Goal: Transaction & Acquisition: Purchase product/service

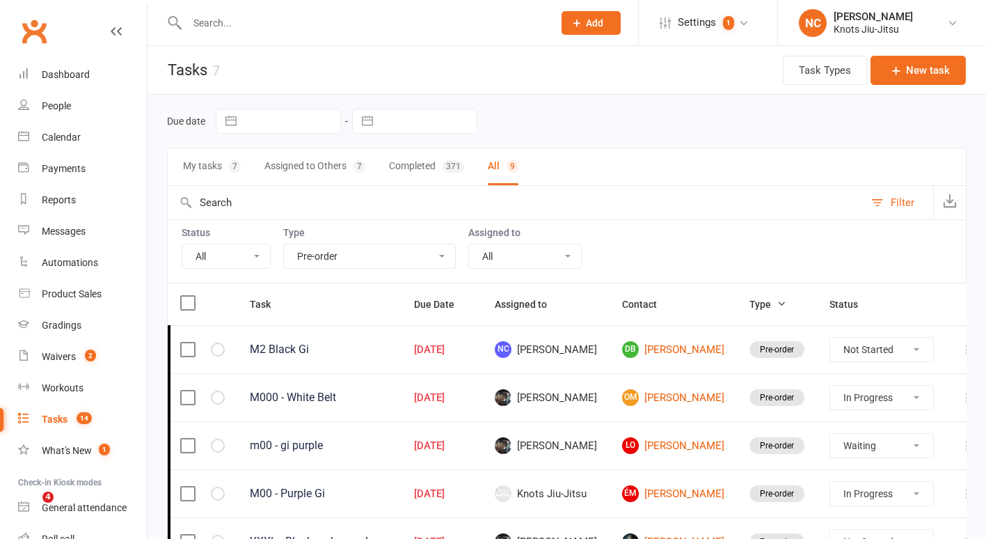
select select "35201"
select select "started"
select select "waiting"
select select "started"
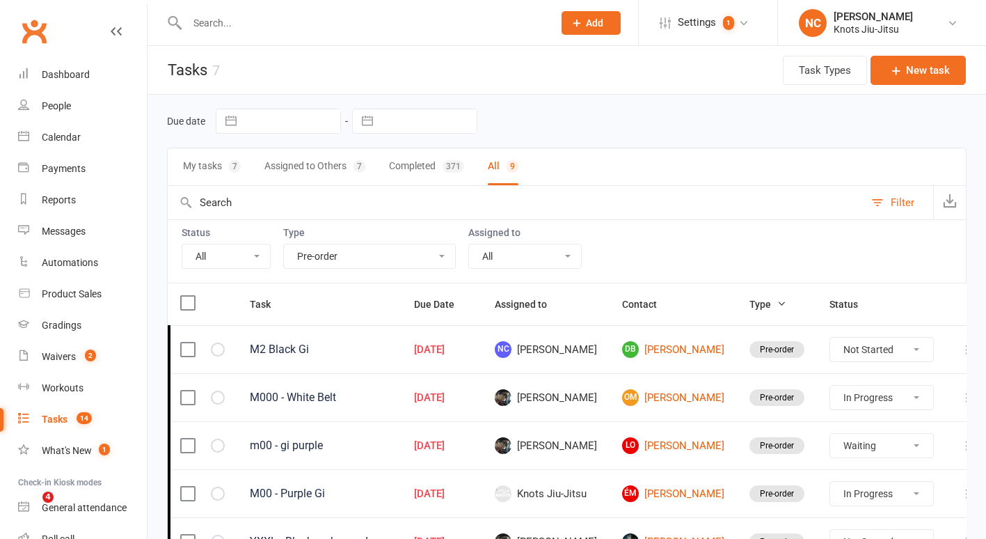
select select "started"
select select "waiting"
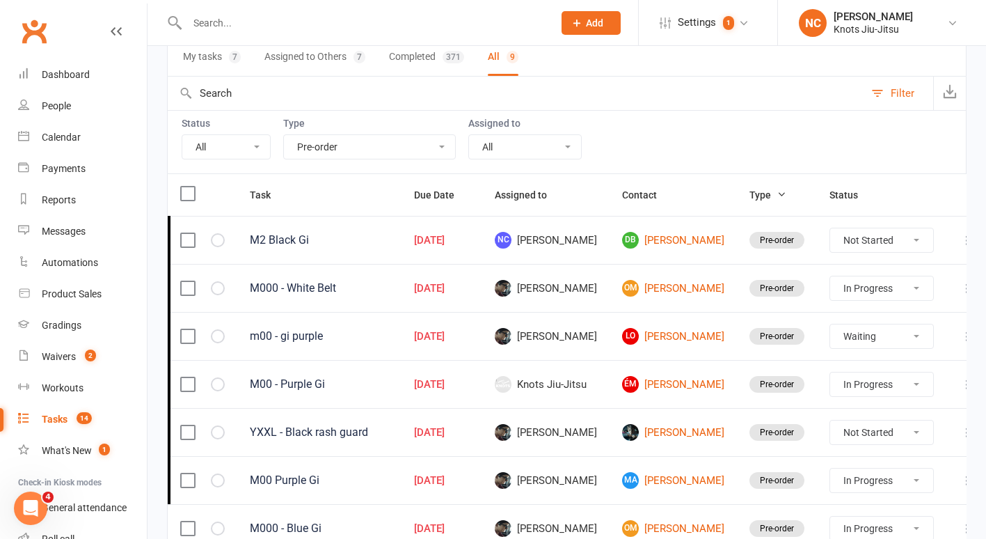
scroll to position [278, 0]
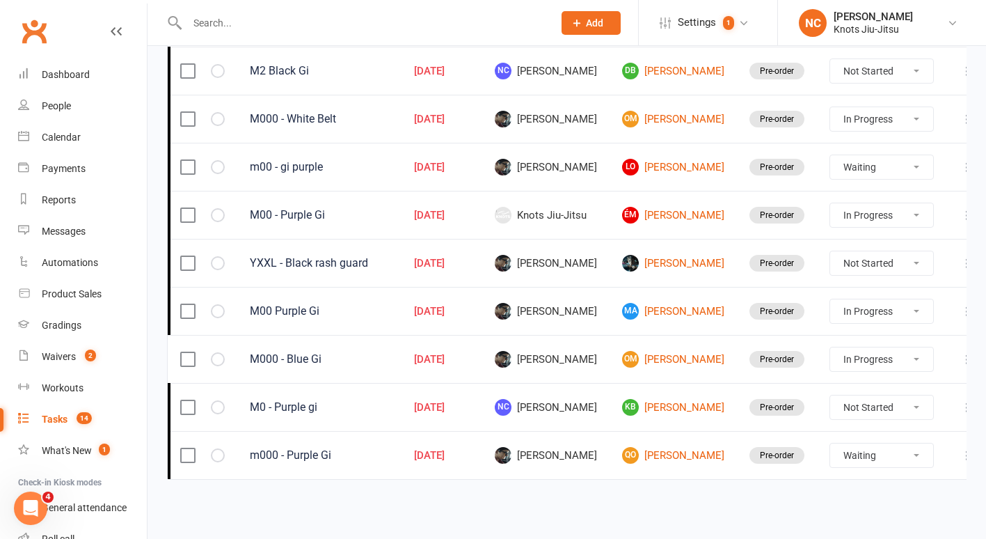
click at [896, 216] on select "Not Started In Progress Waiting Complete" at bounding box center [881, 215] width 103 height 24
click at [830, 203] on select "Not Started In Progress Waiting Complete" at bounding box center [881, 215] width 103 height 24
select select "started"
select select "waiting"
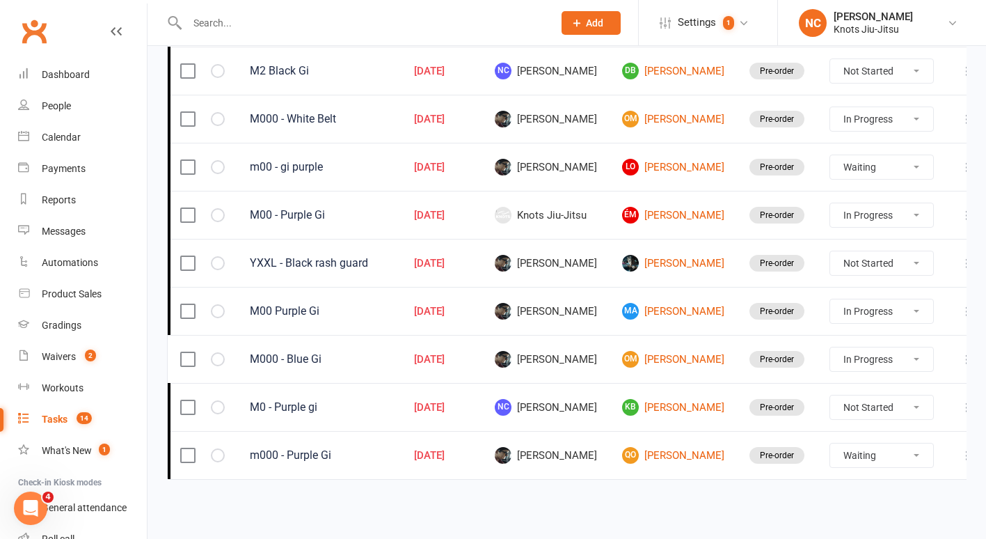
select select "started"
select select "waiting"
select select "started"
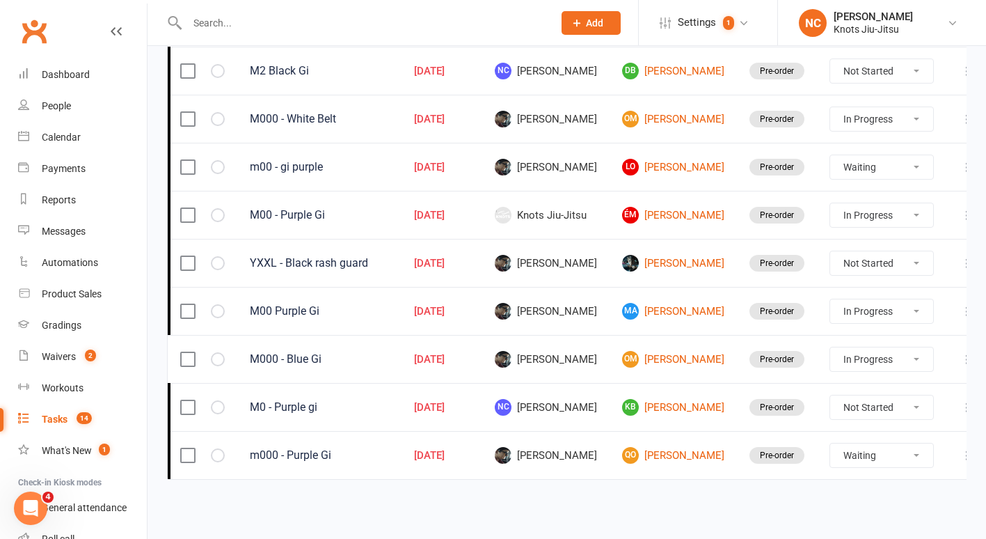
select select "waiting"
select select "started"
select select "waiting"
click at [960, 209] on icon at bounding box center [967, 215] width 14 height 14
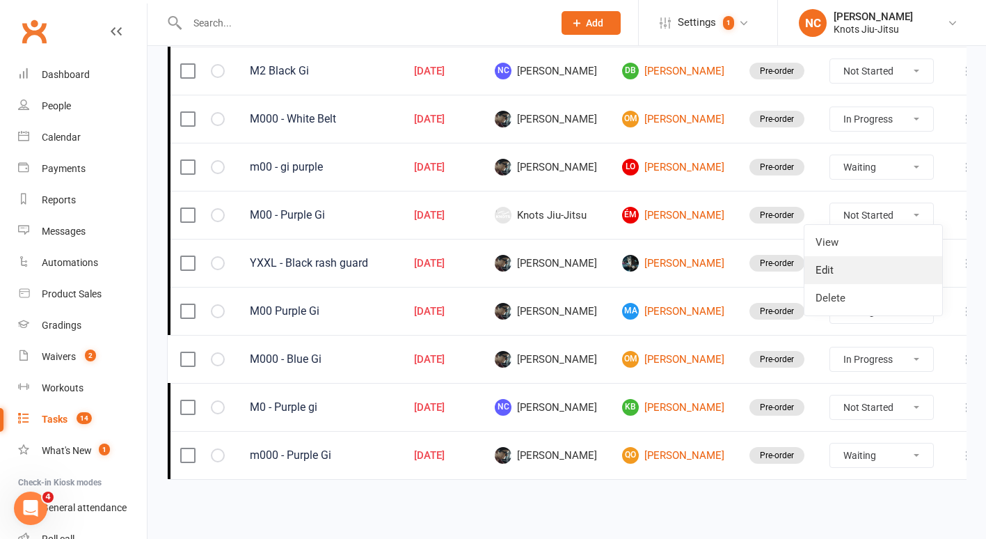
click at [867, 267] on link "Edit" at bounding box center [873, 270] width 138 height 28
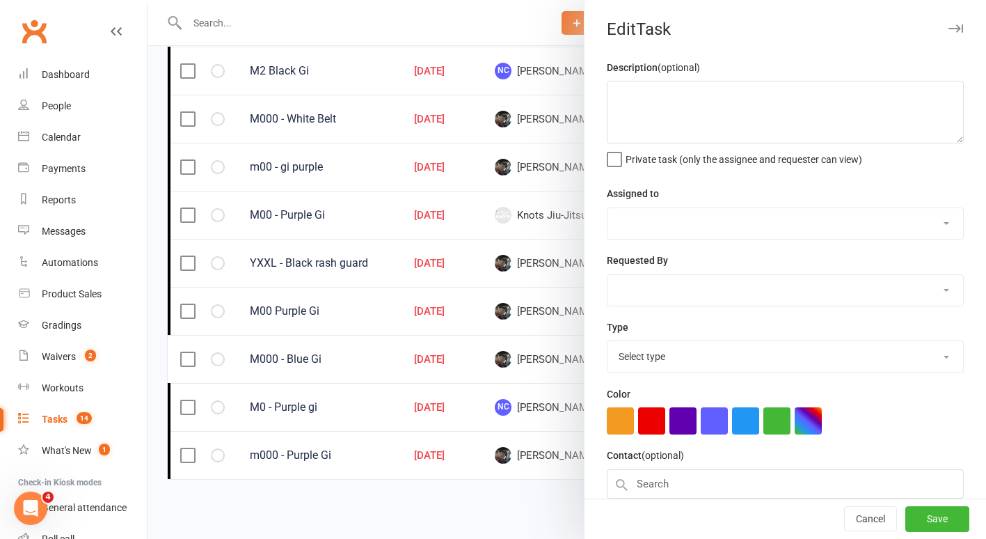
type textarea "M00 - Purple Gi"
select select "44678"
select select "45754"
select select "35201"
type input "21 Aug 2025"
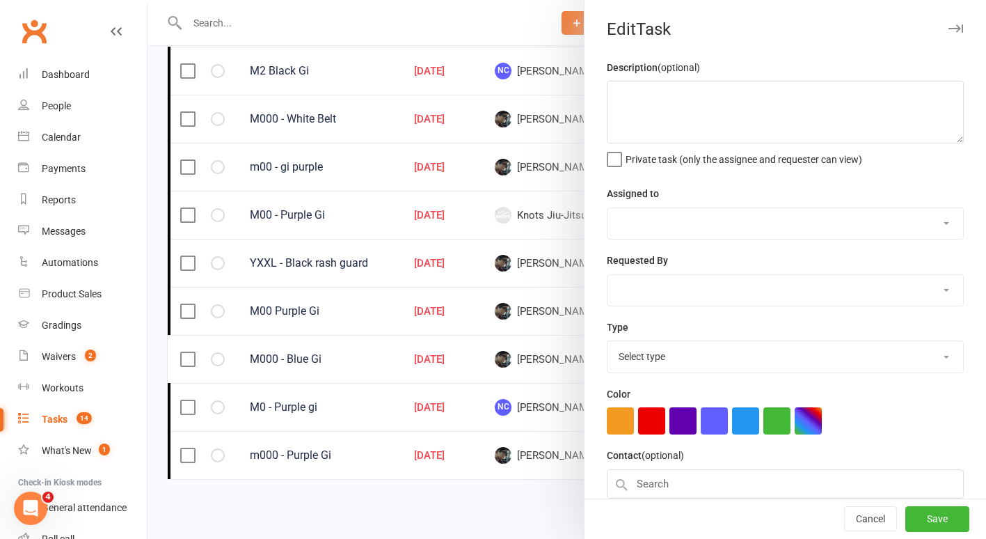
type input "3:45pm"
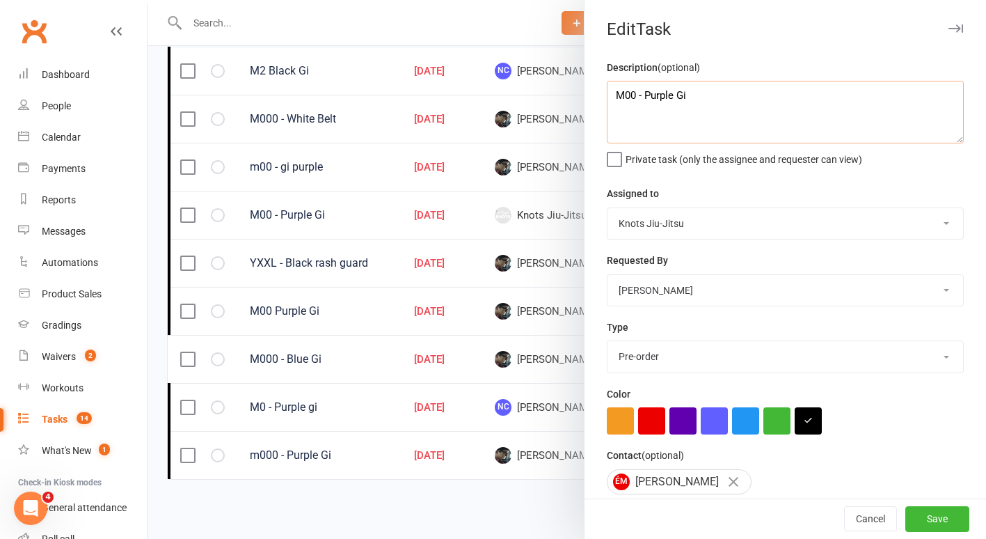
click at [633, 102] on textarea "M00 - Purple Gi" at bounding box center [785, 112] width 357 height 63
type textarea "M0 - Purple Gi"
click at [920, 514] on button "Save" at bounding box center [937, 519] width 64 height 25
select select "started"
select select "waiting"
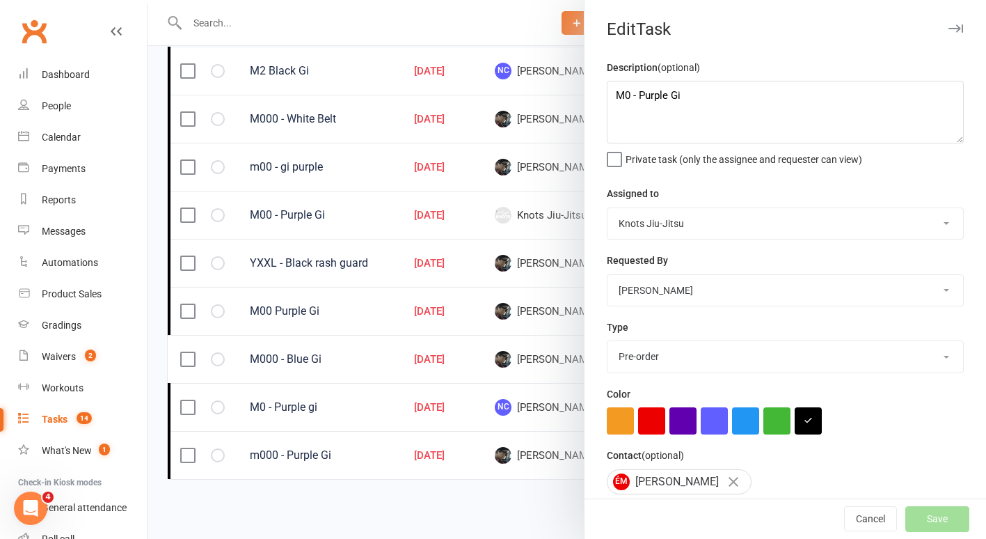
select select "started"
select select "waiting"
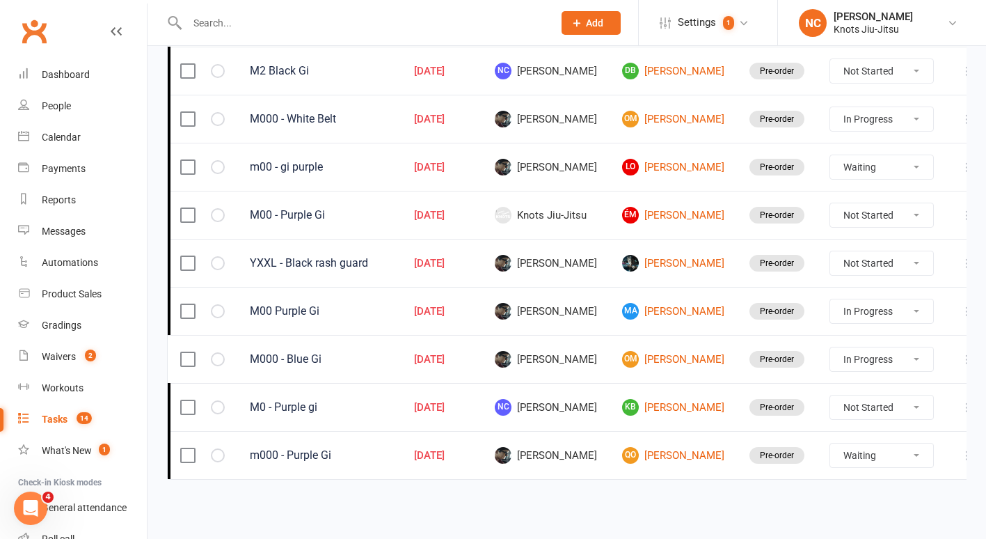
select select "started"
select select "waiting"
select select "started"
select select "waiting"
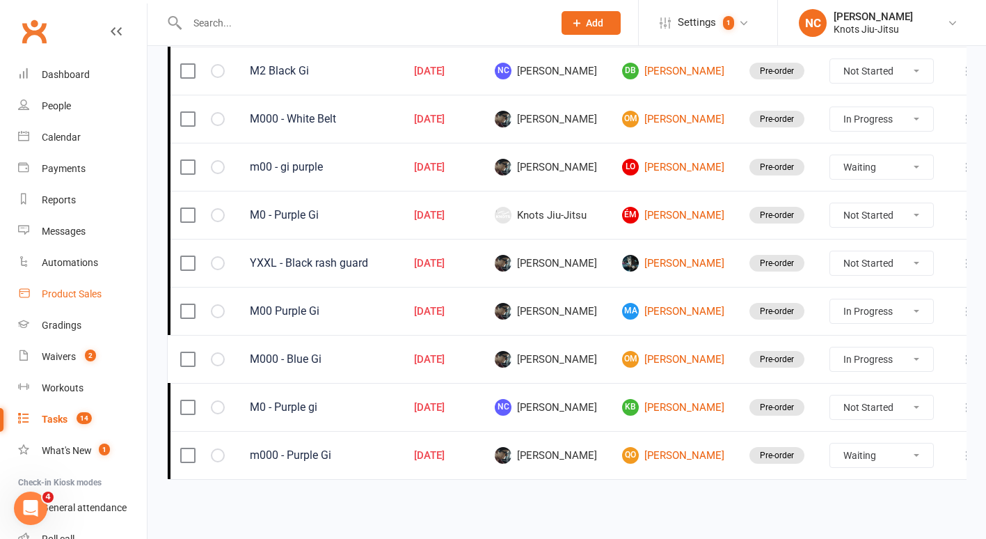
click at [62, 294] on div "Product Sales" at bounding box center [72, 293] width 60 height 11
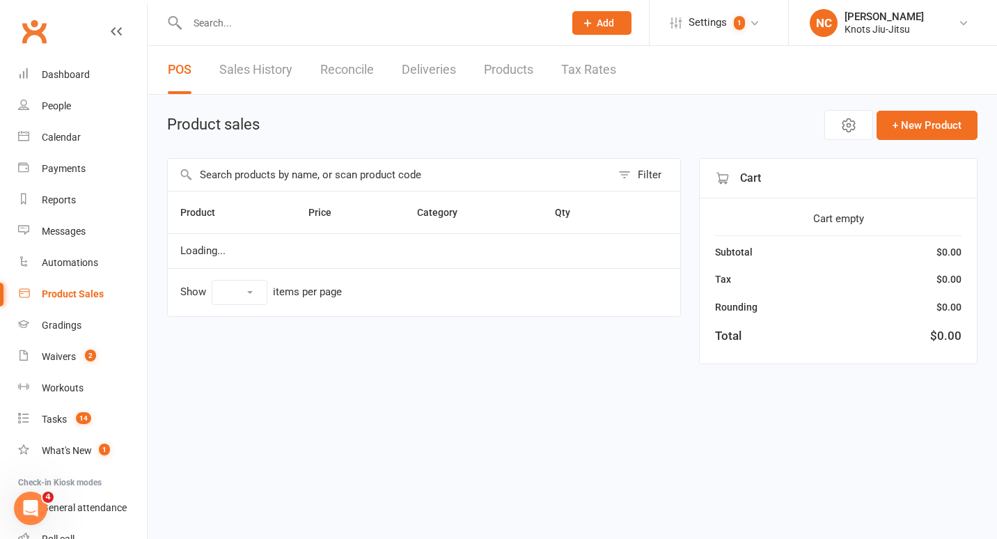
select select "100"
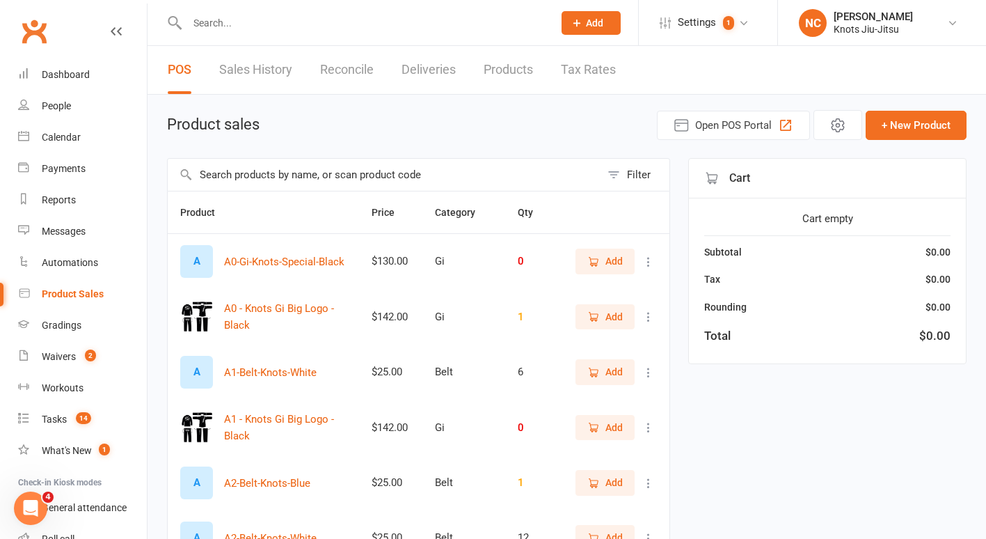
click at [287, 171] on input "text" at bounding box center [384, 175] width 433 height 32
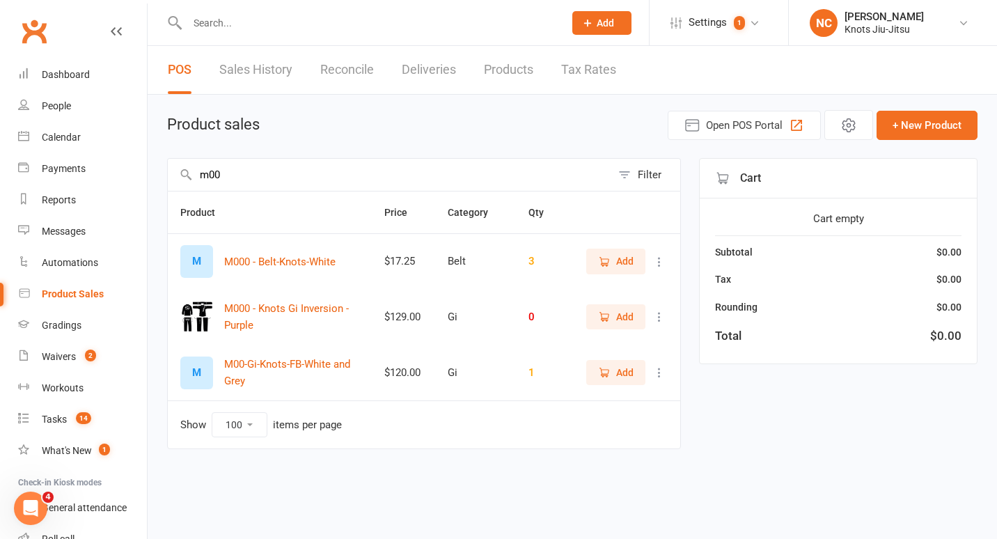
type input "m00"
click at [661, 316] on icon at bounding box center [659, 317] width 14 height 14
click at [501, 68] on link "Products" at bounding box center [508, 70] width 49 height 48
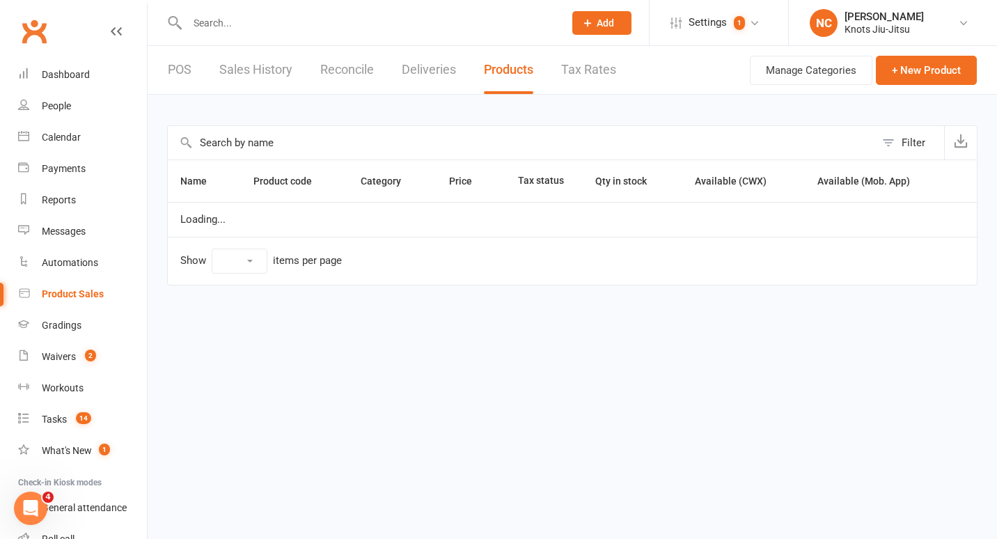
select select "100"
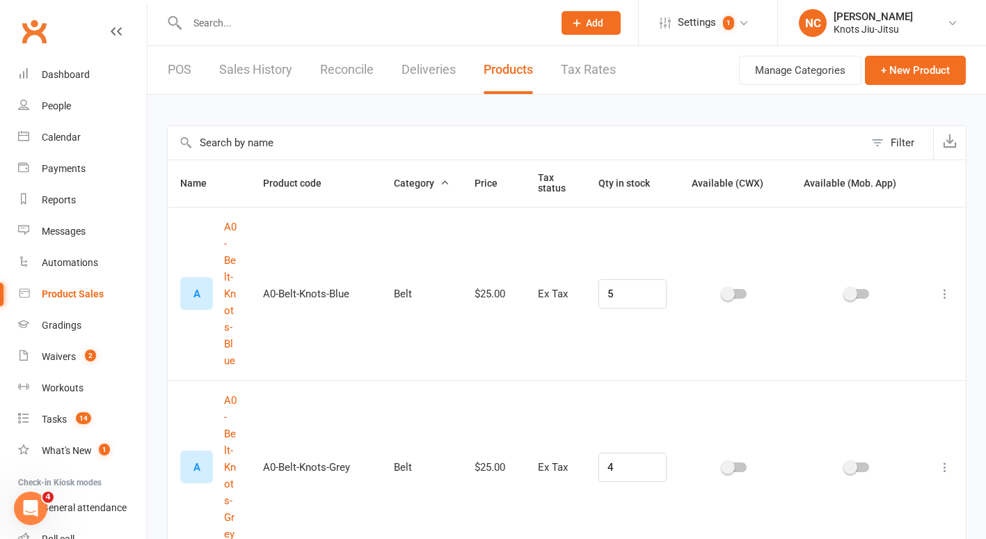
click at [415, 136] on input "text" at bounding box center [516, 142] width 697 height 33
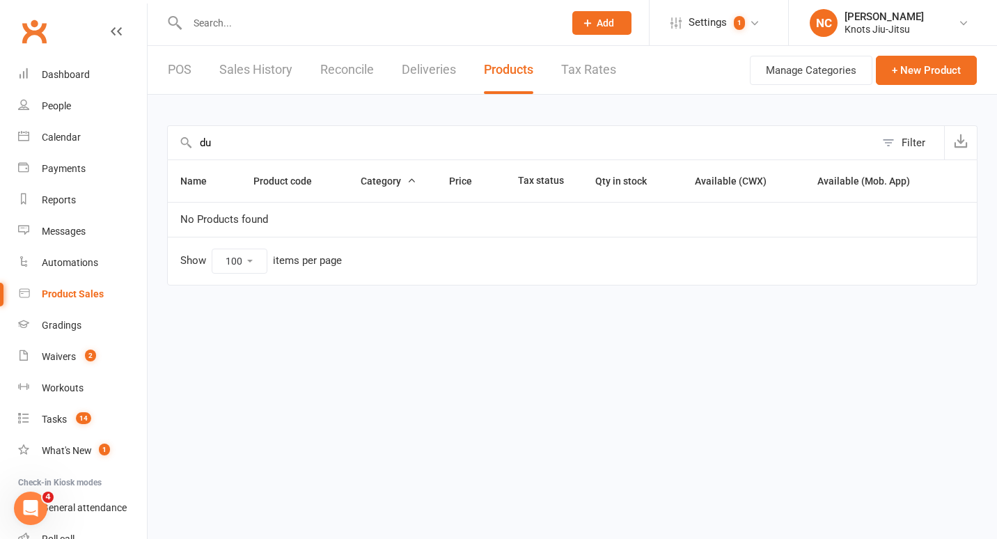
type input "d"
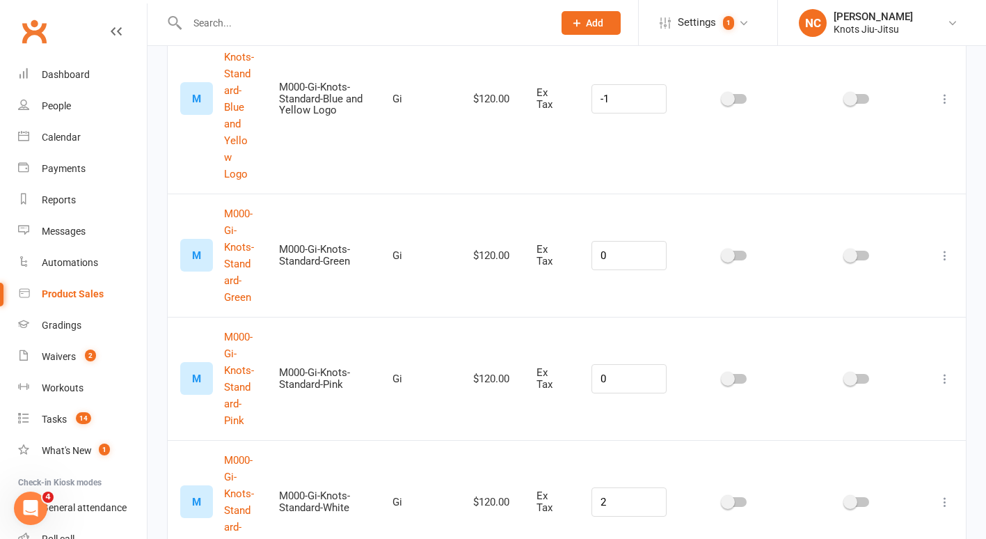
scroll to position [2487, 0]
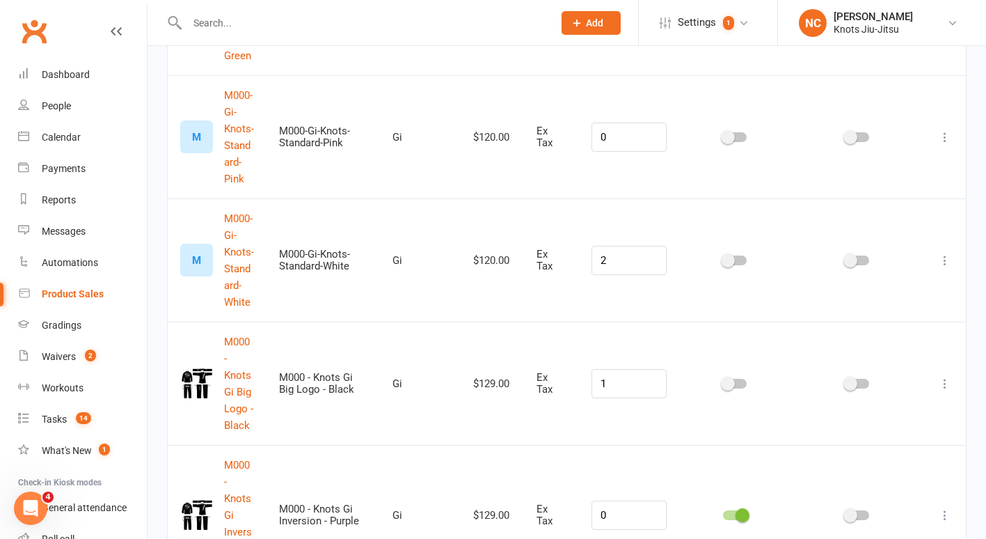
type input "m000"
click at [949, 508] on icon at bounding box center [945, 515] width 14 height 14
click at [880, 441] on link "Duplicate product" at bounding box center [873, 444] width 138 height 28
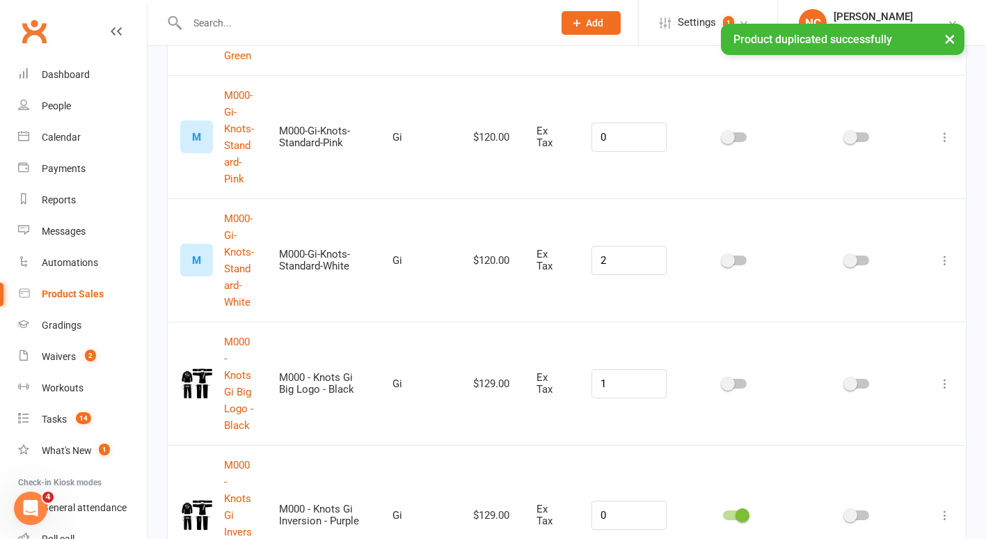
scroll to position [2626, 0]
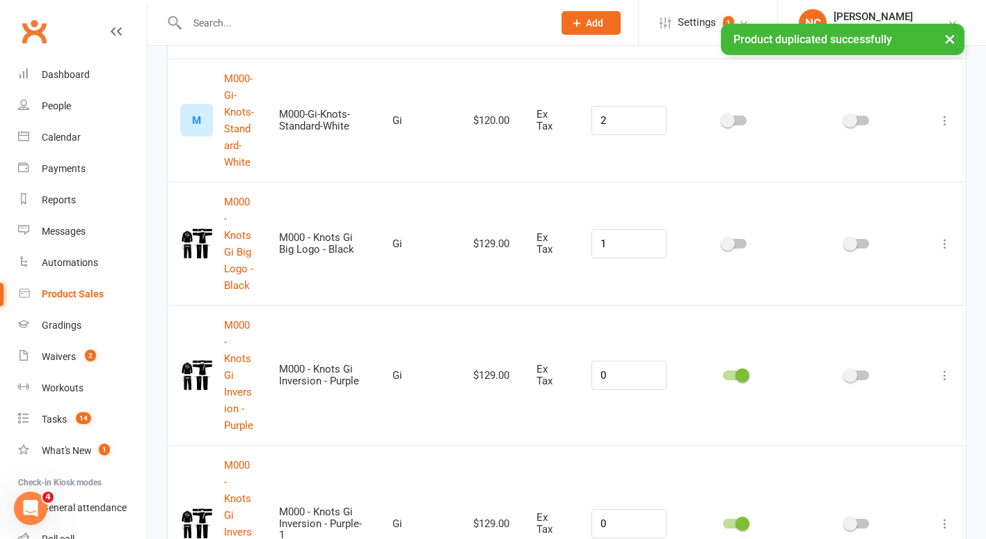
click at [942, 516] on icon at bounding box center [945, 523] width 14 height 14
click at [843, 409] on link "Edit product" at bounding box center [873, 408] width 138 height 28
select select "2035"
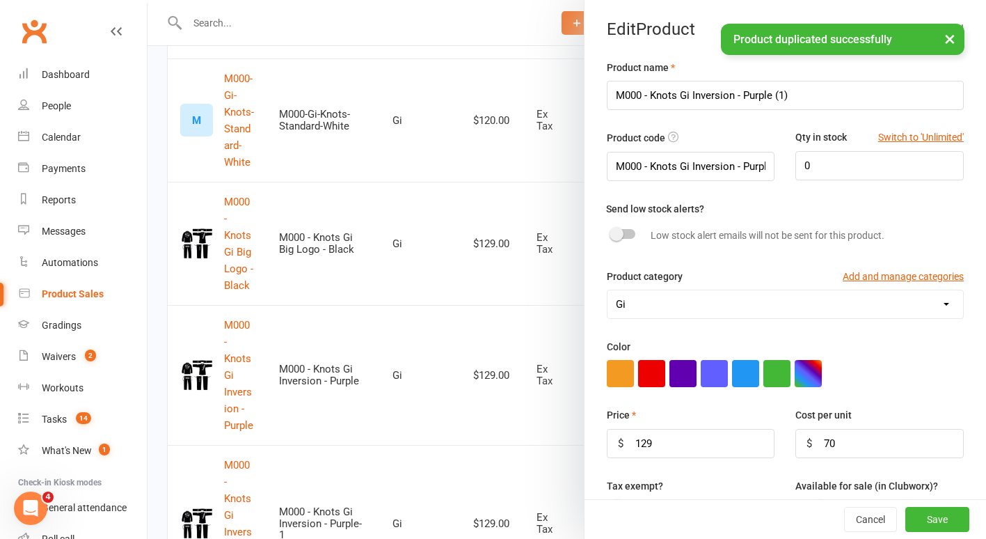
select select "1002"
click at [626, 94] on input "M000 - Knots Gi Inversion - Purple (1)" at bounding box center [785, 95] width 357 height 29
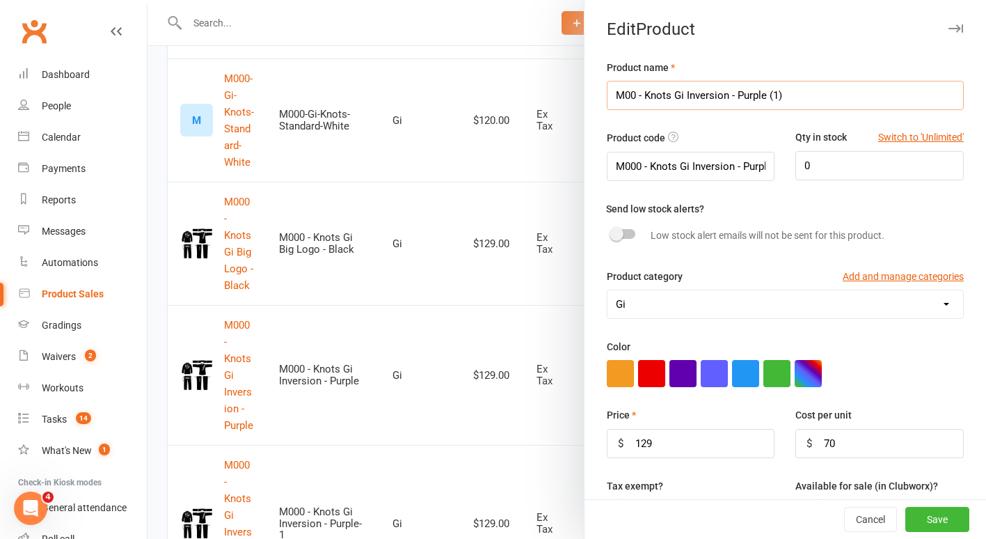
drag, startPoint x: 786, startPoint y: 93, endPoint x: 729, endPoint y: 99, distance: 58.0
click at [729, 99] on input "M00 - Knots Gi Inversion - Purple (1)" at bounding box center [785, 95] width 357 height 29
drag, startPoint x: 769, startPoint y: 103, endPoint x: 514, endPoint y: 141, distance: 258.3
click at [148, 0] on react-component "Must be unique. If your product has a barcode, you can scan it in here. If not,…" at bounding box center [148, 0] width 0 height 0
type input "M00 - Knots Gi Inversion - Black"
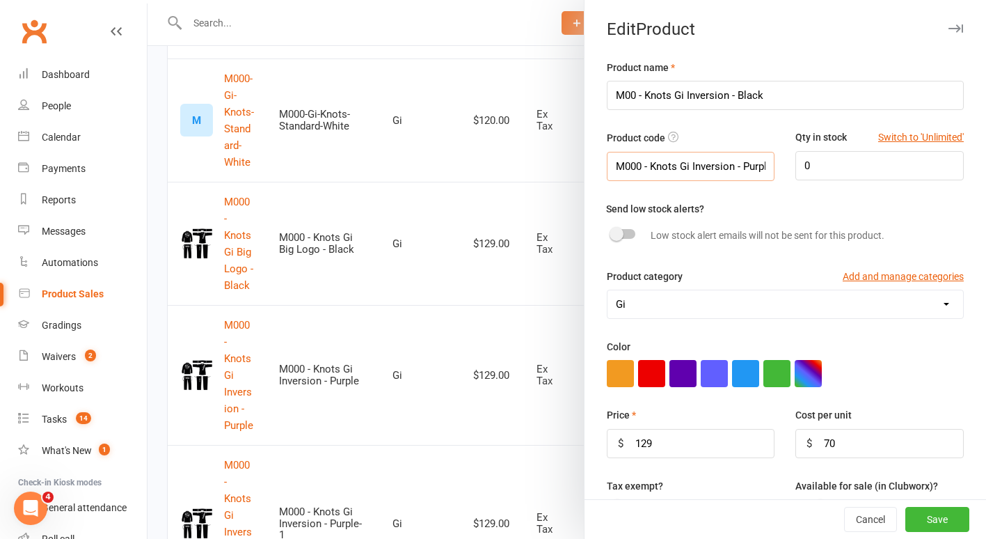
click at [708, 154] on input "M000 - Knots Gi Inversion - Purple-1" at bounding box center [691, 166] width 168 height 29
paste input "- Knots Gi Inversion - Black"
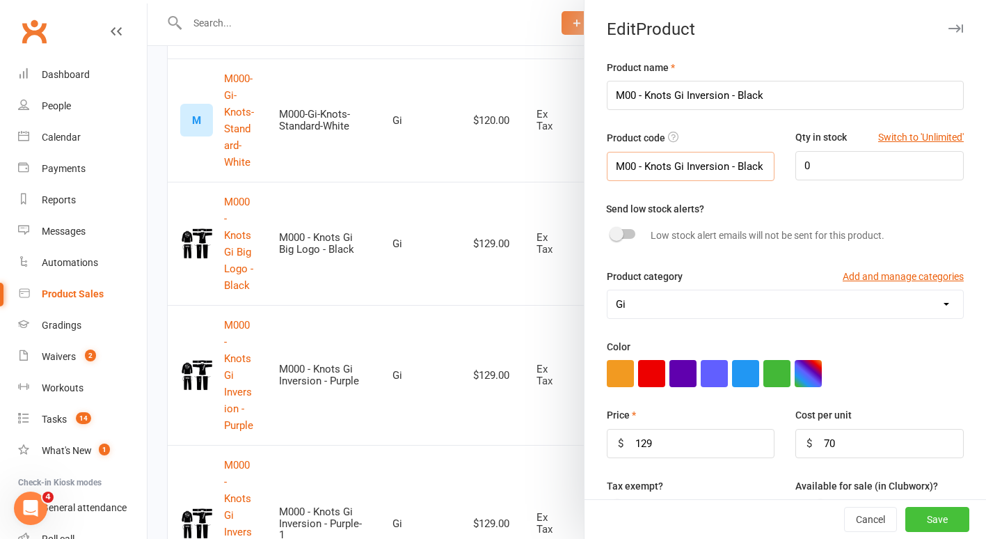
type input "M00 - Knots Gi Inversion - Black"
click at [934, 514] on button "Save" at bounding box center [937, 519] width 64 height 25
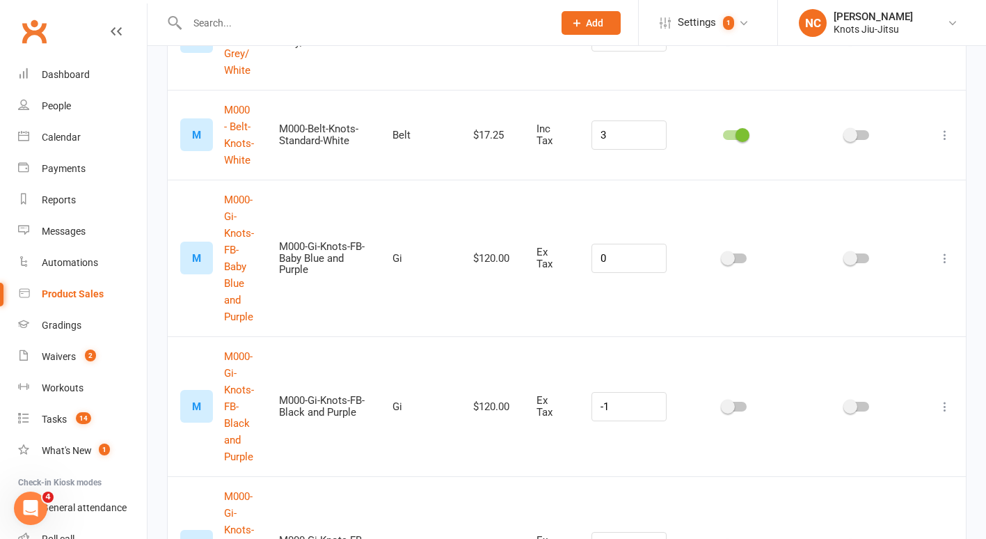
scroll to position [0, 0]
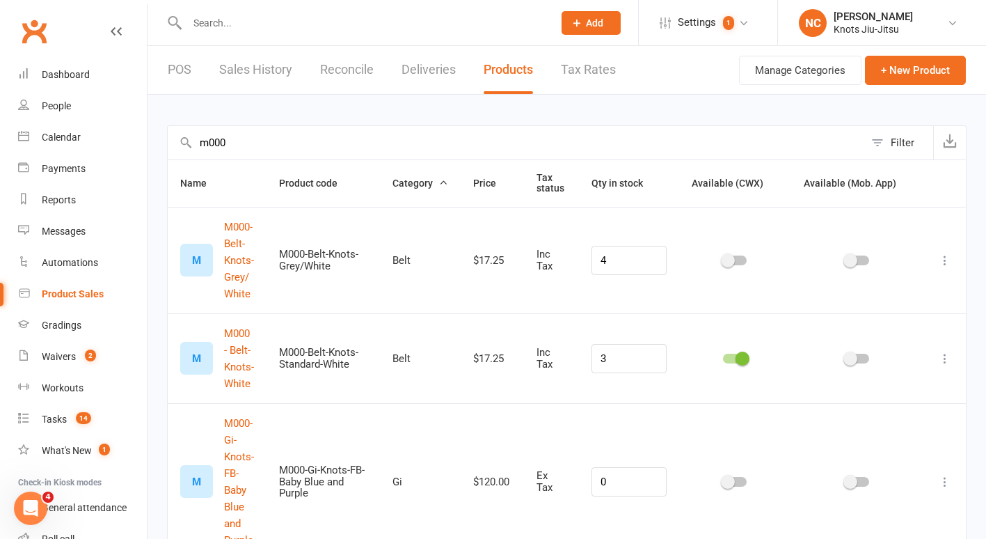
click at [265, 155] on input "m000" at bounding box center [516, 142] width 697 height 33
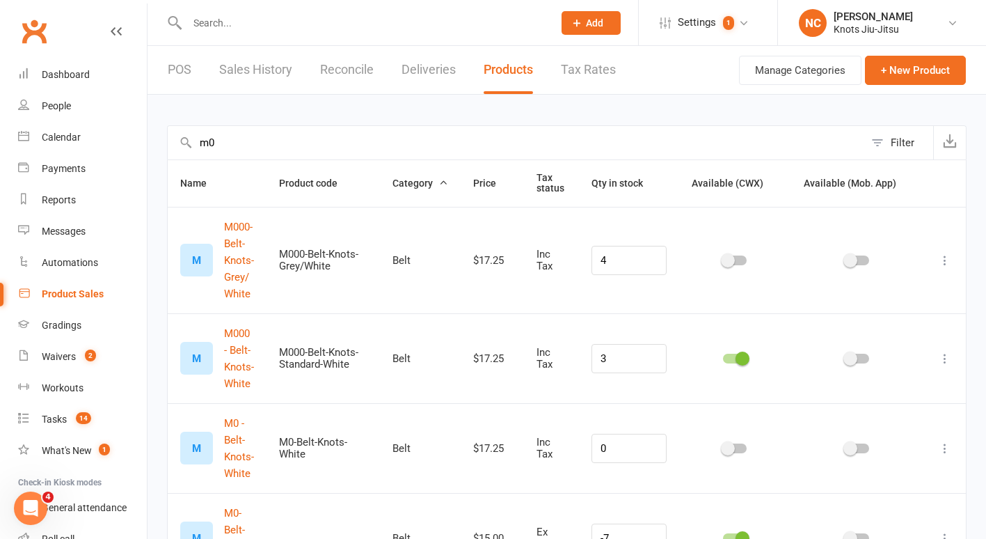
type input "m0"
click at [98, 294] on div "Product Sales" at bounding box center [73, 293] width 62 height 11
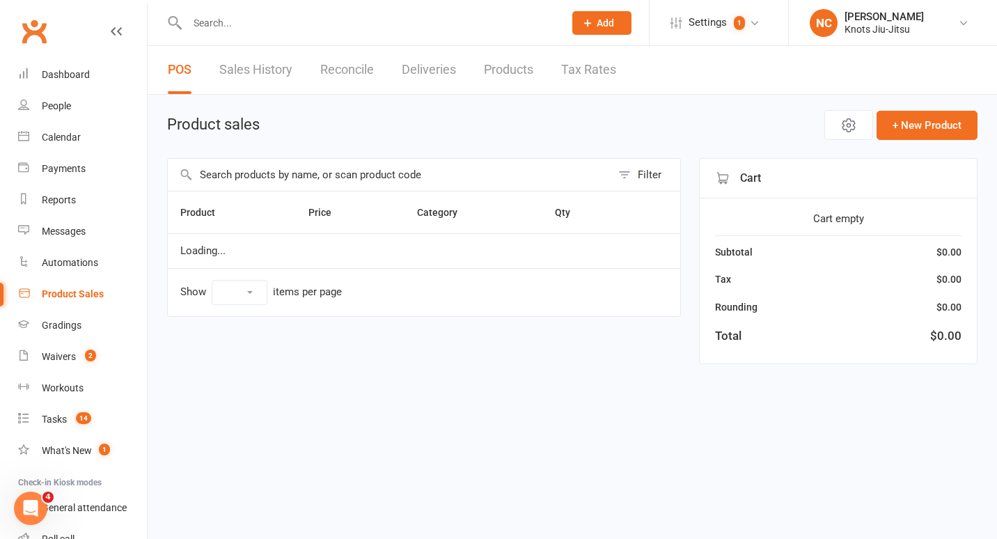
select select "100"
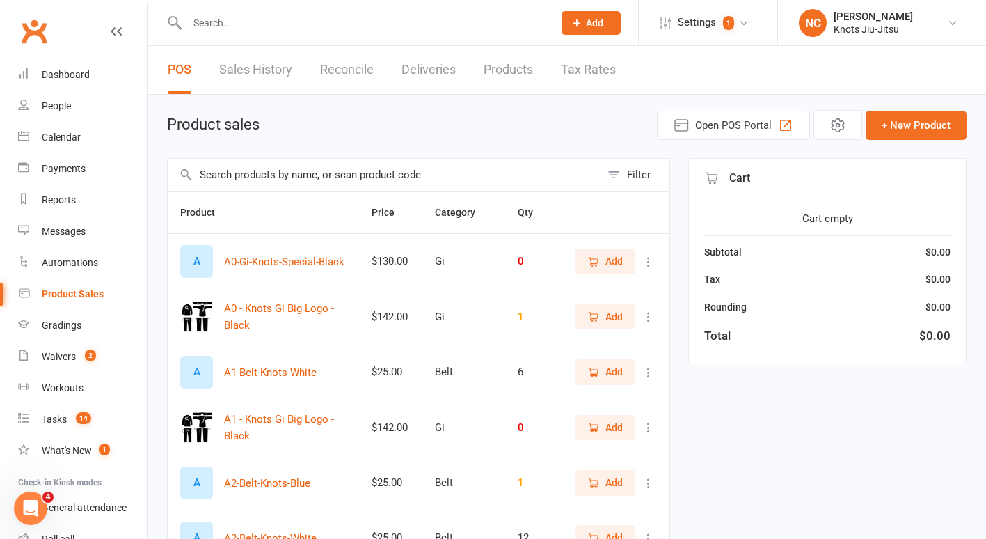
click at [219, 187] on input "text" at bounding box center [384, 175] width 433 height 32
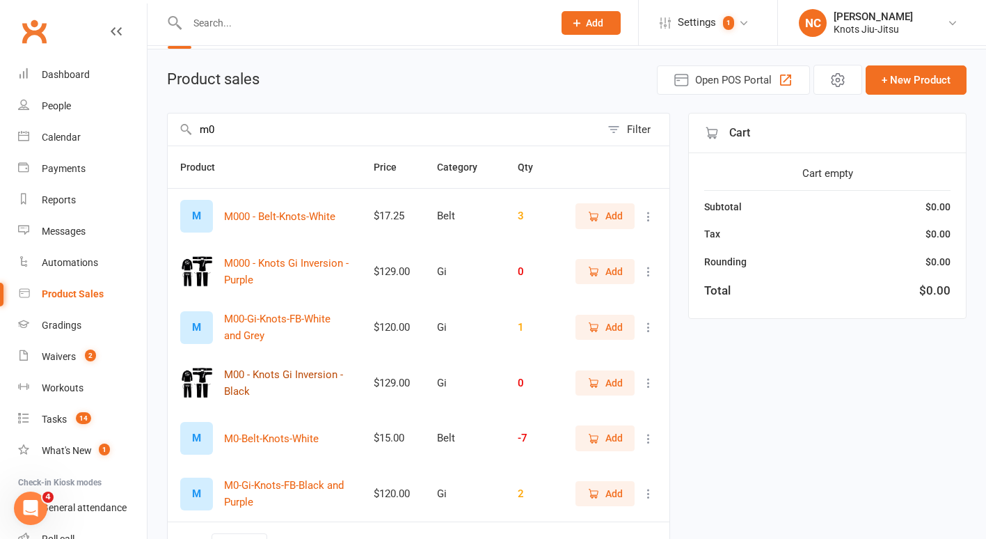
scroll to position [46, 0]
click at [623, 443] on button "Add" at bounding box center [605, 437] width 59 height 25
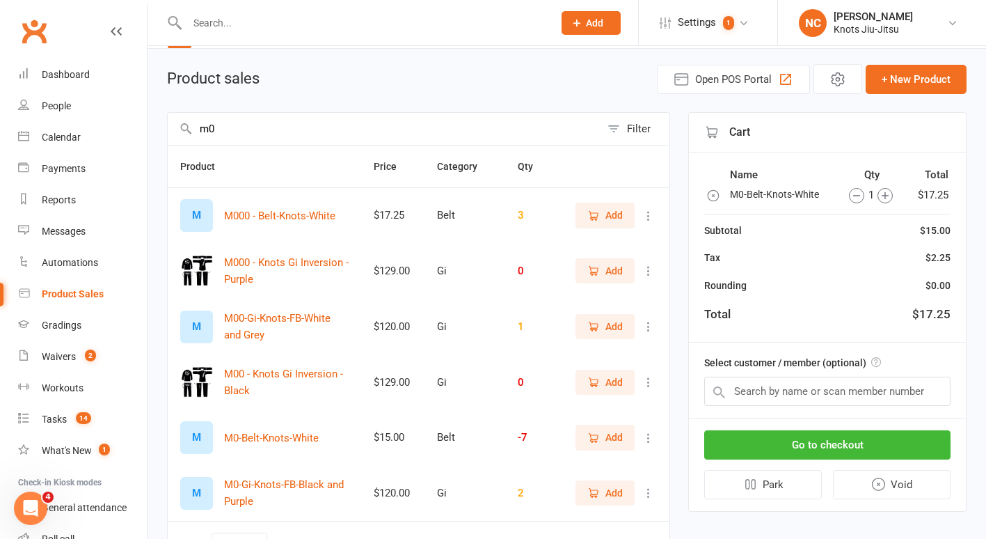
click at [246, 132] on input "m0" at bounding box center [384, 129] width 433 height 32
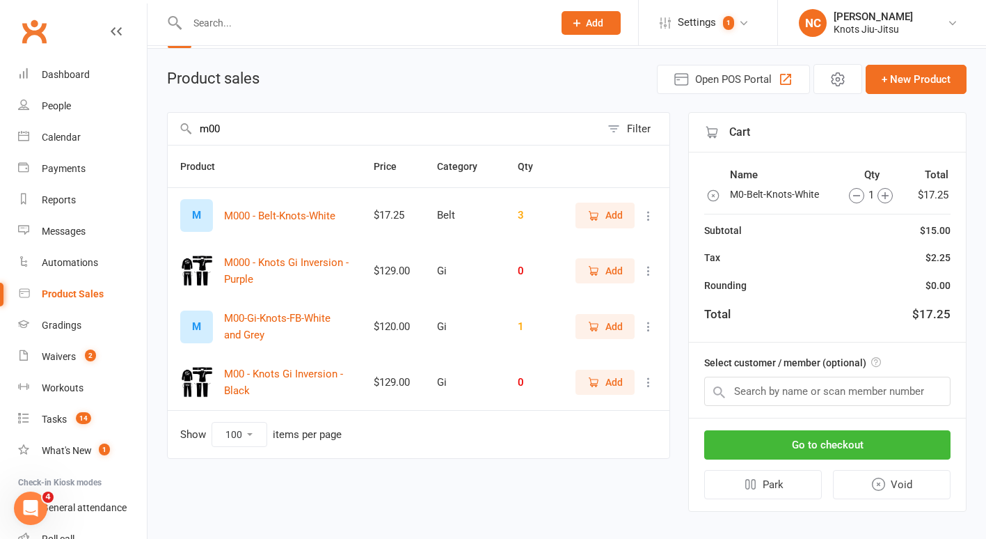
type input "m00"
click at [610, 383] on span "Add" at bounding box center [613, 381] width 17 height 15
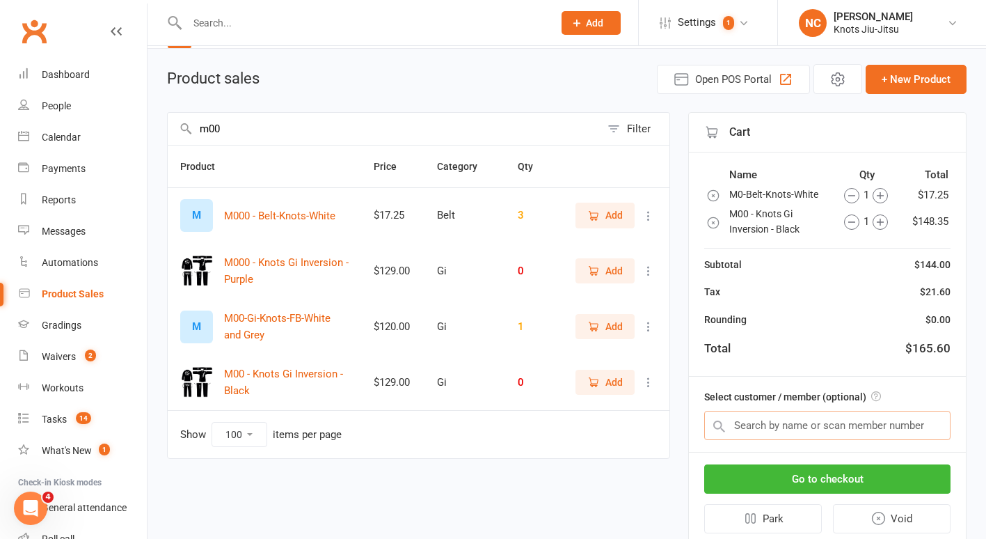
click at [825, 419] on input "text" at bounding box center [827, 425] width 246 height 29
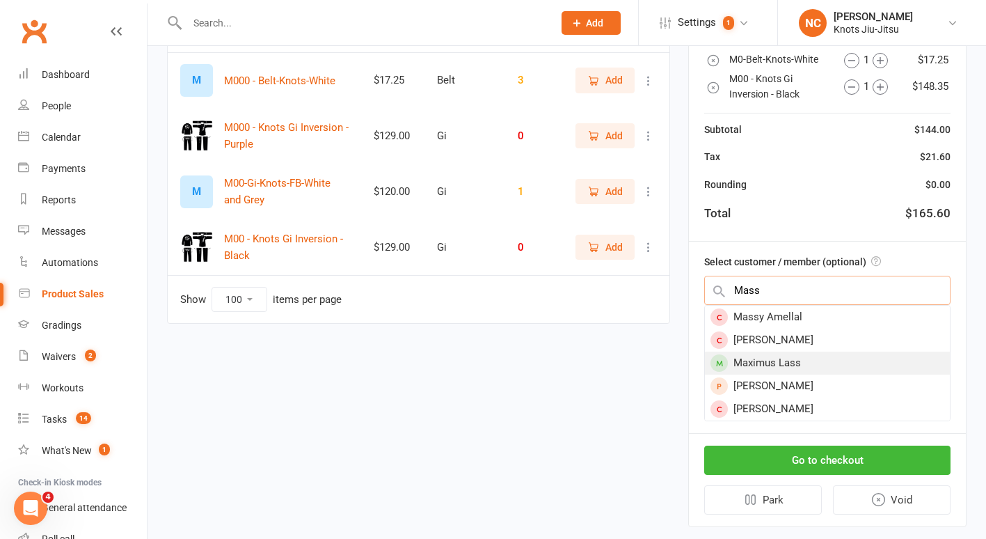
scroll to position [208, 0]
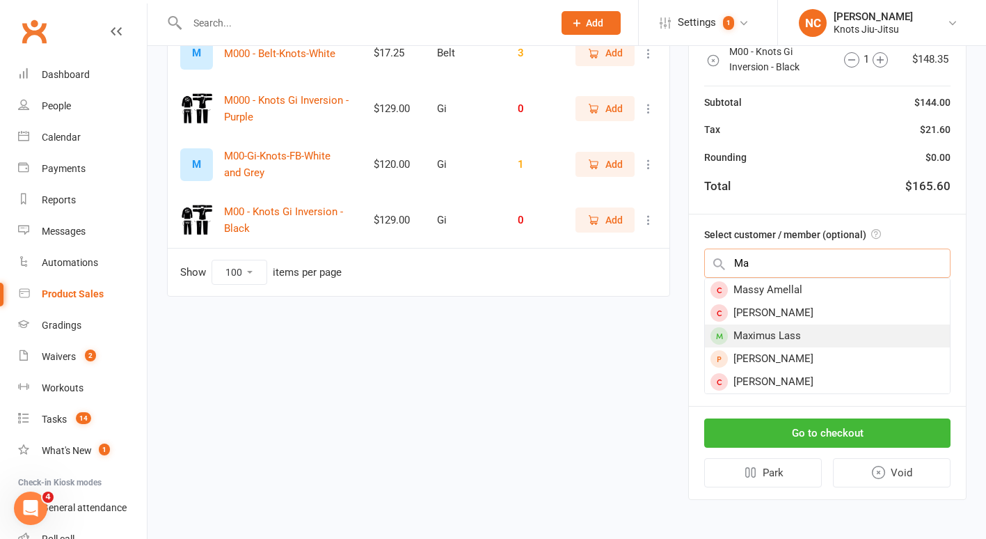
type input "M"
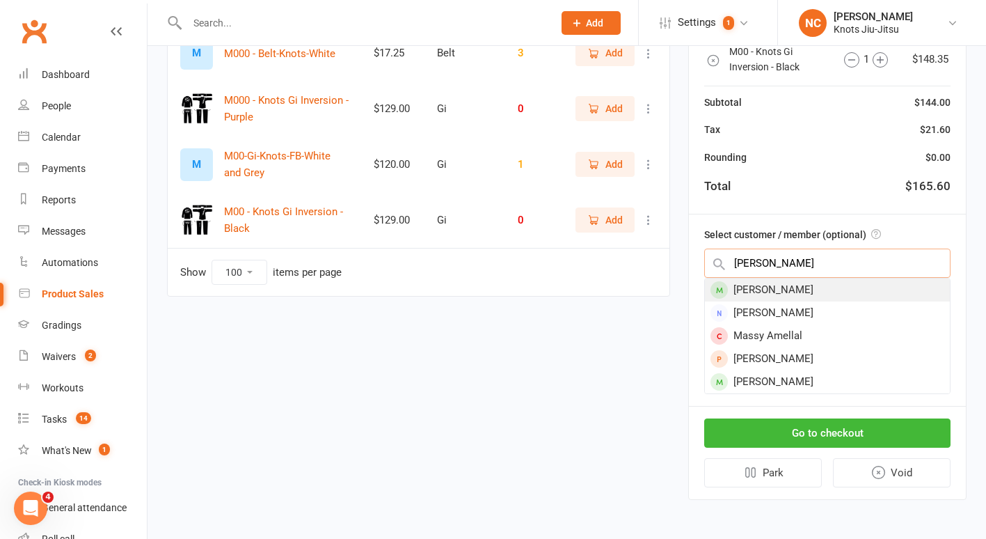
type input "massiel"
click at [893, 294] on div "MASSIEL CORTES" at bounding box center [827, 289] width 245 height 23
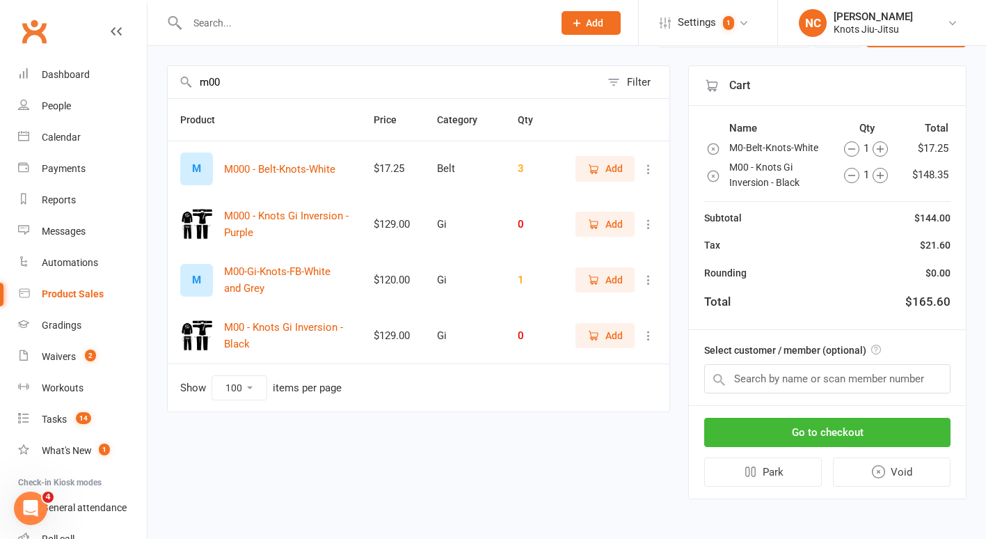
scroll to position [88, 0]
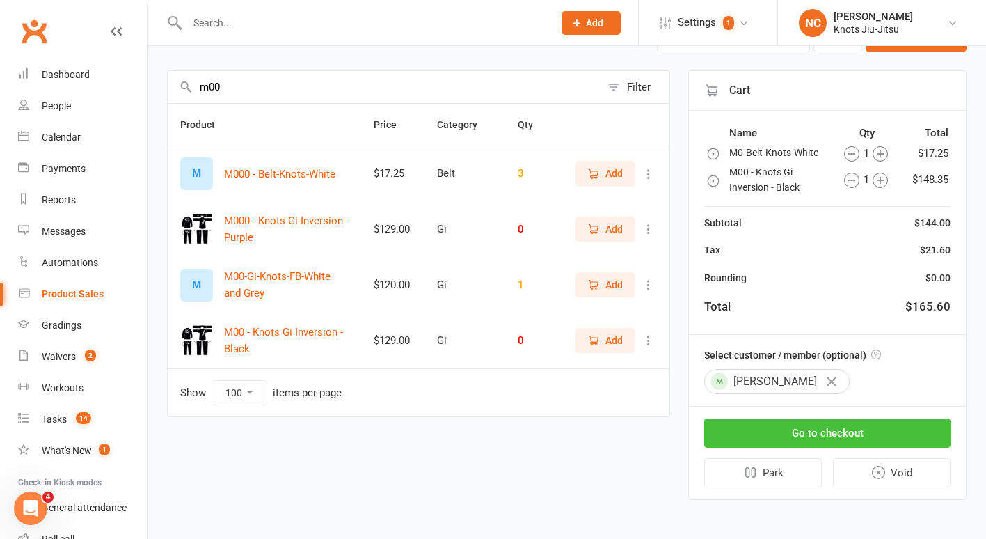
click at [839, 436] on button "Go to checkout" at bounding box center [827, 432] width 246 height 29
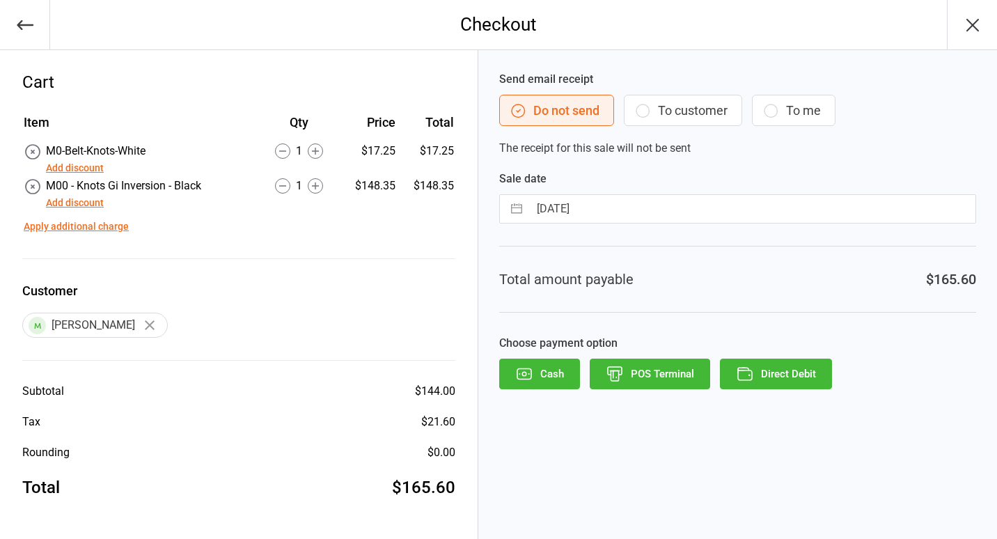
click at [711, 102] on button "To customer" at bounding box center [683, 110] width 118 height 31
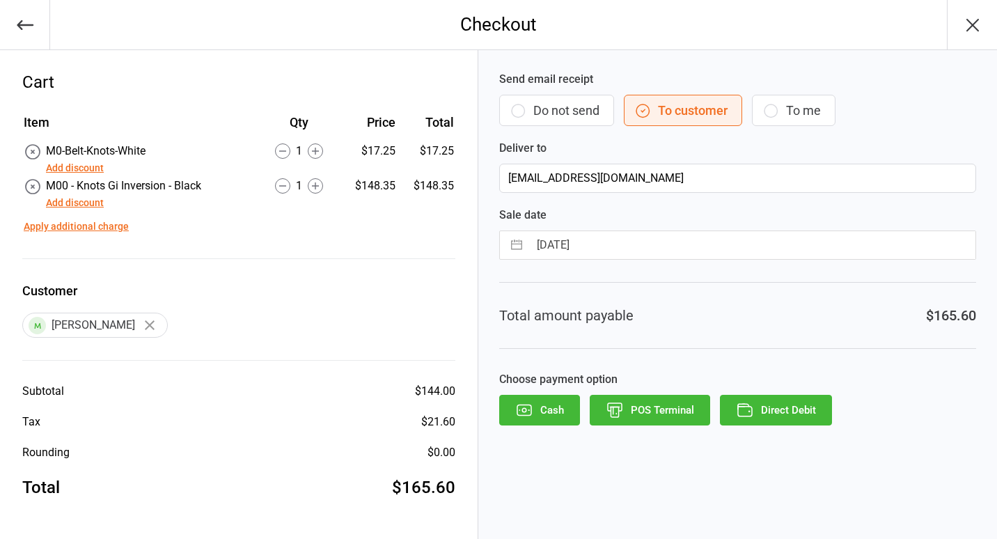
click at [641, 405] on button "POS Terminal" at bounding box center [649, 410] width 120 height 31
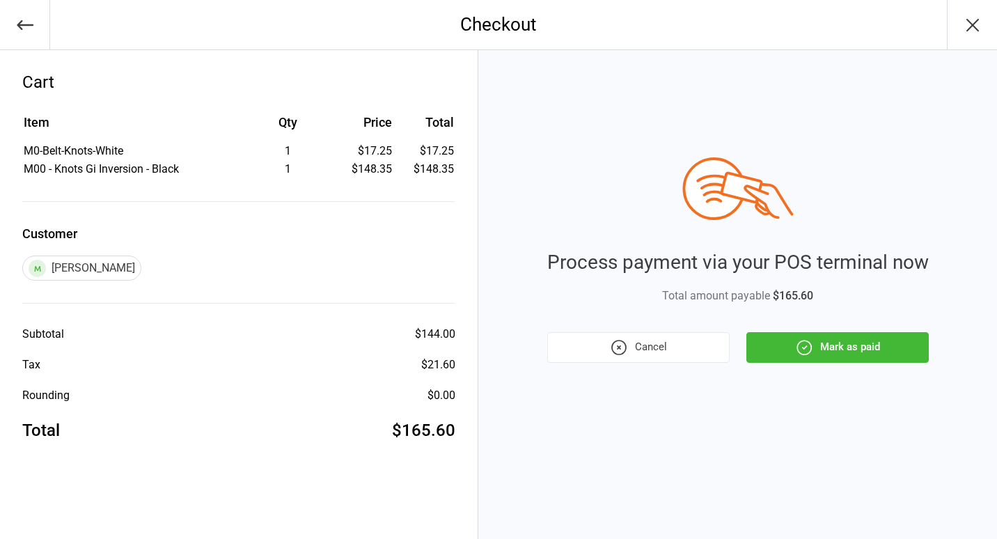
click at [837, 338] on button "Mark as paid" at bounding box center [837, 347] width 182 height 31
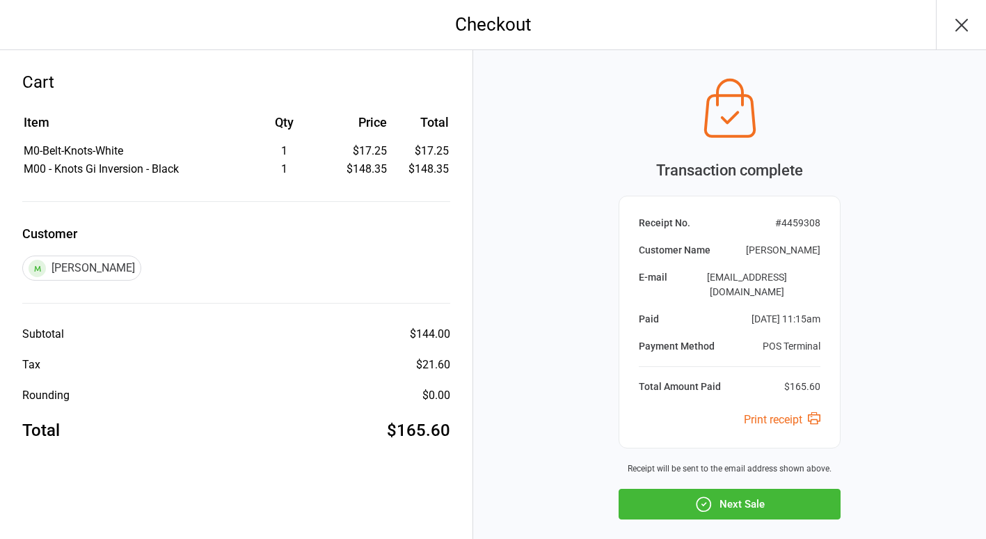
click at [773, 501] on button "Next Sale" at bounding box center [730, 504] width 222 height 31
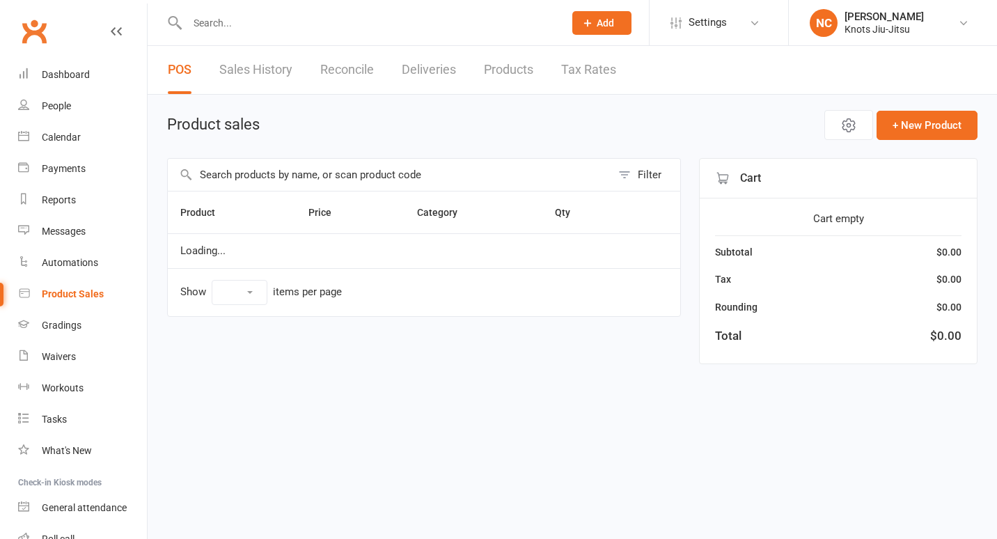
select select "100"
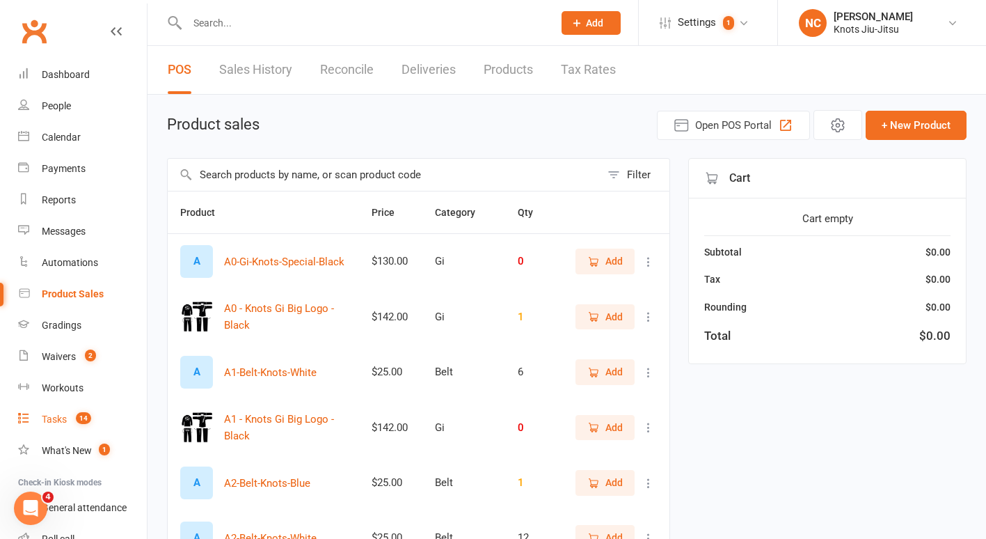
click at [58, 416] on div "Tasks" at bounding box center [54, 418] width 25 height 11
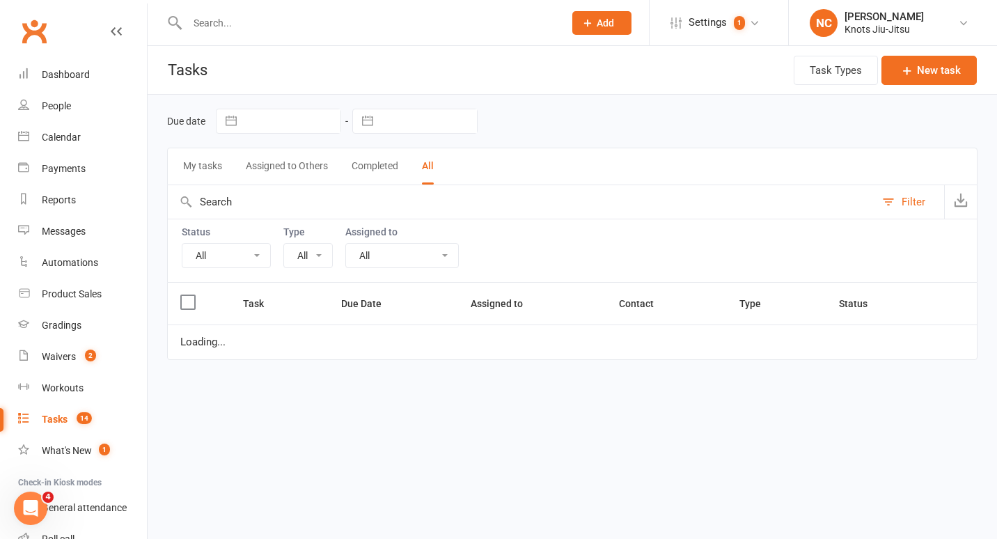
select select "35201"
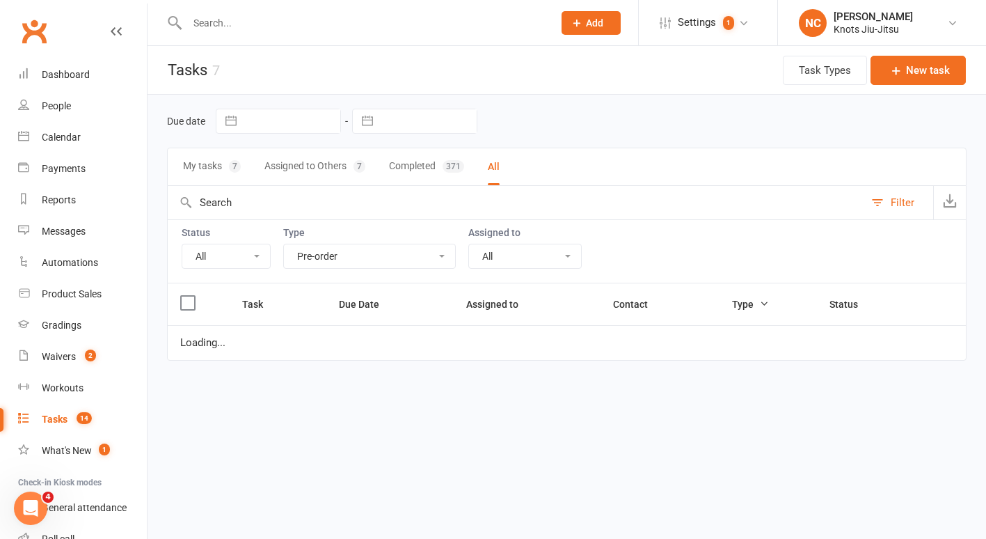
select select "started"
select select "waiting"
select select "started"
select select "waiting"
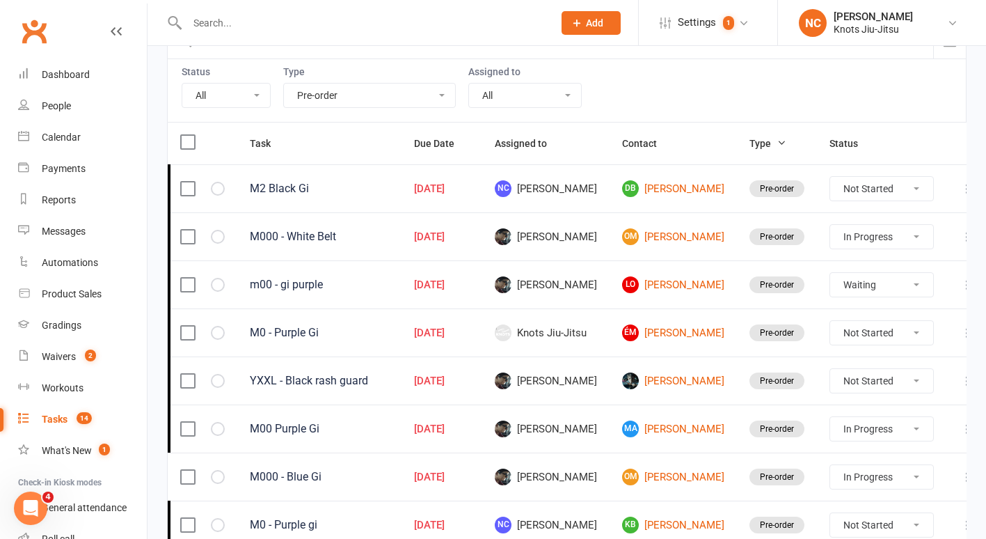
scroll to position [154, 0]
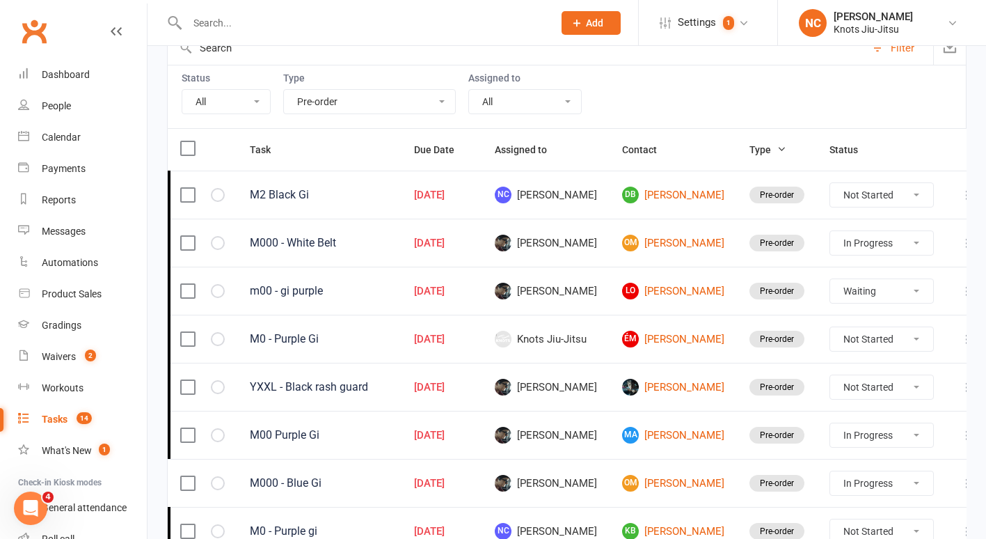
click at [960, 293] on icon at bounding box center [967, 291] width 14 height 14
click at [878, 341] on link "Edit" at bounding box center [873, 346] width 138 height 28
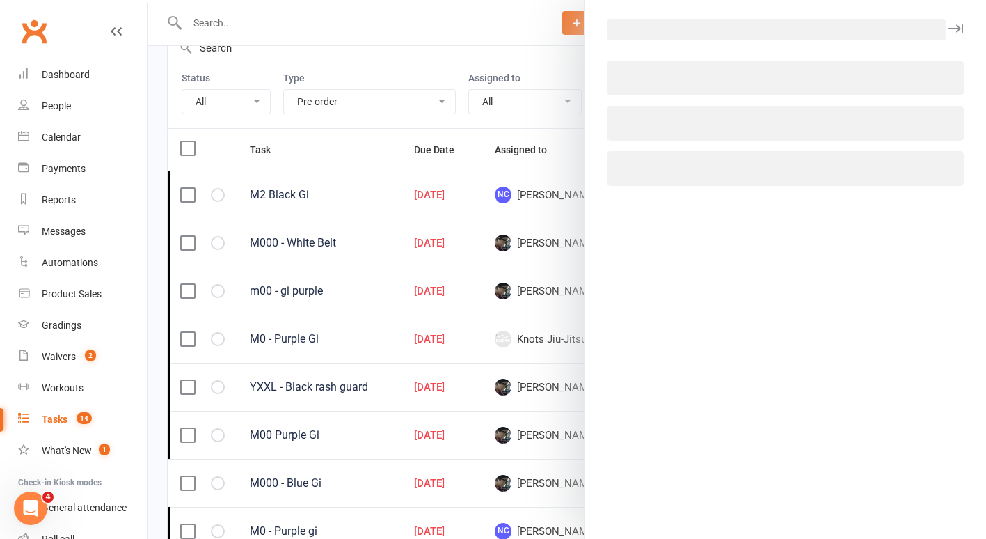
select select "35201"
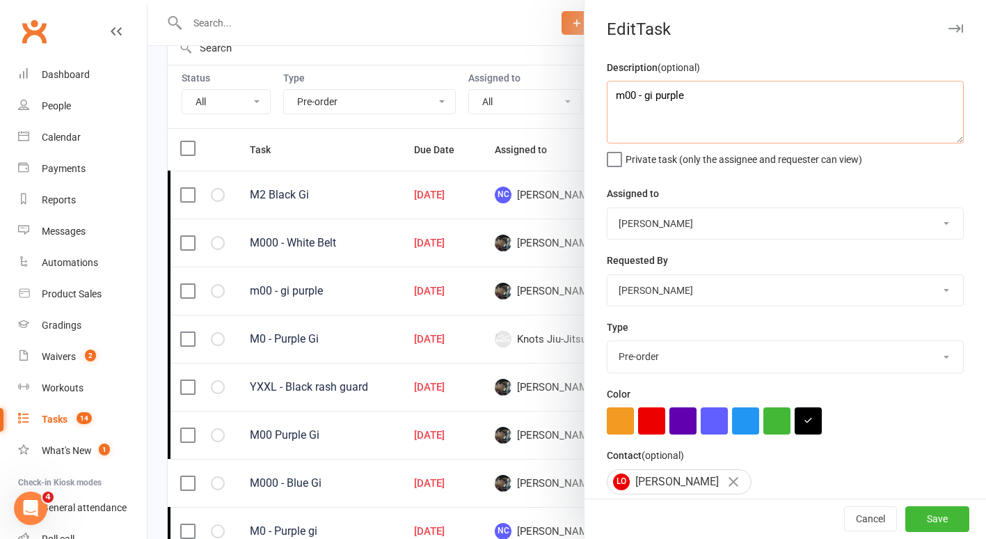
click at [628, 93] on textarea "m00 - gi purple" at bounding box center [785, 112] width 357 height 63
type textarea "m0 - gi purple"
click at [905, 522] on button "Save" at bounding box center [937, 519] width 64 height 25
select select "started"
select select "waiting"
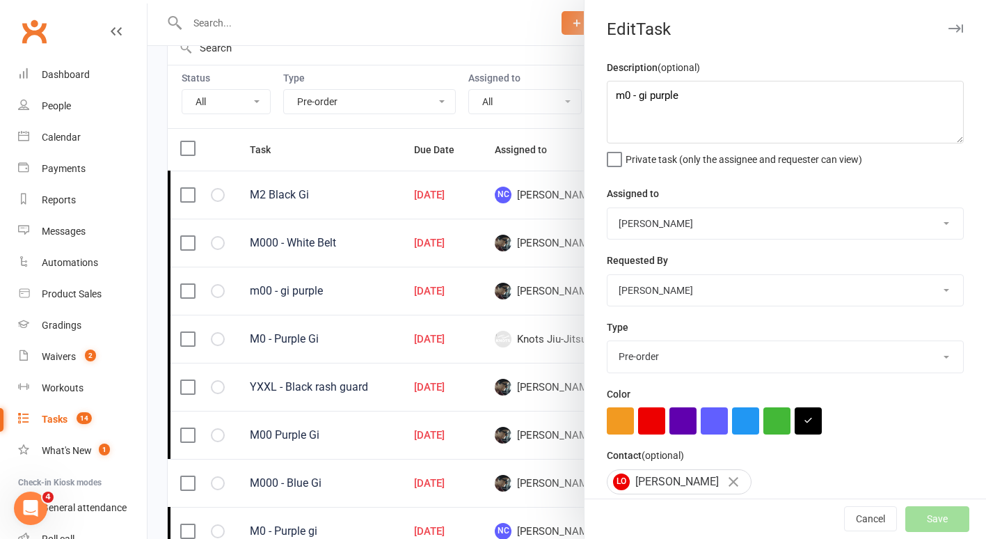
select select "started"
select select "waiting"
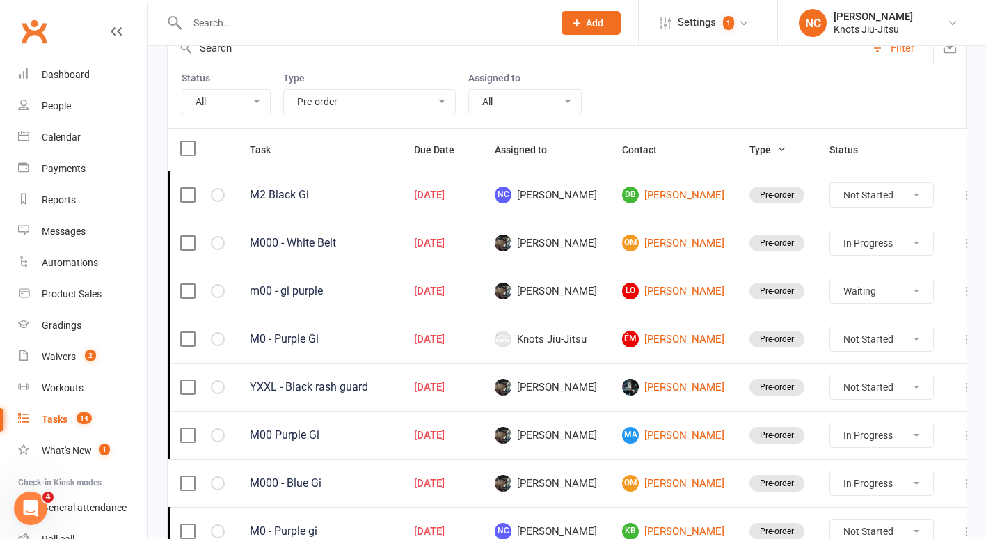
select select "started"
select select "waiting"
select select "started"
select select "waiting"
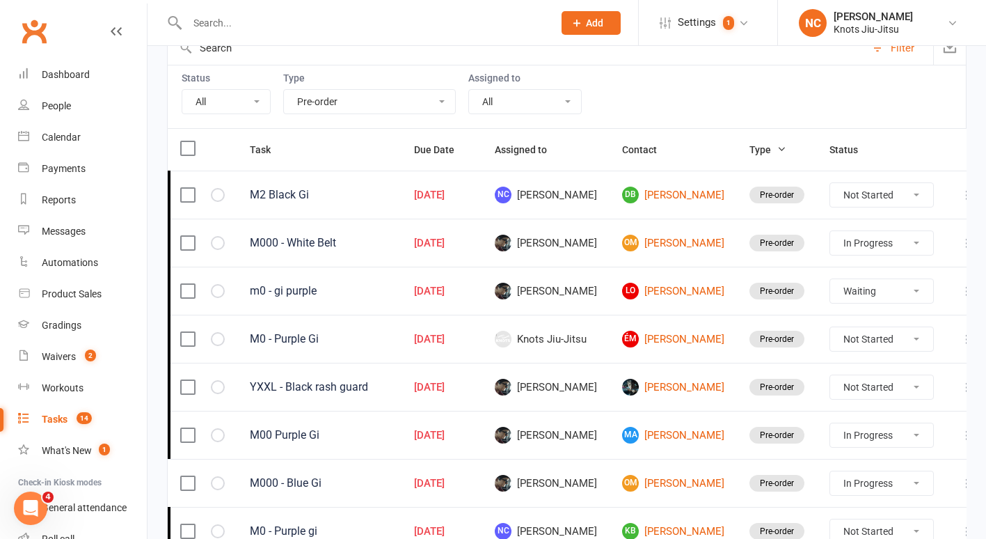
click at [850, 292] on select "Not Started In Progress Waiting Complete" at bounding box center [881, 291] width 103 height 24
click at [830, 279] on select "Not Started In Progress Waiting Complete" at bounding box center [881, 291] width 103 height 24
select select "waiting"
select select "started"
select select "waiting"
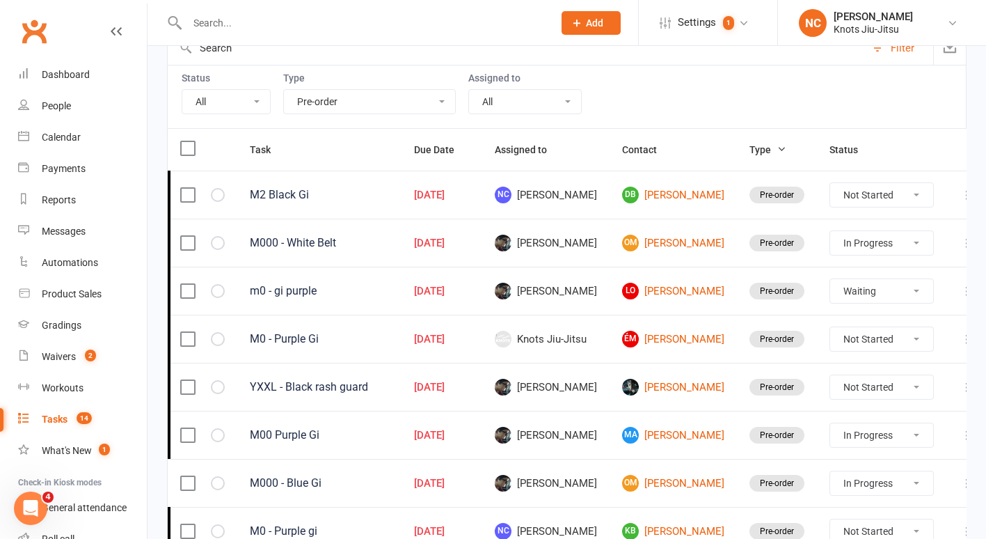
select select "started"
select select "waiting"
select select "started"
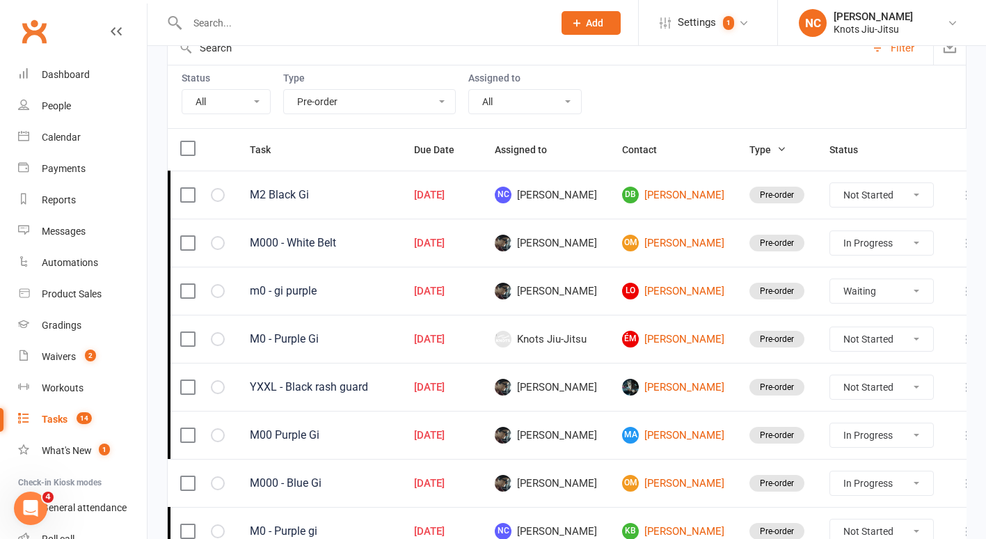
select select "started"
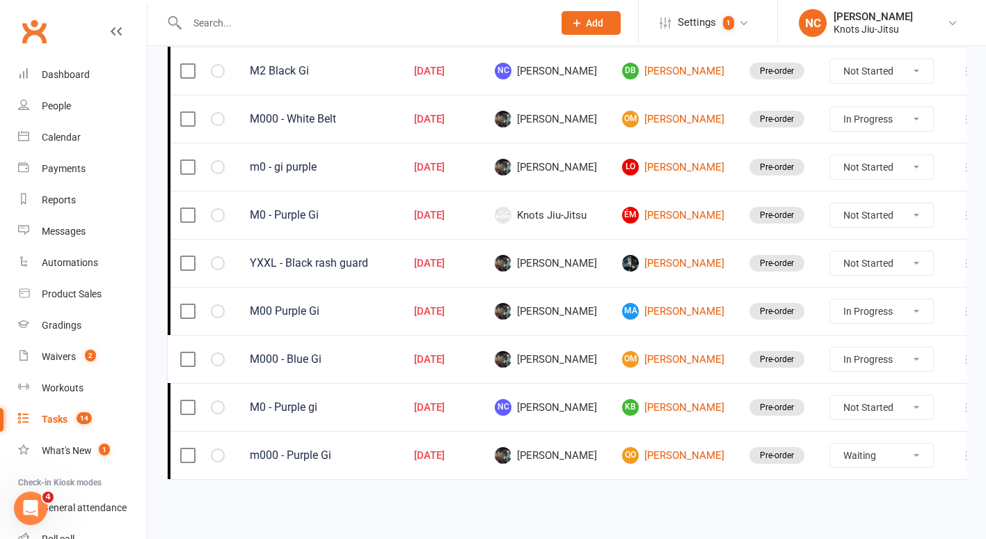
scroll to position [0, 0]
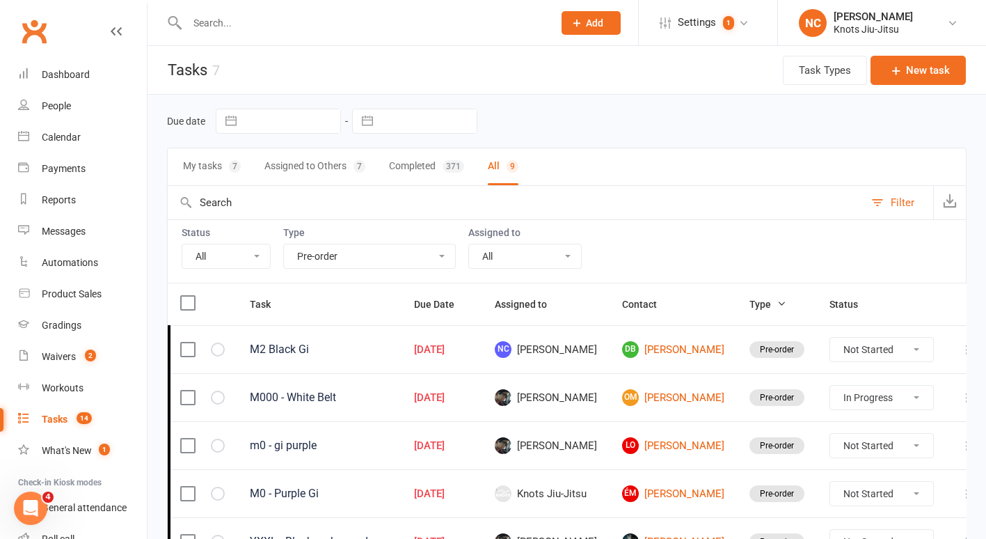
click at [333, 265] on select "All Birthday party Cleaning moncton E-mail Kids summer classes Kids waiting lis…" at bounding box center [369, 256] width 171 height 24
click at [498, 223] on div "Status All Incomplete Not Started In Progress Waiting Complete Type All Birthda…" at bounding box center [567, 250] width 800 height 63
click at [209, 251] on select "All Incomplete Not Started In Progress Waiting Complete" at bounding box center [226, 256] width 88 height 24
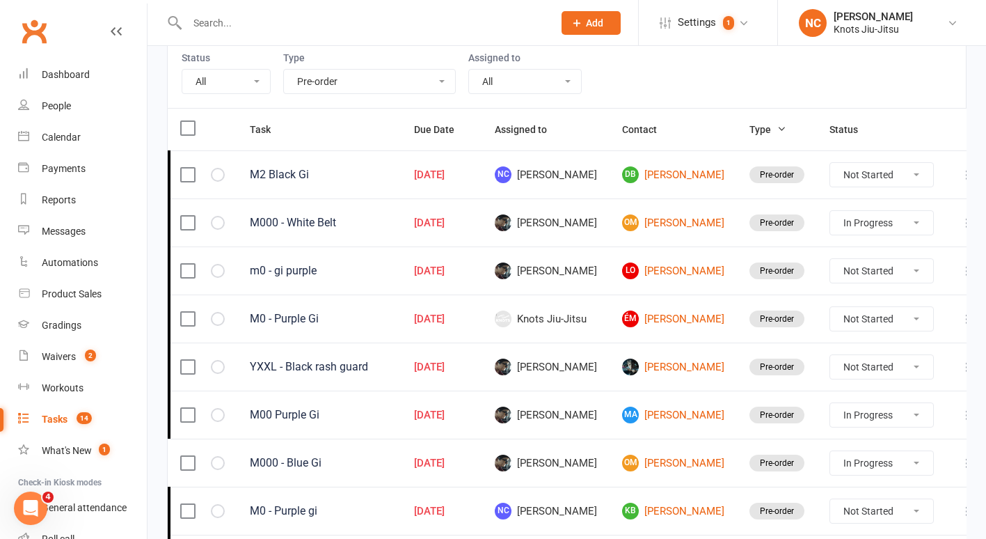
scroll to position [278, 0]
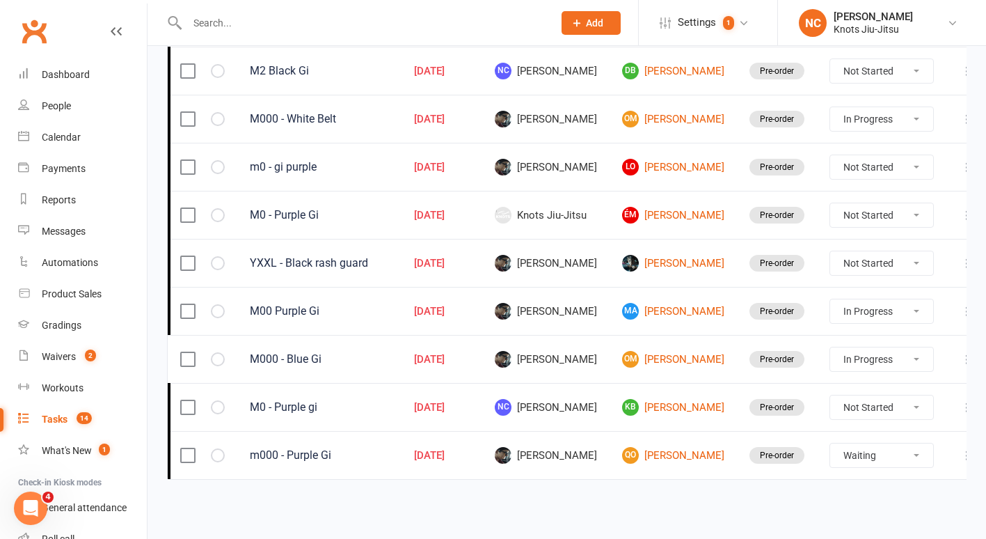
click at [872, 458] on select "Not Started In Progress Waiting Complete" at bounding box center [881, 455] width 103 height 24
click at [830, 443] on select "Not Started In Progress Waiting Complete" at bounding box center [881, 455] width 103 height 24
select select "waiting"
select select "started"
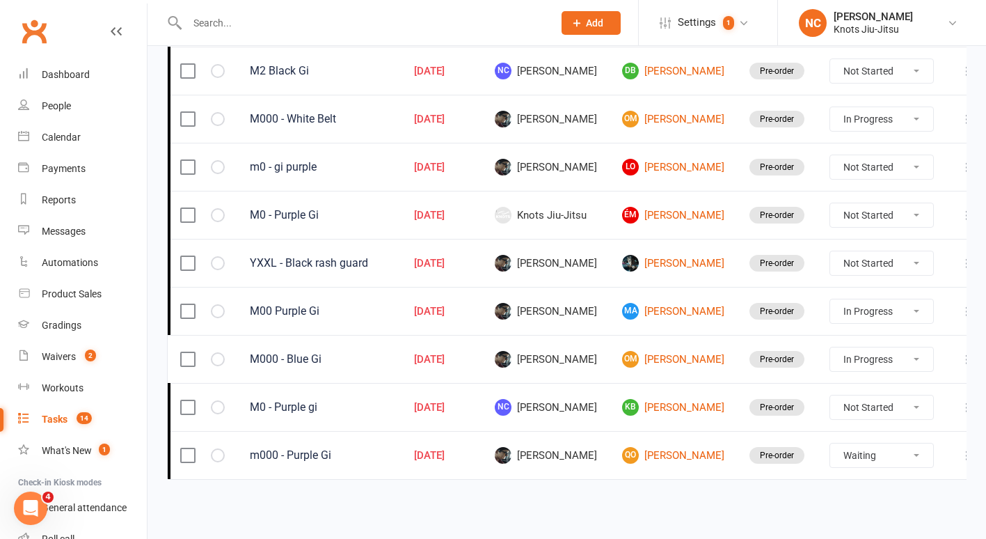
select select "started"
select select "waiting"
select select "started"
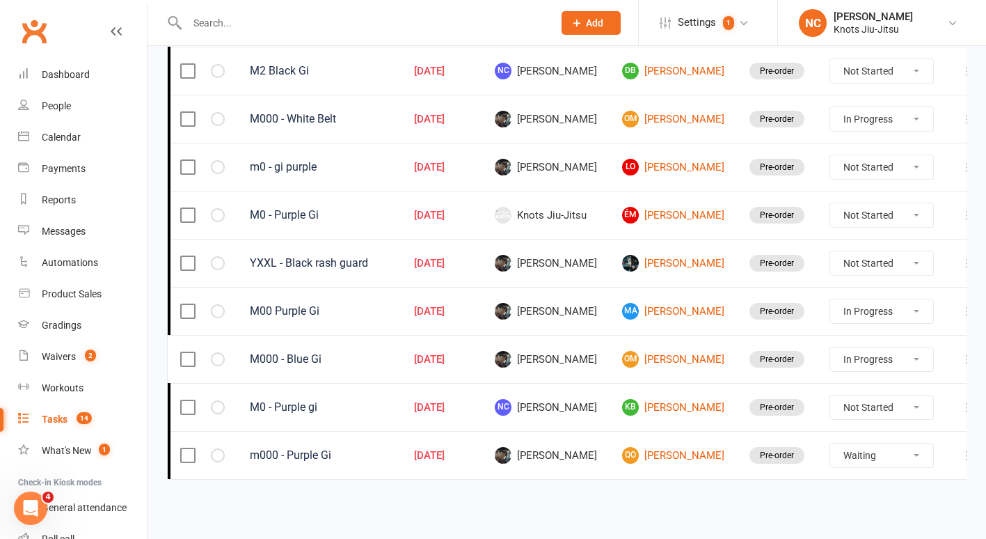
select select "finished"
click at [76, 111] on link "People" at bounding box center [82, 105] width 129 height 31
select select "100"
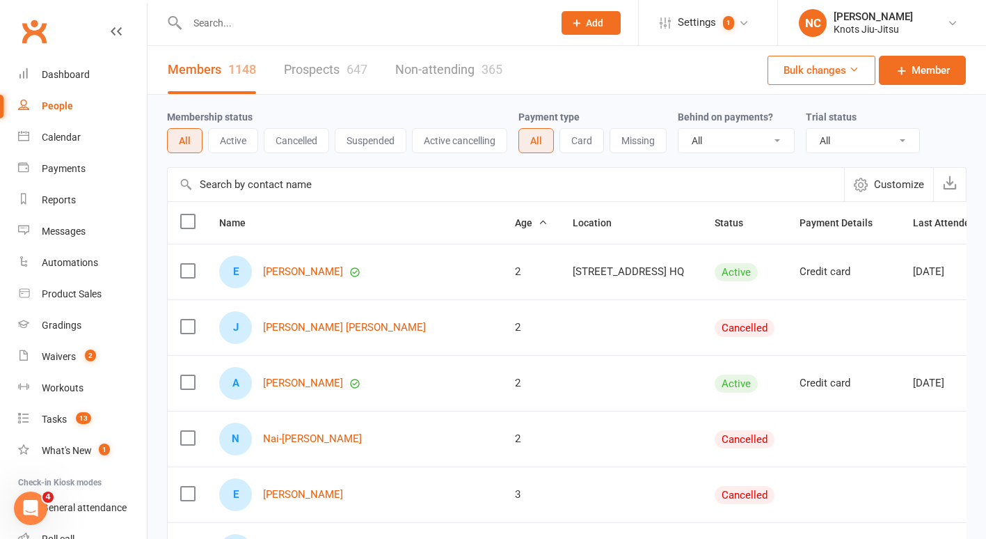
click at [238, 12] on div at bounding box center [355, 22] width 376 height 45
click at [235, 19] on input "text" at bounding box center [363, 22] width 360 height 19
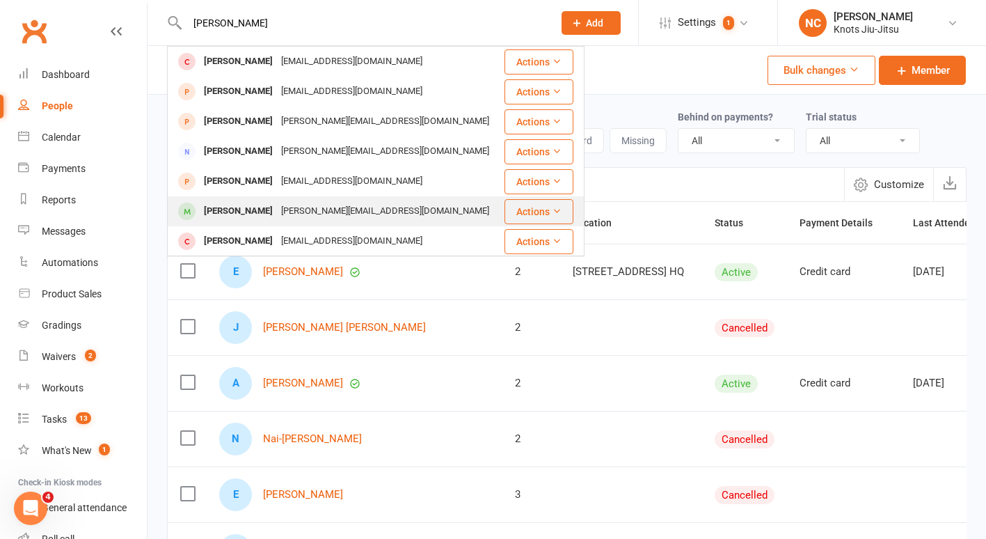
type input "cameron"
click at [308, 205] on div "justin.mcgragh83@gmail.com" at bounding box center [385, 211] width 216 height 20
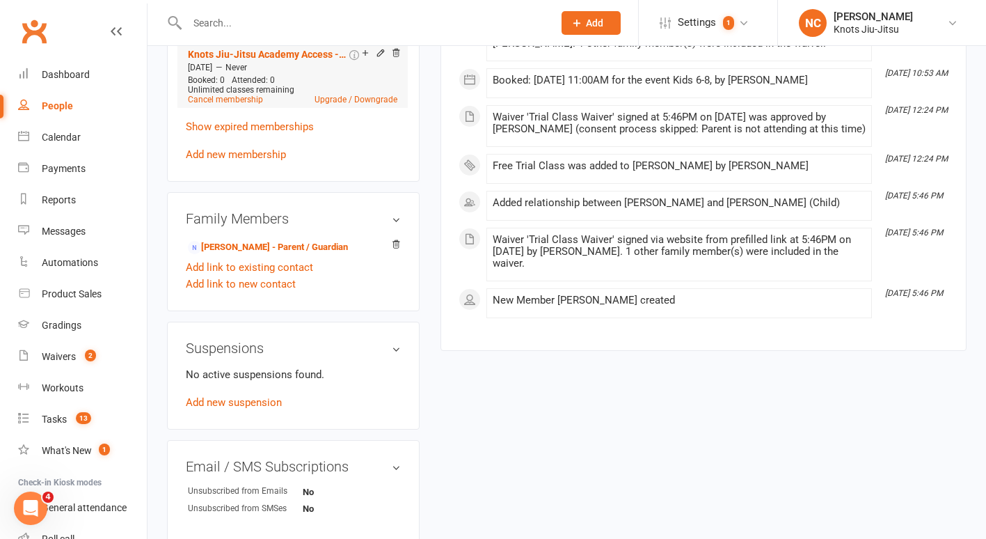
scroll to position [700, 0]
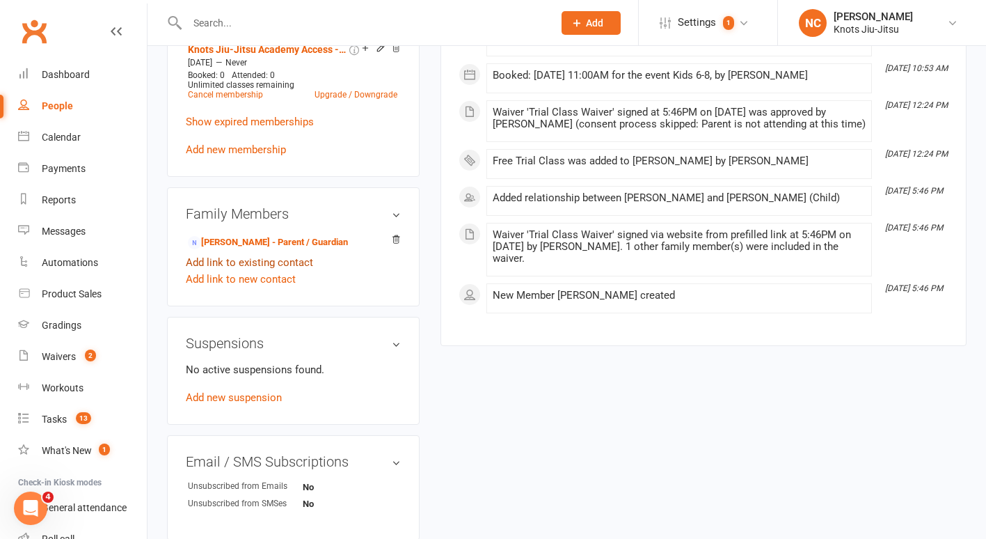
click at [266, 257] on link "Add link to existing contact" at bounding box center [249, 262] width 127 height 17
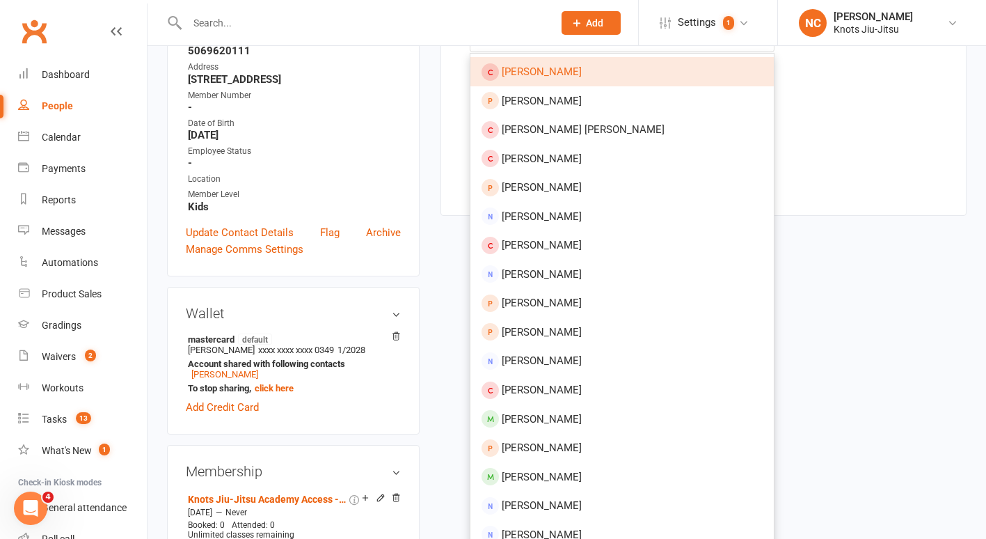
scroll to position [584, 0]
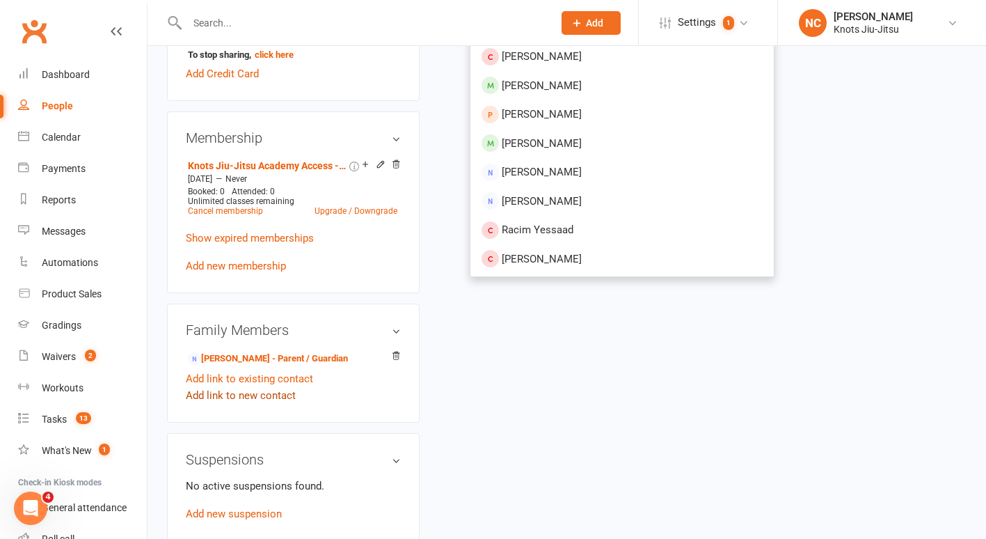
type input "randi m"
click at [230, 394] on link "Add link to new contact" at bounding box center [241, 395] width 110 height 17
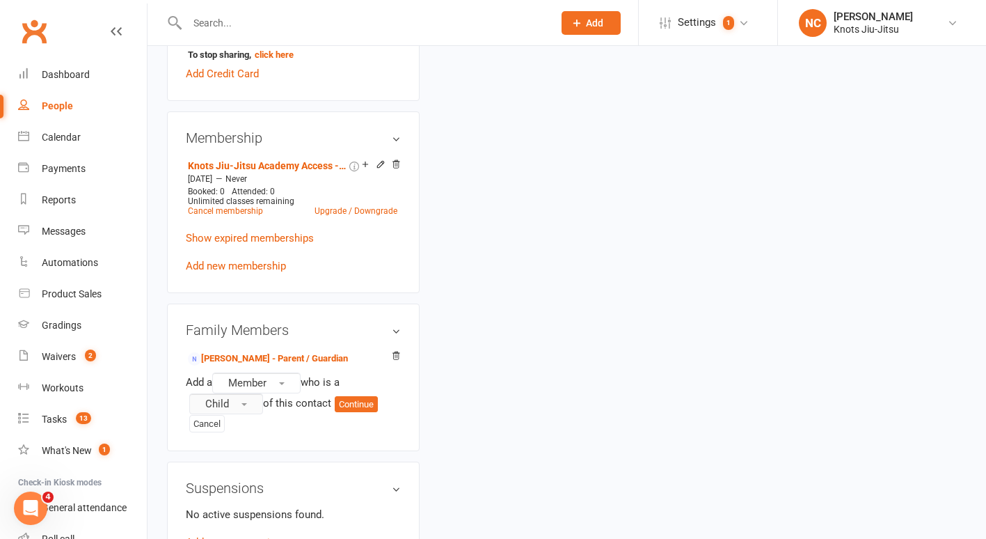
click at [221, 399] on span "Child" at bounding box center [217, 403] width 24 height 13
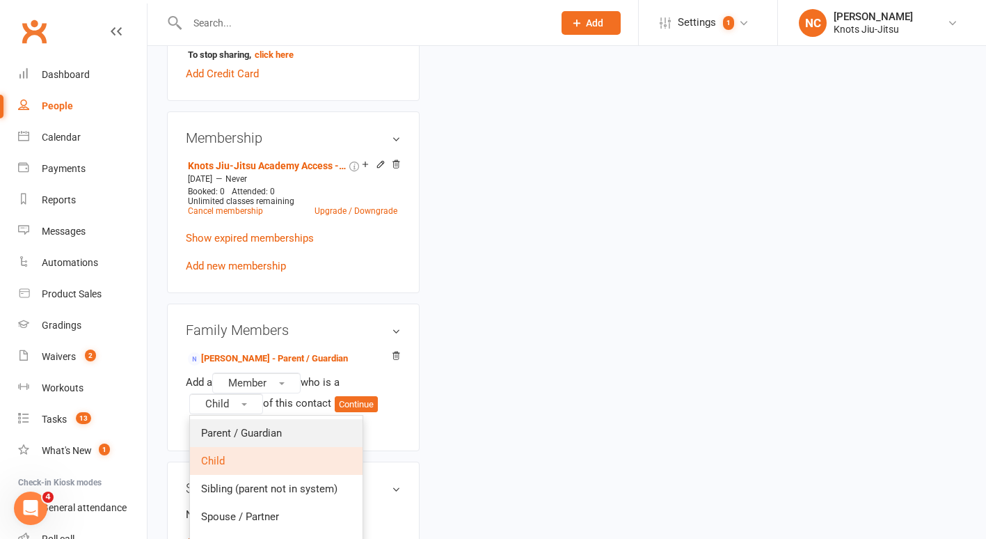
click at [251, 427] on span "Parent / Guardian" at bounding box center [241, 433] width 81 height 13
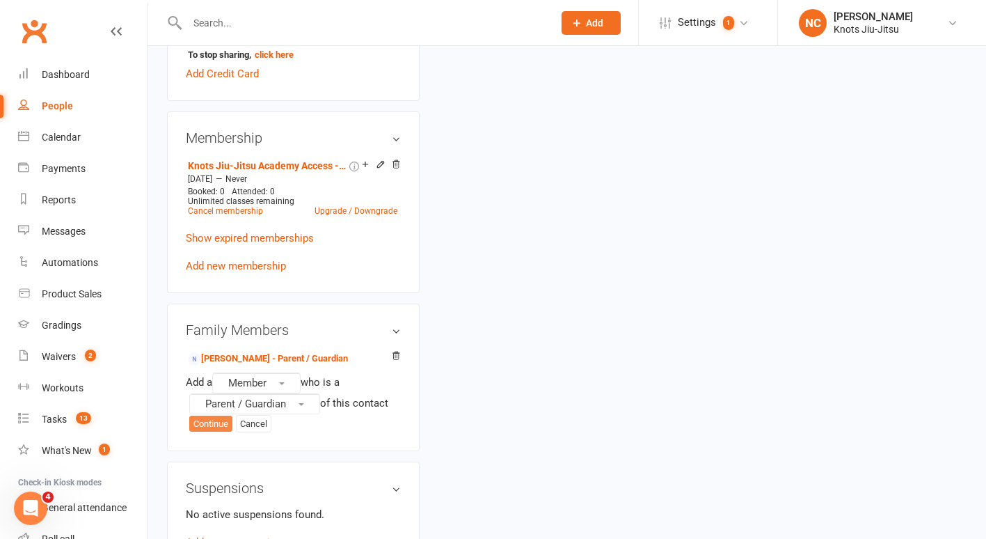
click at [224, 415] on button "Continue" at bounding box center [210, 423] width 43 height 17
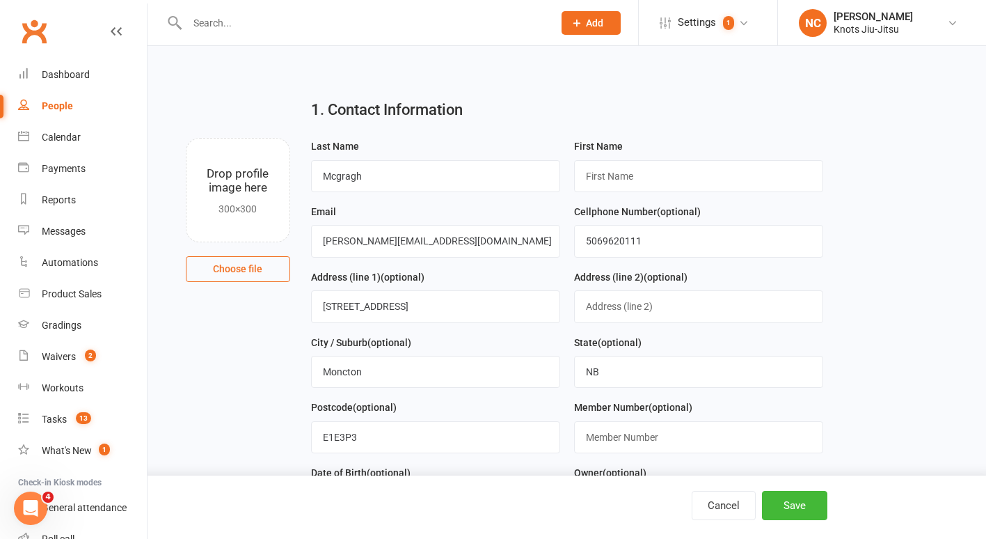
scroll to position [16, 0]
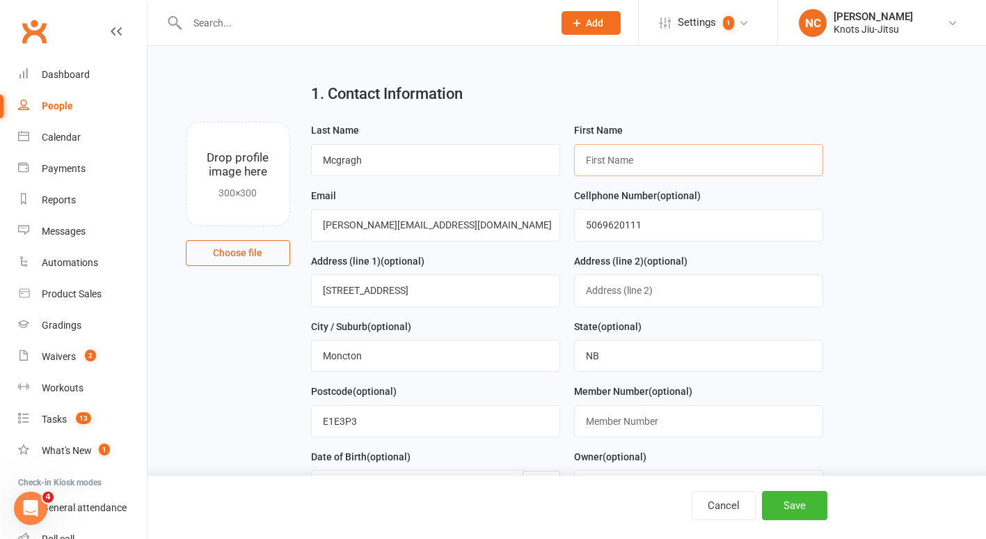
click at [649, 161] on input "text" at bounding box center [698, 160] width 249 height 32
type input "Randi"
click at [338, 166] on input "Mcgragh" at bounding box center [435, 160] width 249 height 32
drag, startPoint x: 397, startPoint y: 220, endPoint x: 299, endPoint y: 251, distance: 103.0
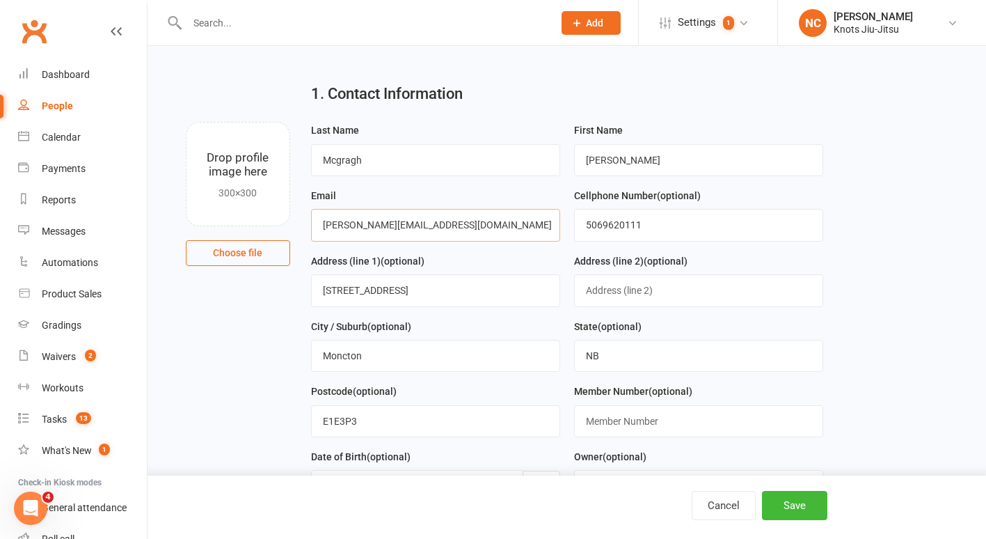
click at [299, 122] on div "Drop profile image here 300×300 Choose file Last Name Mcgragh First Name Randi …" at bounding box center [567, 122] width 800 height 0
drag, startPoint x: 486, startPoint y: 225, endPoint x: 189, endPoint y: 223, distance: 297.2
click at [189, 122] on div "Drop profile image here 300×300 Choose file Last Name Mcgragh First Name Randi …" at bounding box center [567, 122] width 800 height 0
type input "randimc111@gmail.com"
click at [780, 93] on h2 "1. Contact Information" at bounding box center [567, 94] width 512 height 17
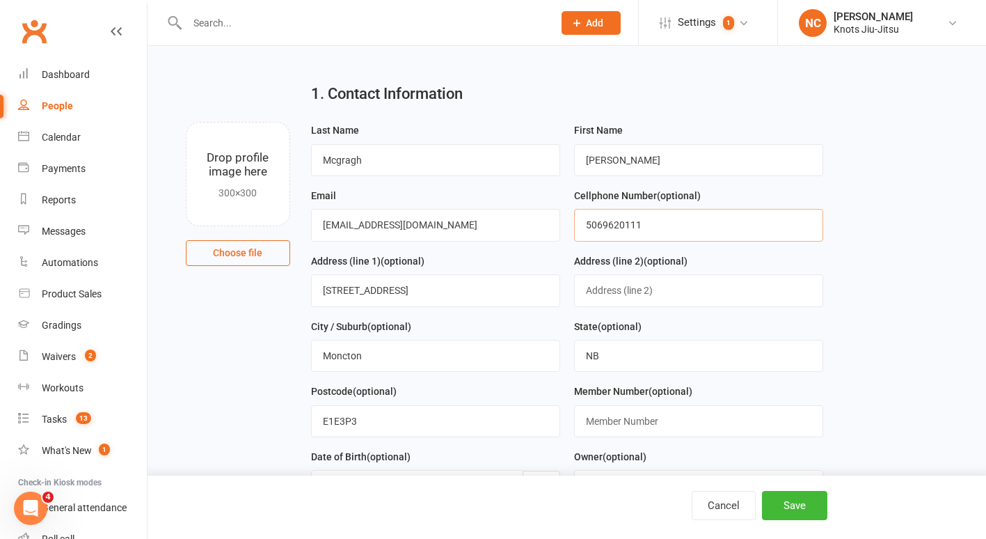
drag, startPoint x: 692, startPoint y: 237, endPoint x: 475, endPoint y: 221, distance: 217.7
click at [475, 221] on form "Last Name Mcgragh First Name Randi Email randimc111@gmail.com Cellphone Number …" at bounding box center [567, 383] width 526 height 522
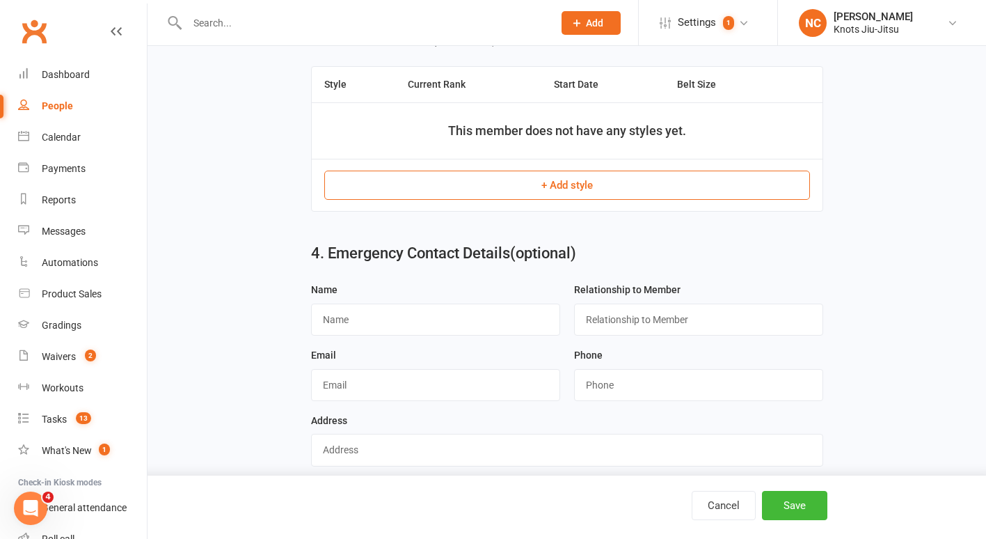
scroll to position [991, 0]
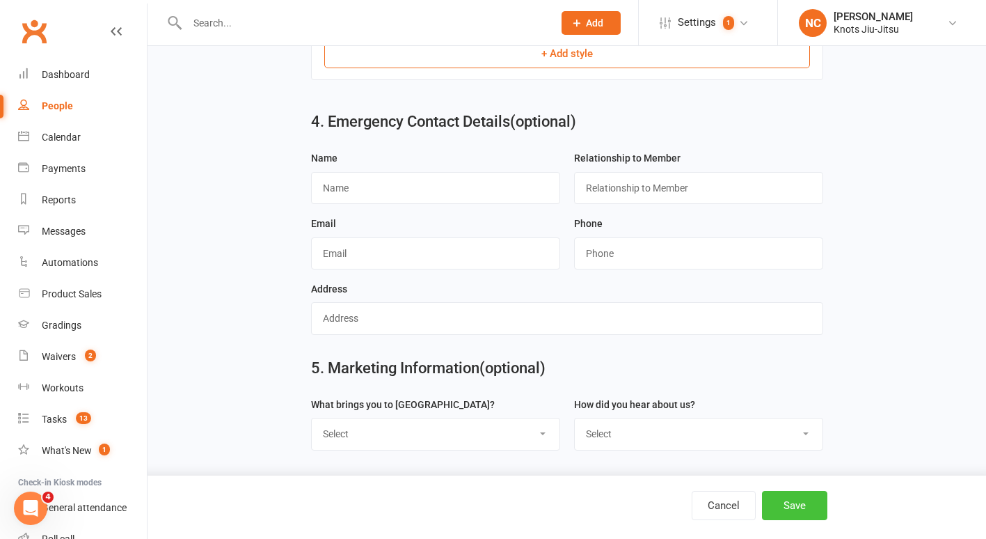
click at [781, 503] on button "Save" at bounding box center [794, 505] width 65 height 29
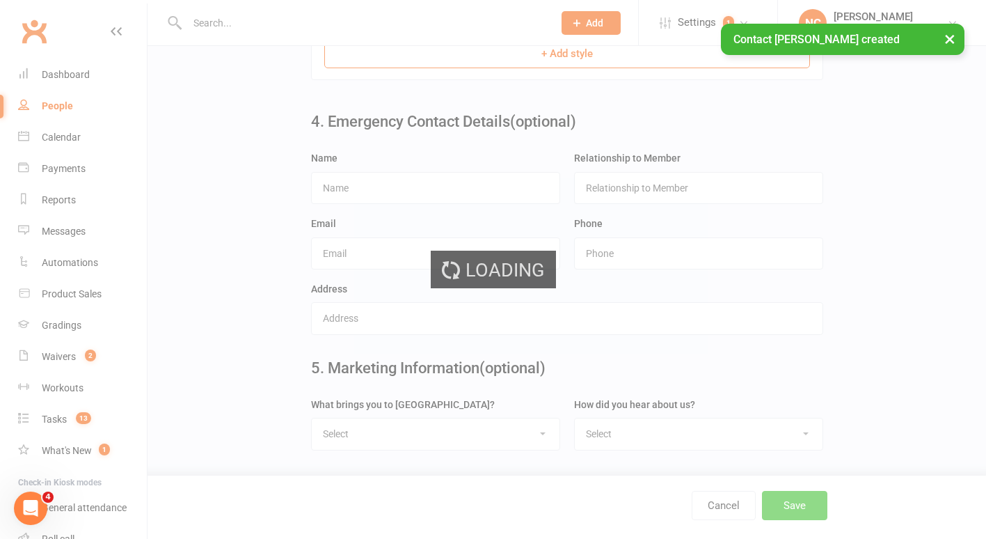
scroll to position [0, 0]
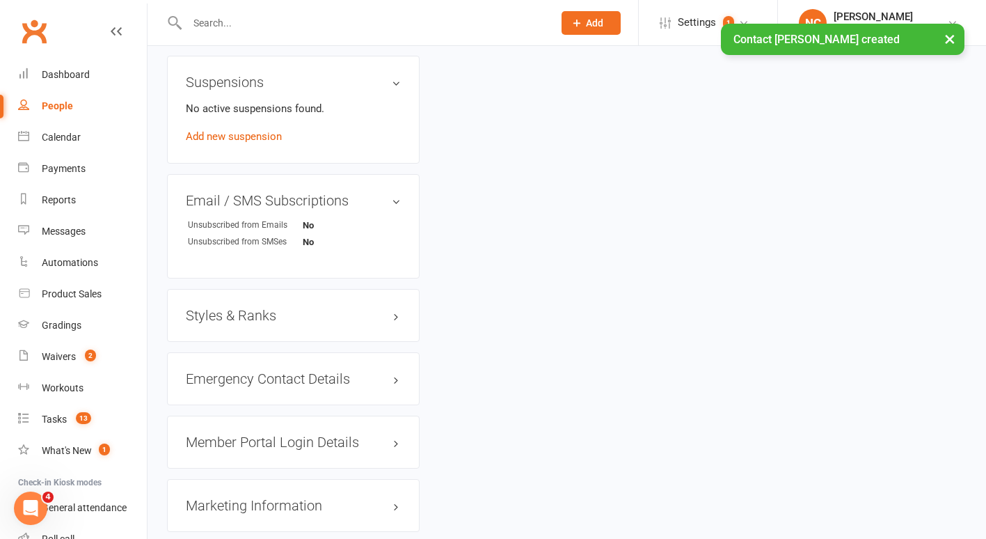
scroll to position [1094, 0]
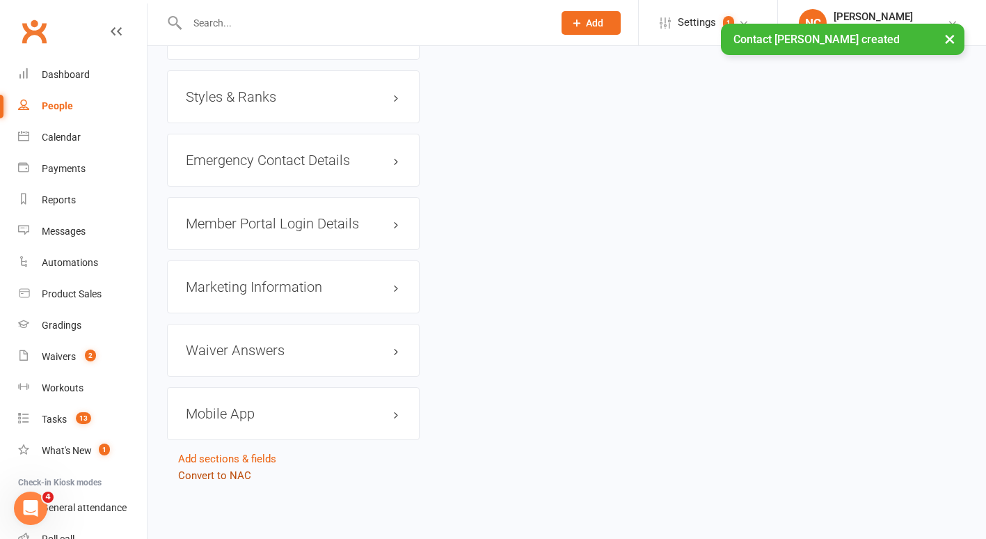
click at [201, 473] on link "Convert to NAC" at bounding box center [214, 475] width 73 height 13
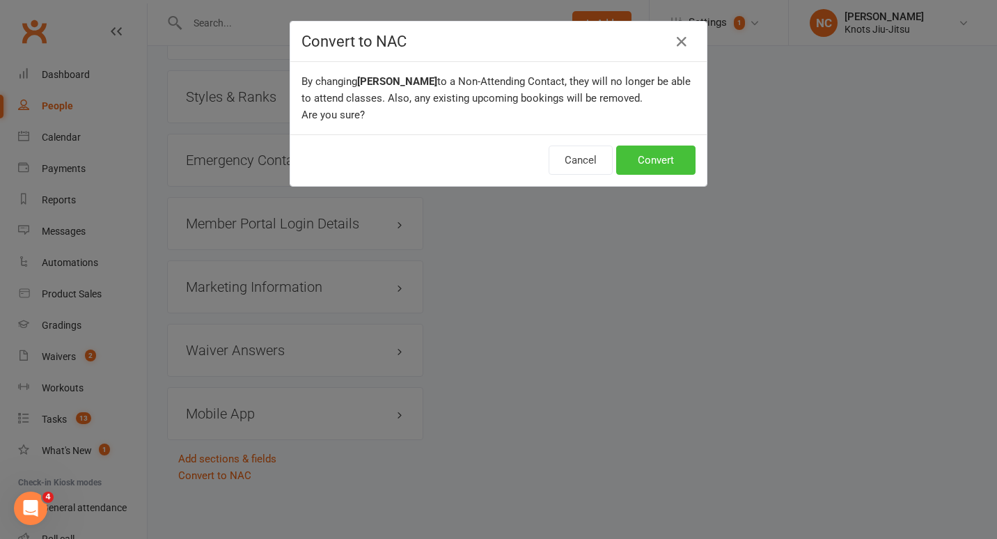
click at [646, 156] on button "Convert" at bounding box center [655, 159] width 79 height 29
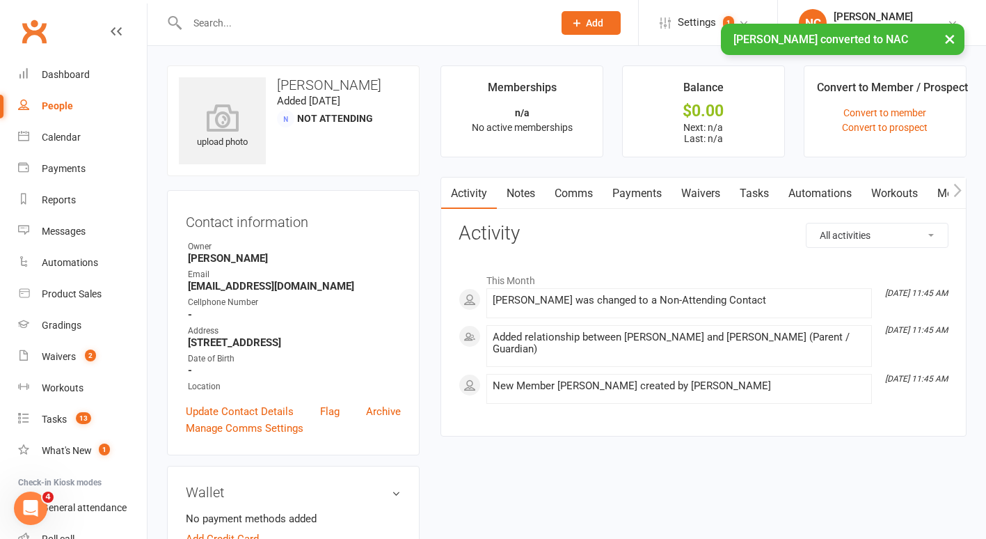
click at [963, 187] on button "button" at bounding box center [957, 192] width 17 height 31
click at [889, 203] on link "Mobile App" at bounding box center [860, 193] width 75 height 32
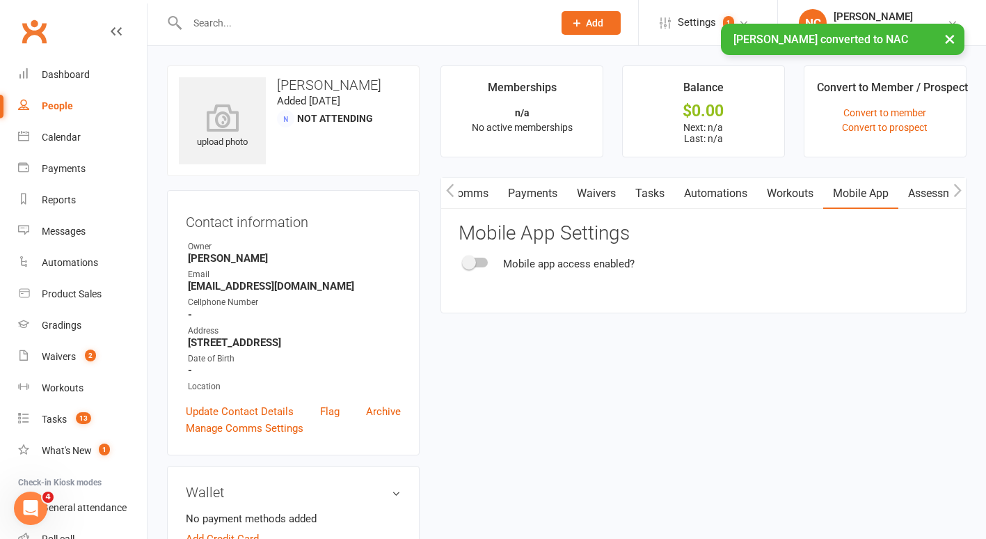
click at [469, 260] on span at bounding box center [469, 262] width 14 height 14
click at [464, 260] on input "checkbox" at bounding box center [464, 260] width 0 height 0
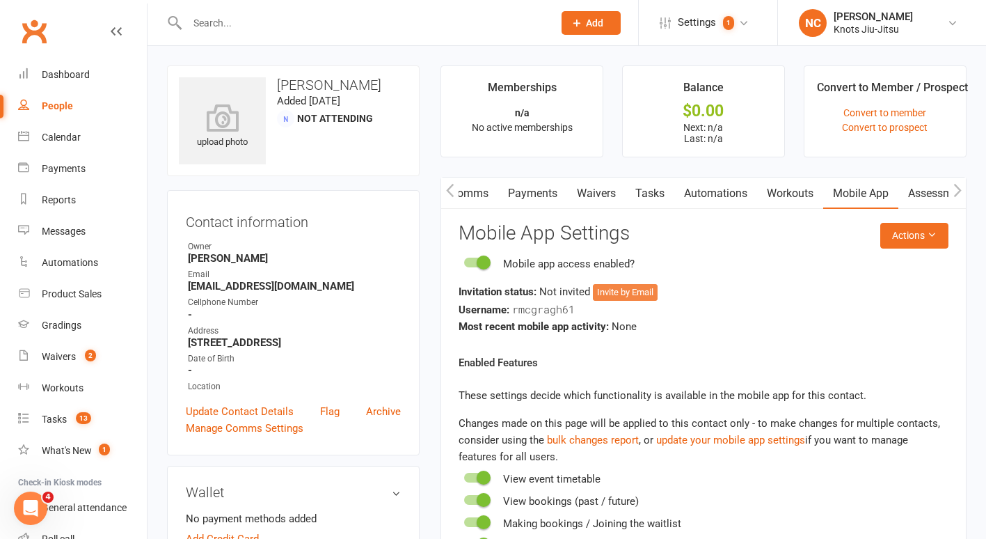
click at [635, 290] on button "Invite by Email" at bounding box center [625, 292] width 65 height 17
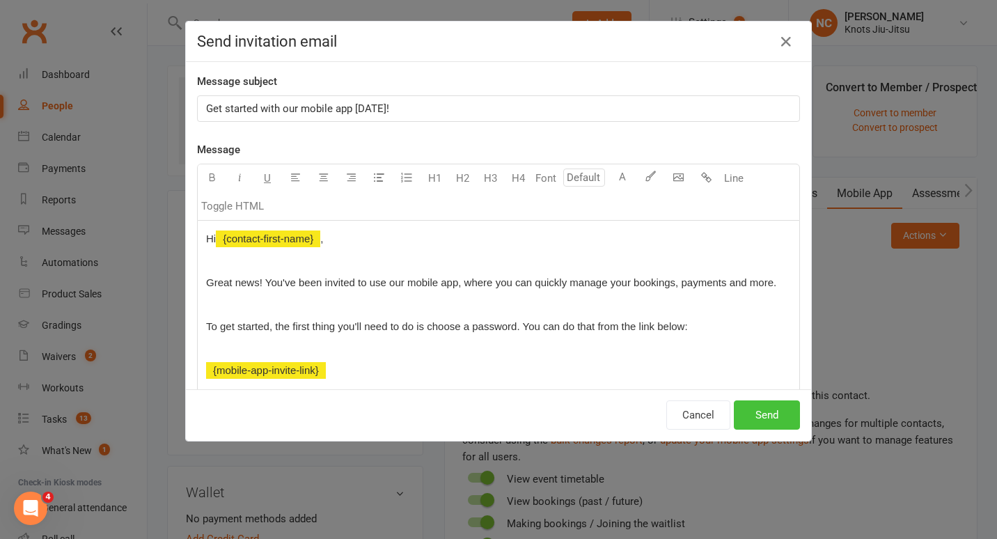
click at [745, 414] on button "Send" at bounding box center [767, 414] width 66 height 29
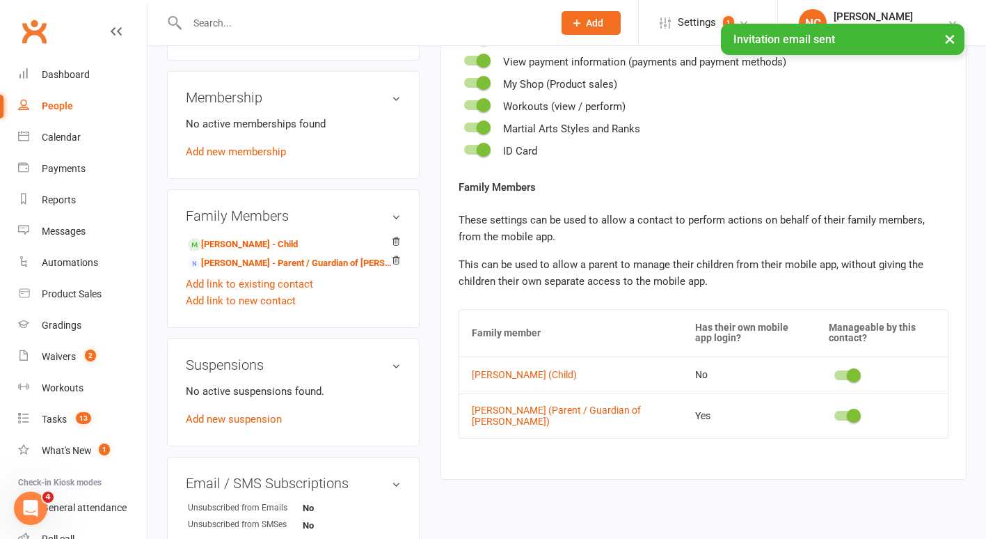
scroll to position [517, 0]
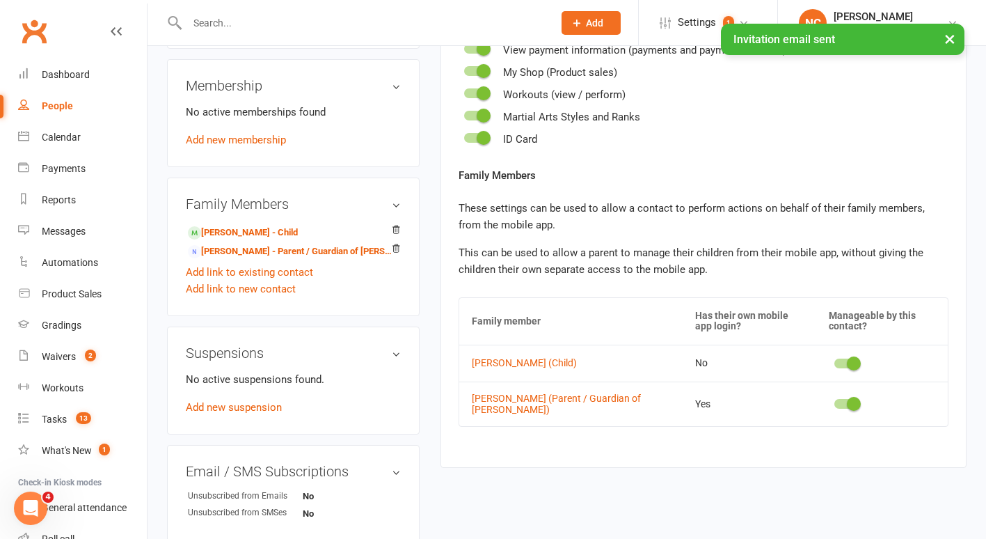
click at [849, 406] on span at bounding box center [854, 404] width 14 height 14
click at [834, 402] on input "checkbox" at bounding box center [834, 402] width 0 height 0
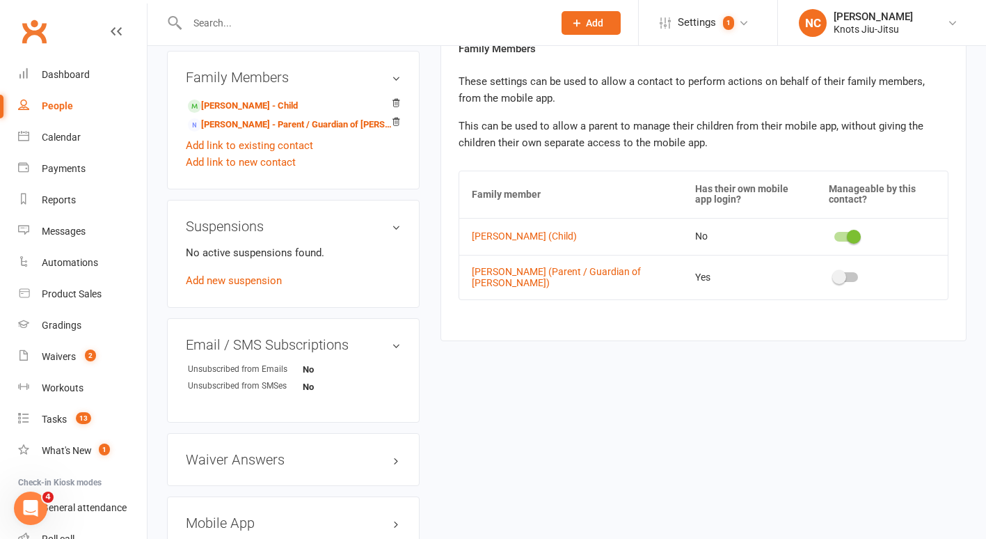
scroll to position [640, 0]
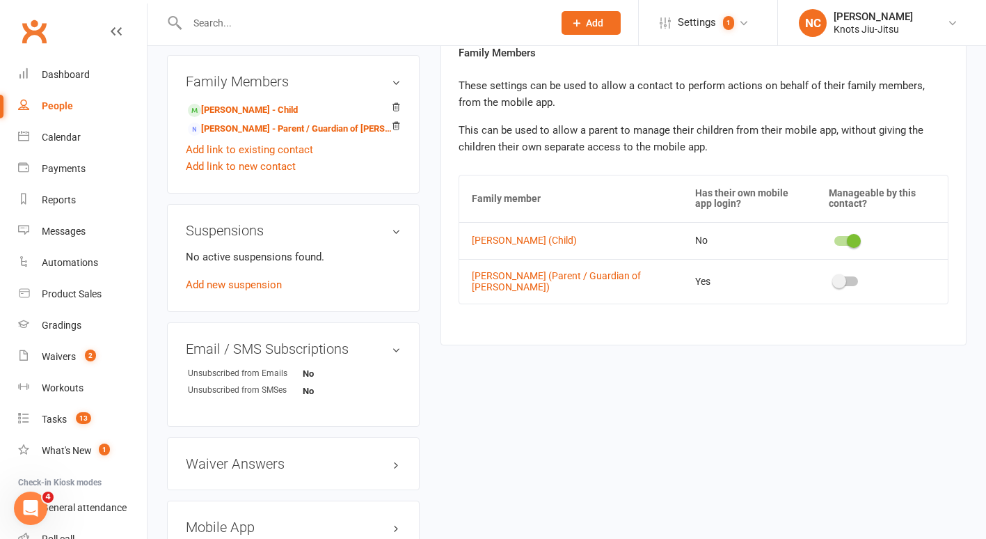
click at [57, 100] on div "People" at bounding box center [57, 105] width 31 height 11
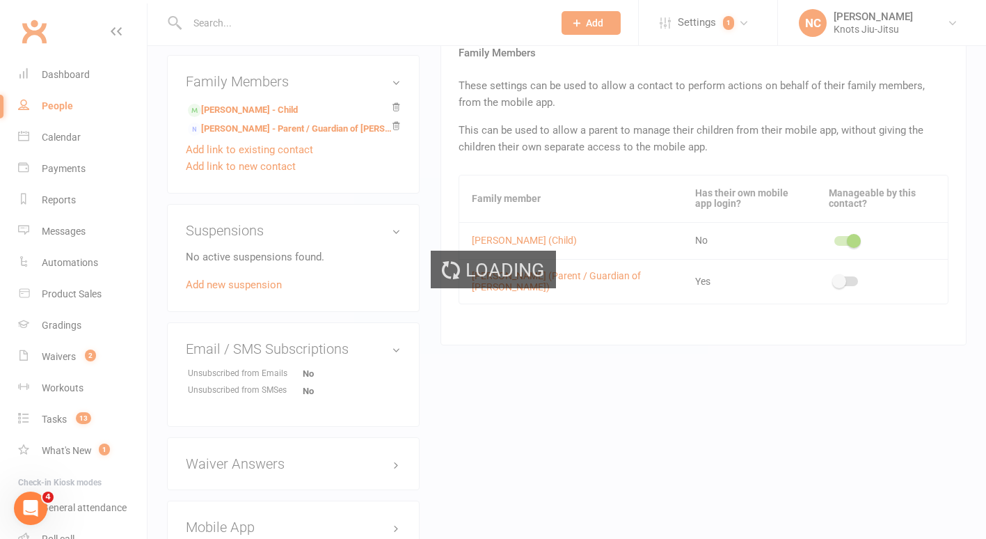
select select "100"
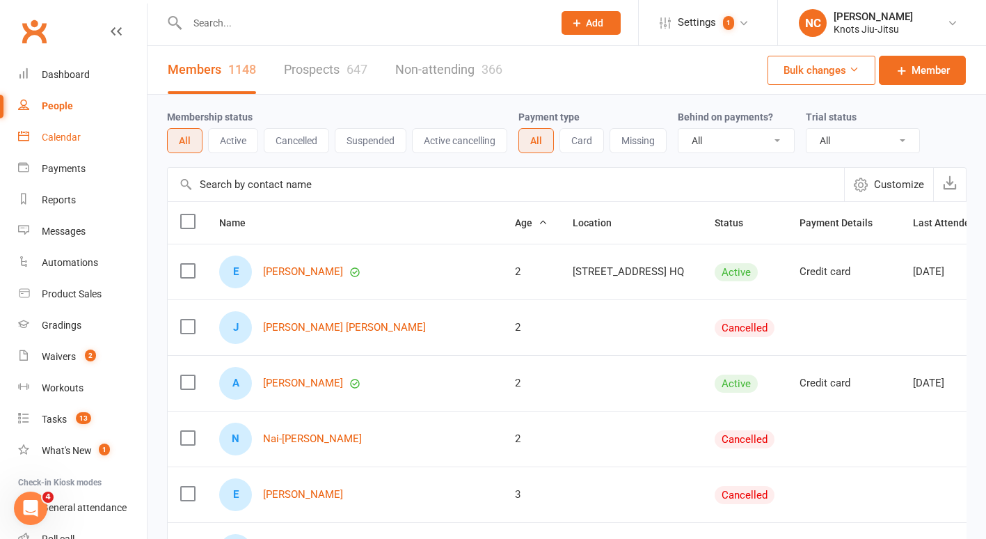
click at [57, 138] on div "Calendar" at bounding box center [61, 137] width 39 height 11
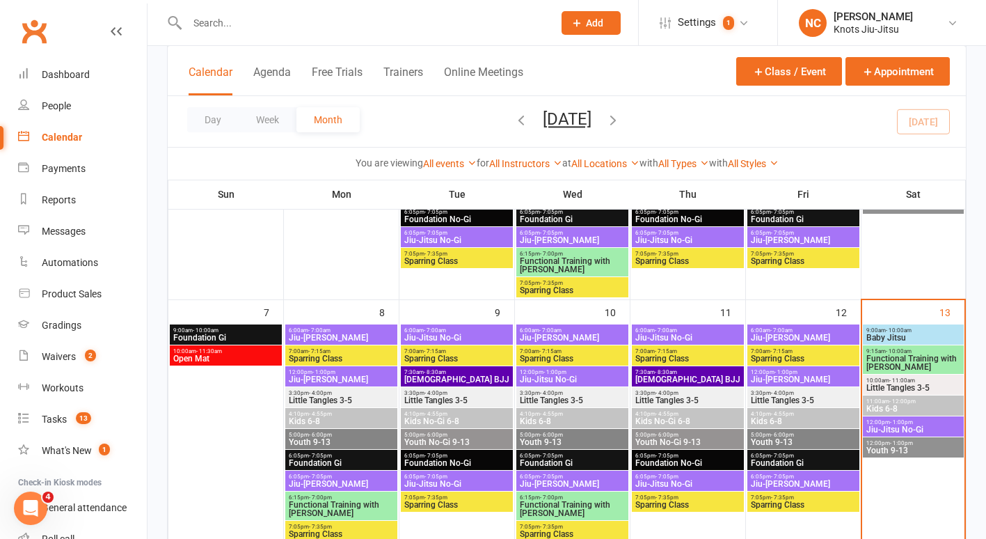
scroll to position [292, 0]
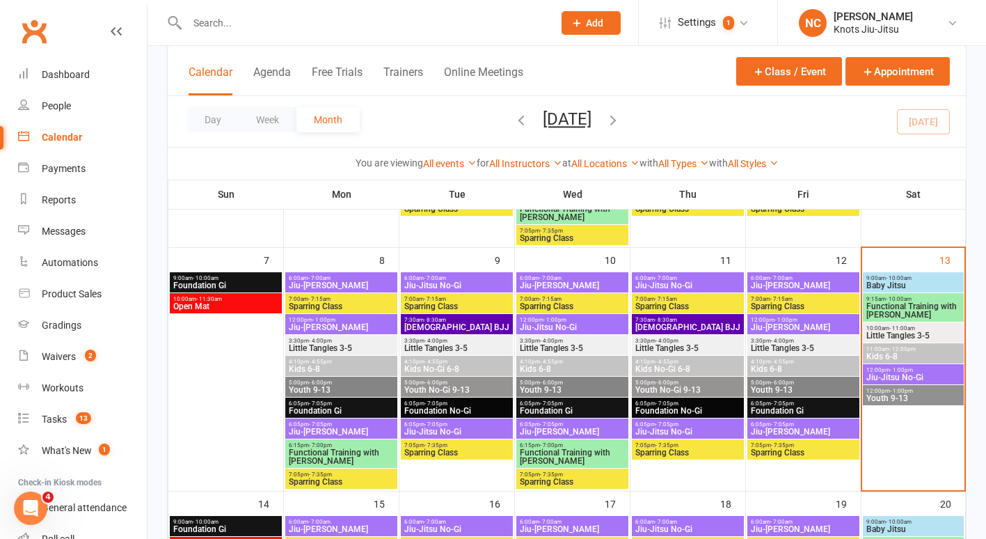
click at [909, 351] on span "- 12:00pm" at bounding box center [902, 349] width 26 height 6
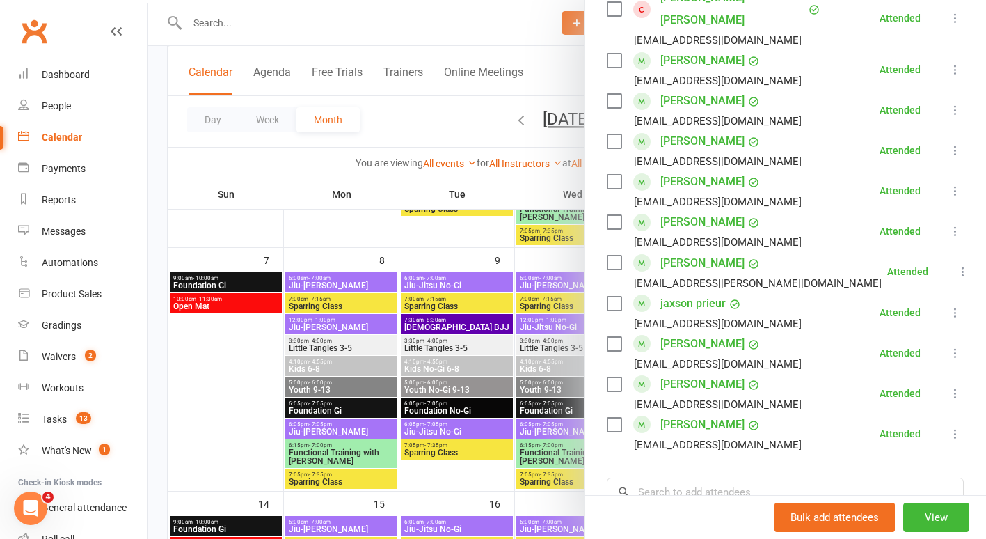
scroll to position [696, 0]
click at [656, 477] on input "search" at bounding box center [785, 491] width 357 height 29
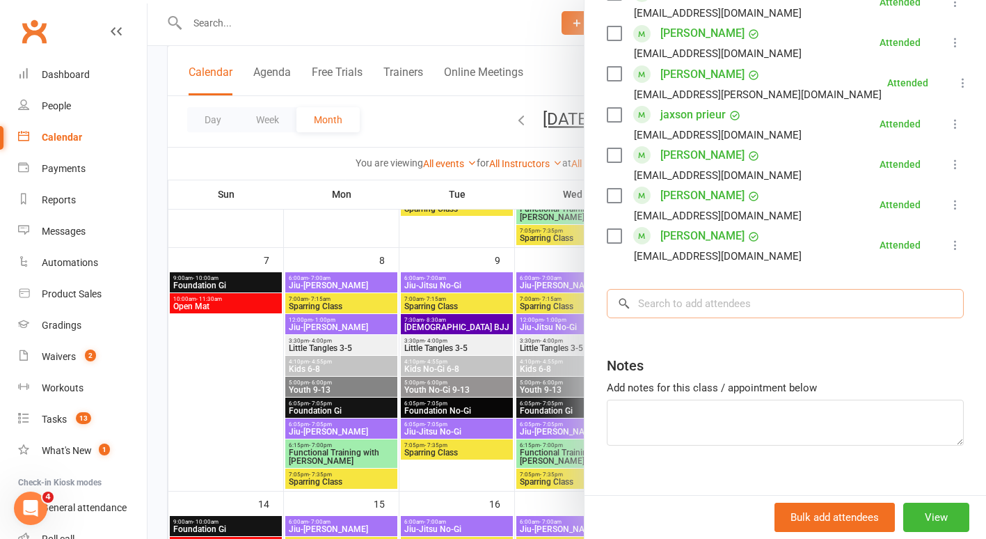
click at [672, 289] on input "search" at bounding box center [785, 303] width 357 height 29
click at [354, 18] on div at bounding box center [567, 269] width 839 height 539
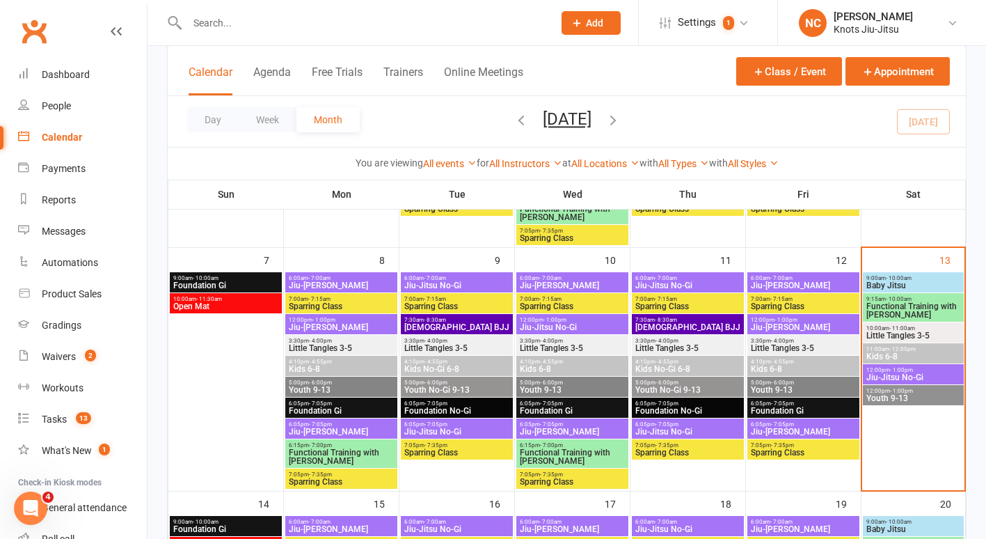
click at [350, 24] on input "text" at bounding box center [363, 22] width 360 height 19
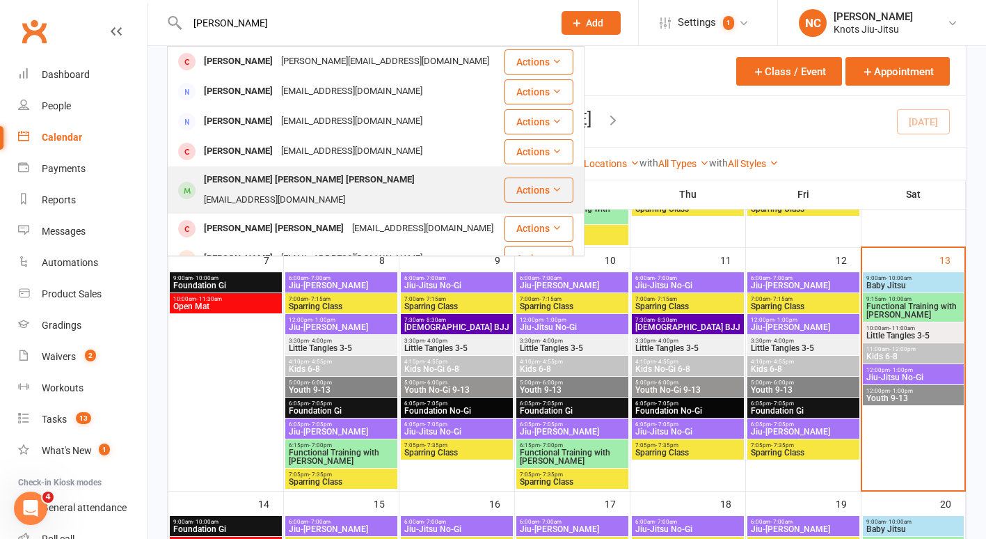
type input "natalia"
click at [343, 190] on div "anzutb@gmail.com" at bounding box center [275, 200] width 150 height 20
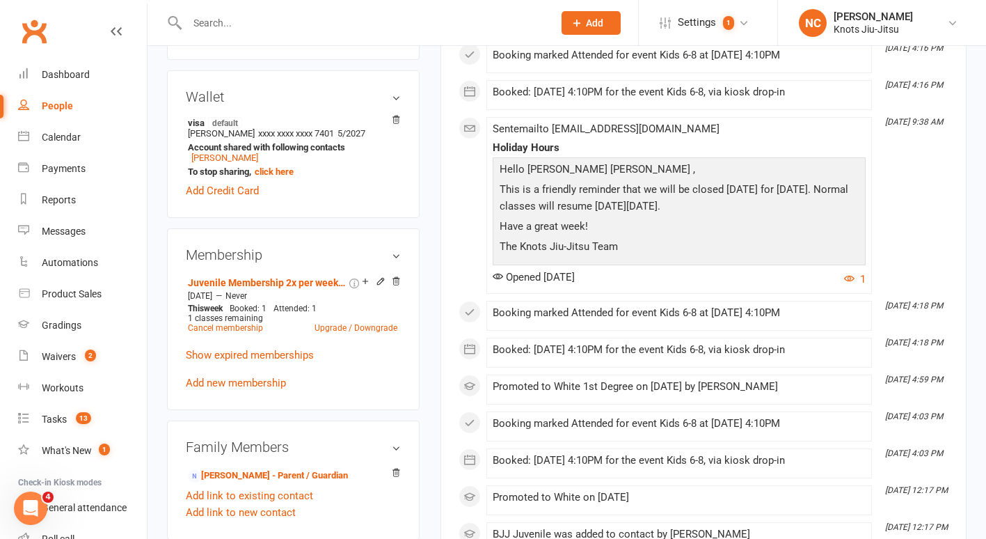
scroll to position [488, 0]
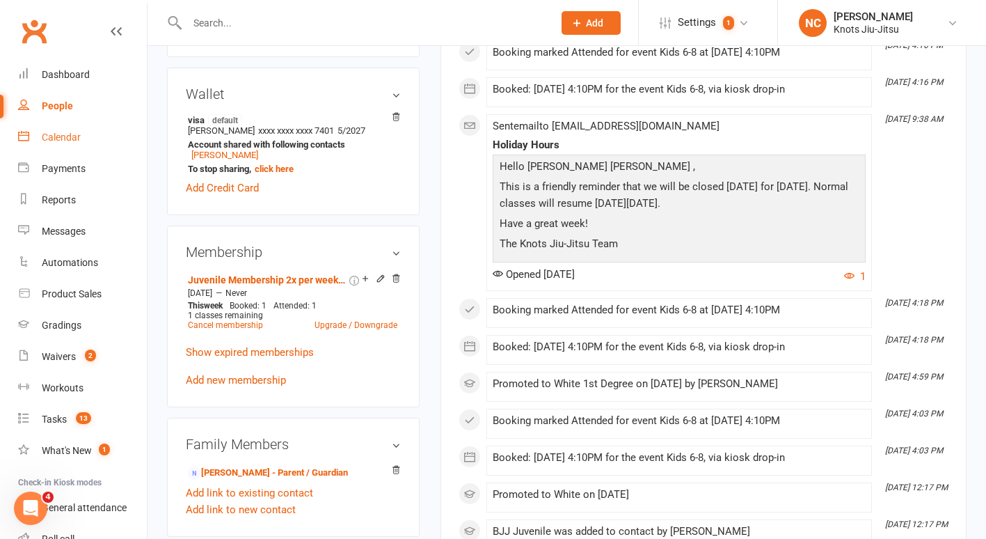
click at [54, 139] on div "Calendar" at bounding box center [61, 137] width 39 height 11
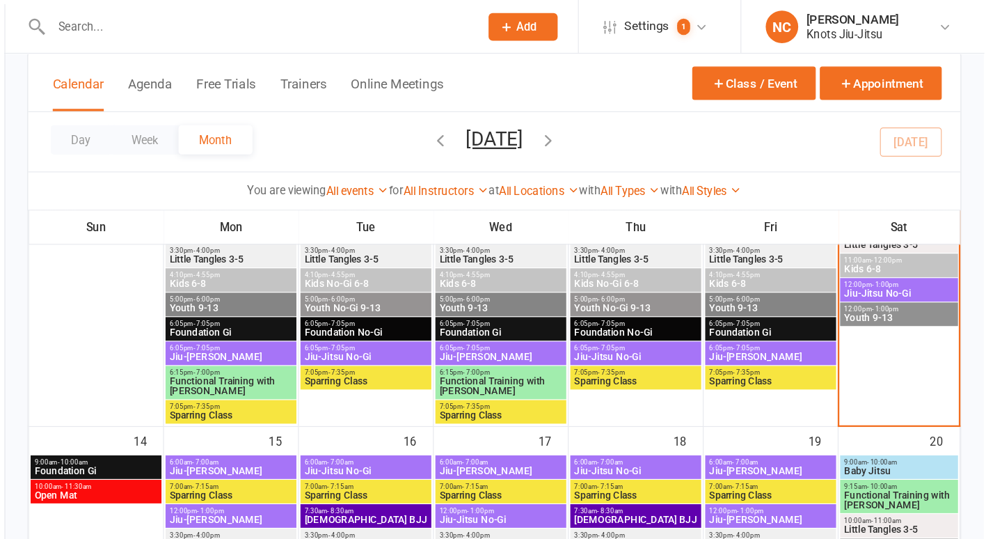
scroll to position [417, 0]
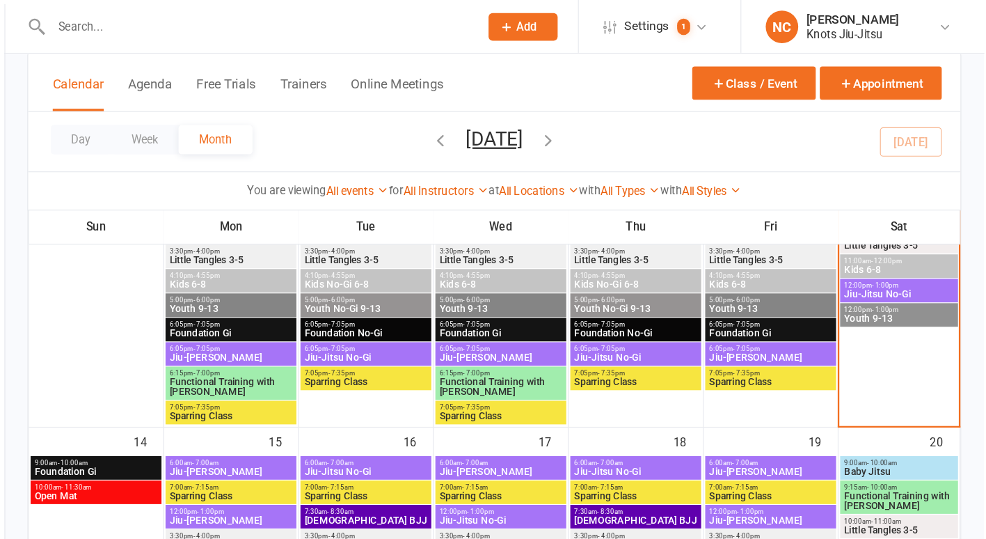
click at [386, 21] on input "text" at bounding box center [363, 22] width 360 height 19
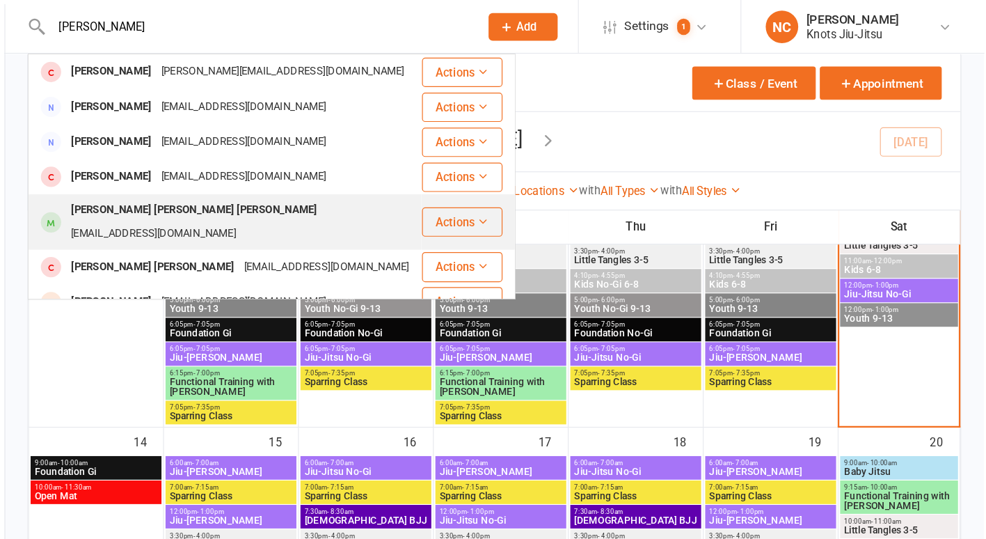
type input "natalia"
click at [349, 190] on div "anzutb@gmail.com" at bounding box center [275, 200] width 150 height 20
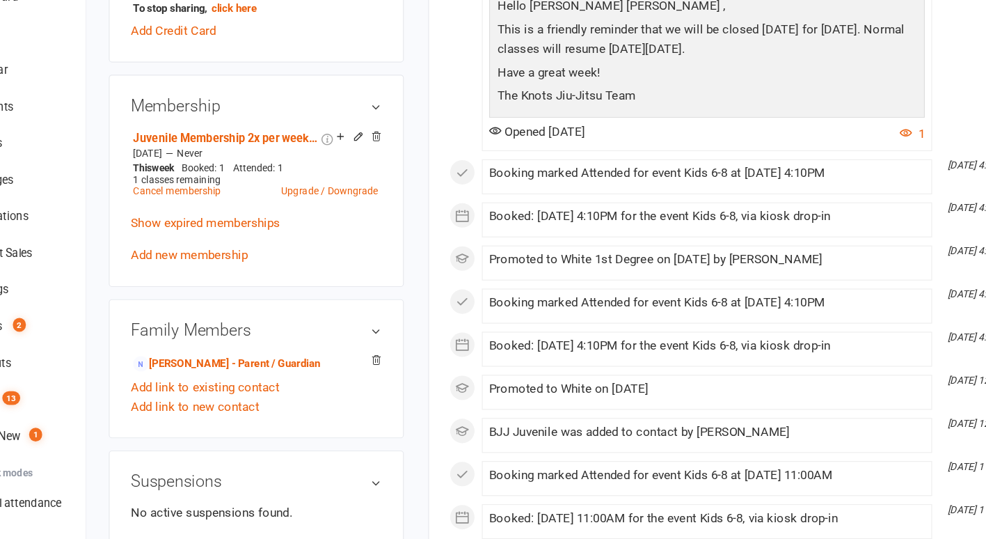
scroll to position [572, 0]
click at [260, 420] on link "Add link to new contact" at bounding box center [241, 425] width 110 height 17
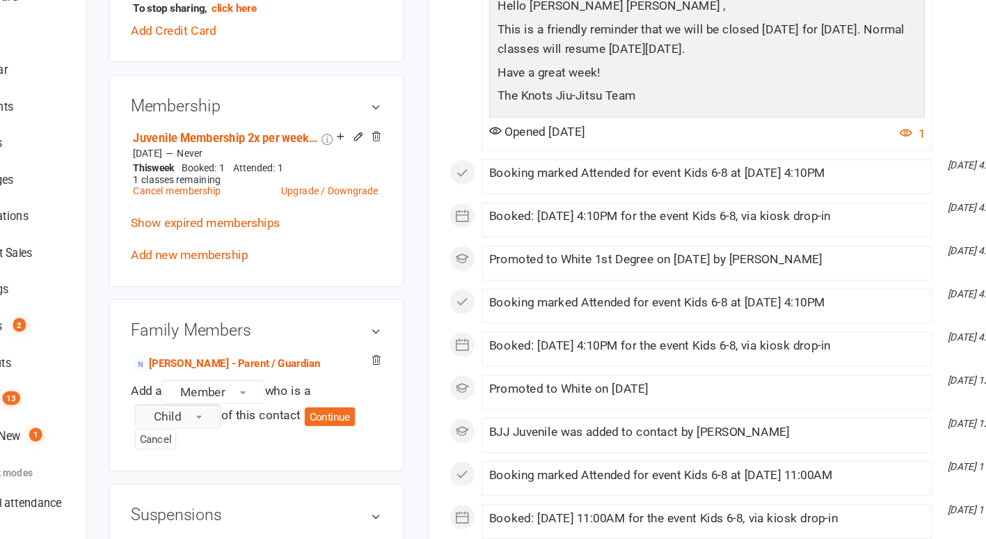
click at [245, 423] on button "Child" at bounding box center [226, 433] width 74 height 21
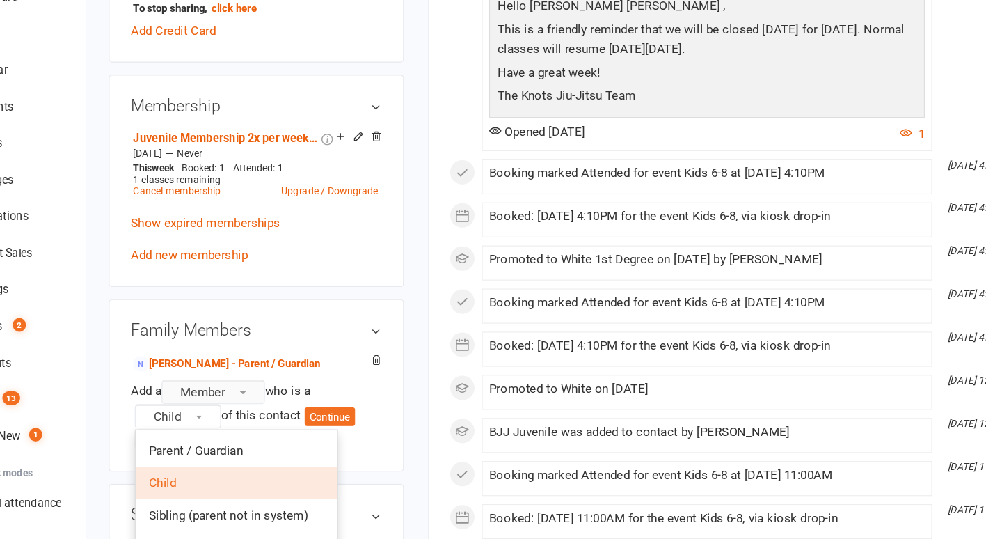
click at [258, 406] on span "Member" at bounding box center [247, 412] width 38 height 13
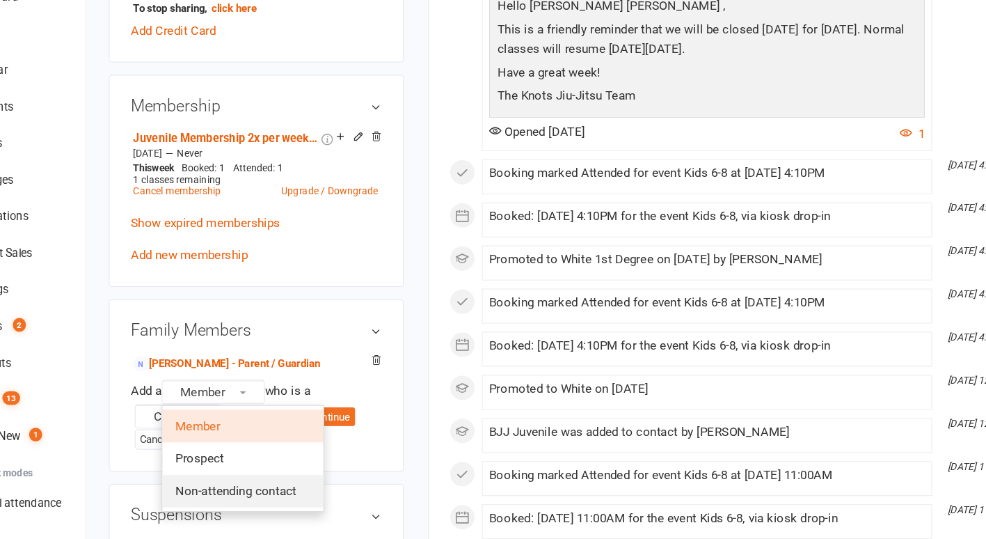
click at [241, 491] on span "Non-attending contact" at bounding box center [276, 497] width 104 height 13
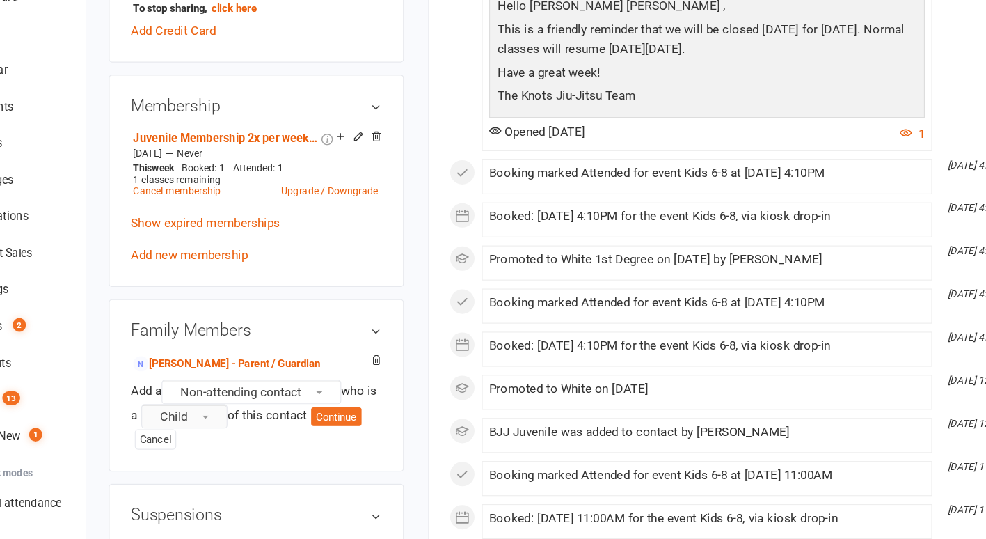
click at [235, 427] on span "Child" at bounding box center [223, 433] width 24 height 13
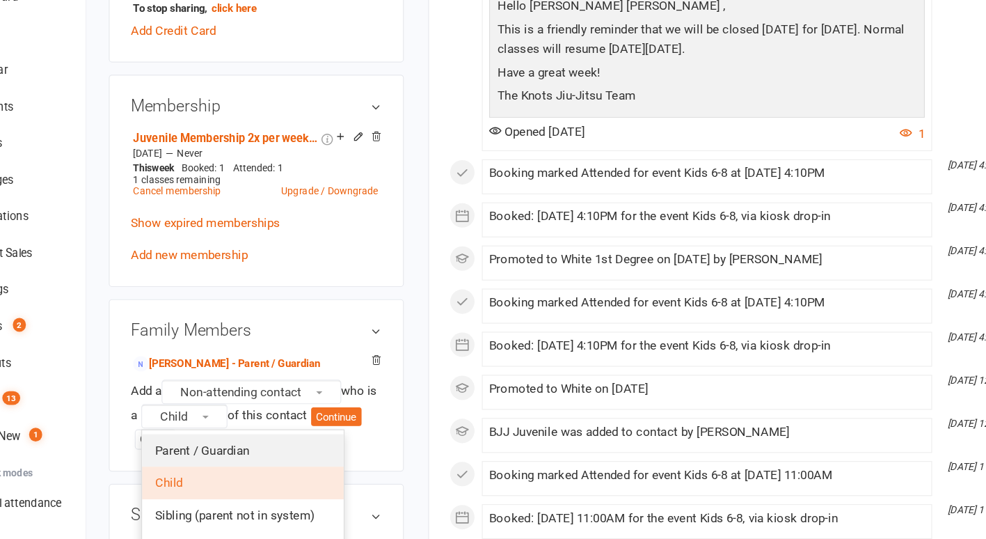
click at [237, 457] on span "Parent / Guardian" at bounding box center [247, 463] width 81 height 13
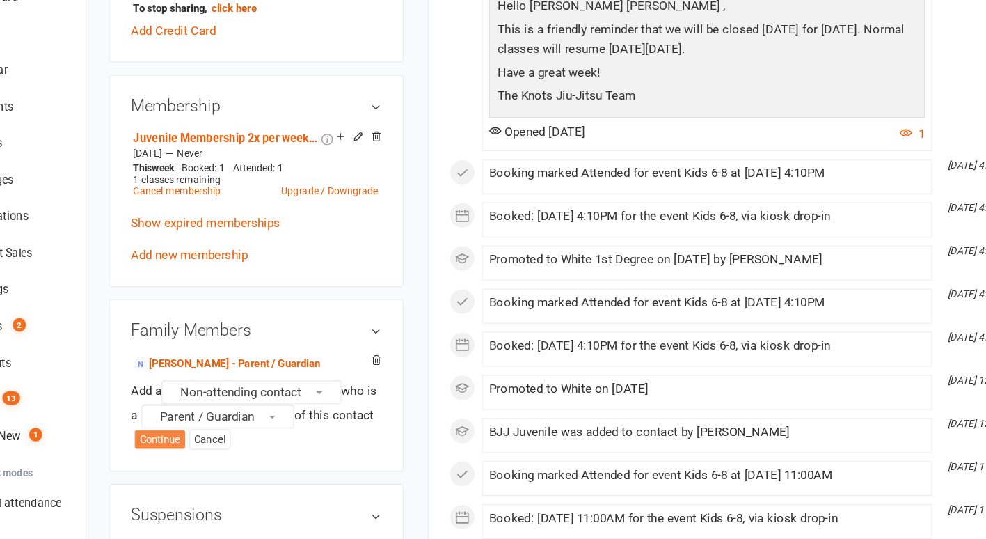
click at [232, 445] on button "Continue" at bounding box center [210, 453] width 43 height 17
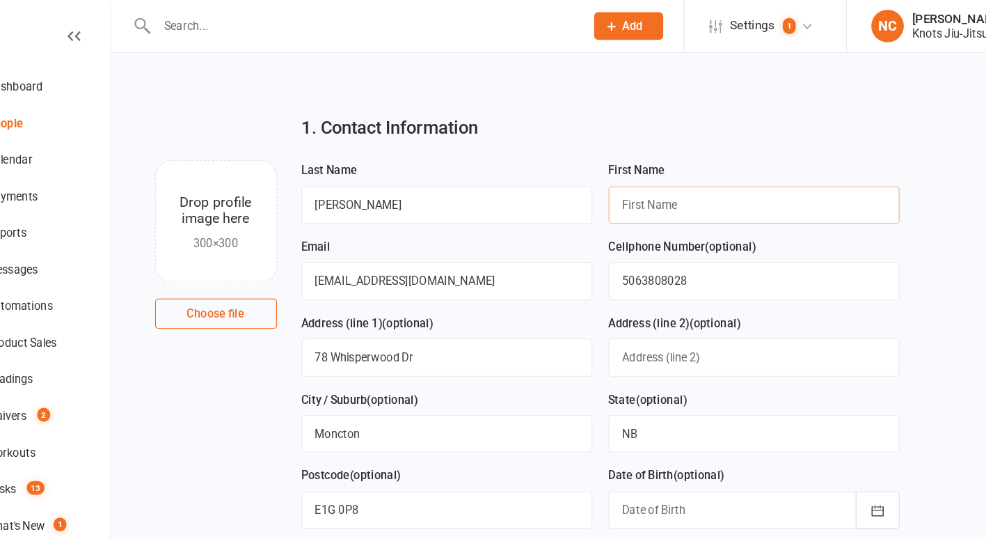
click at [624, 175] on input "text" at bounding box center [698, 176] width 249 height 32
type input "Veronica"
drag, startPoint x: 425, startPoint y: 241, endPoint x: 257, endPoint y: 243, distance: 167.7
click at [257, 138] on div "Drop profile image here 300×300 Choose file Last Name Zurita Miranda First Name…" at bounding box center [567, 138] width 800 height 0
type input "vero.orders.ca@gmail.com"
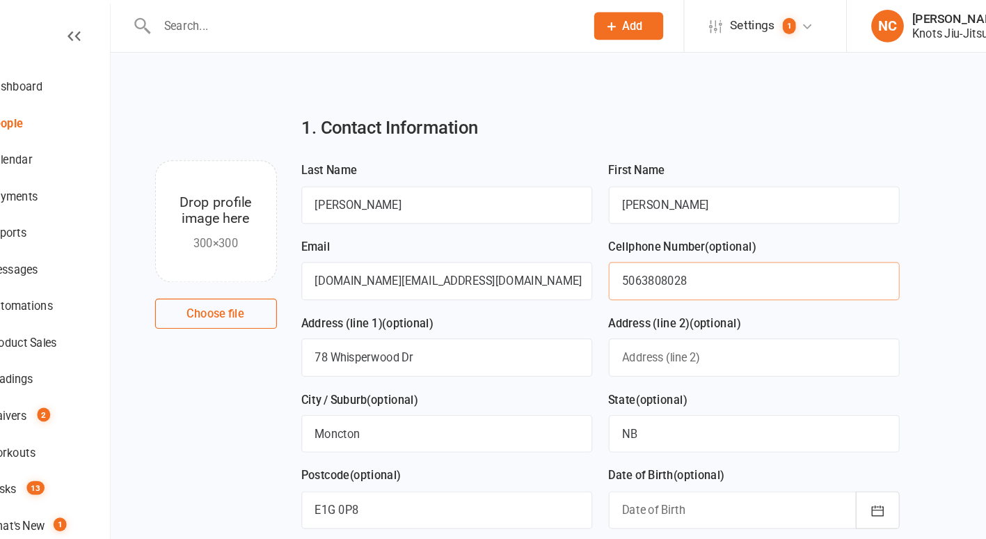
click at [655, 248] on input "5063808028" at bounding box center [698, 241] width 249 height 32
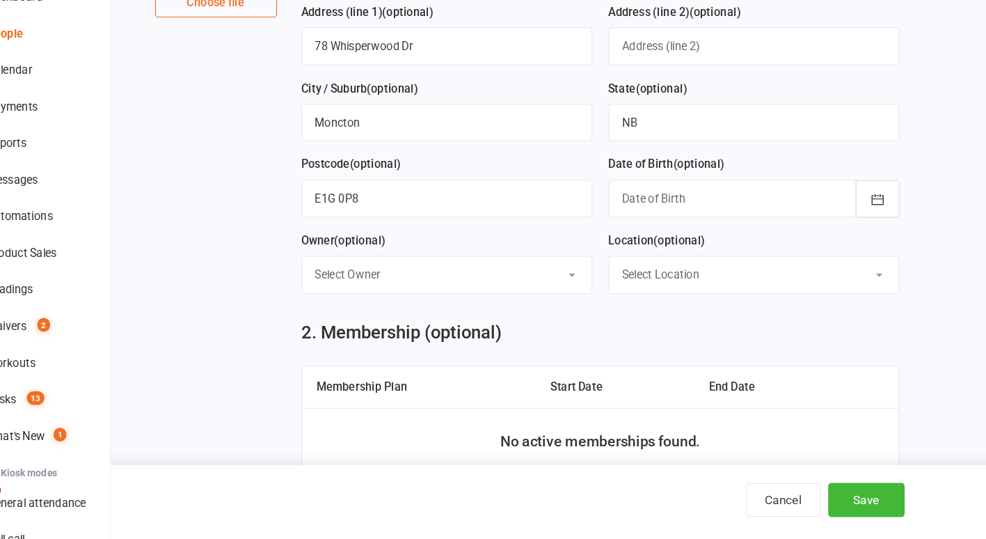
scroll to position [283, 0]
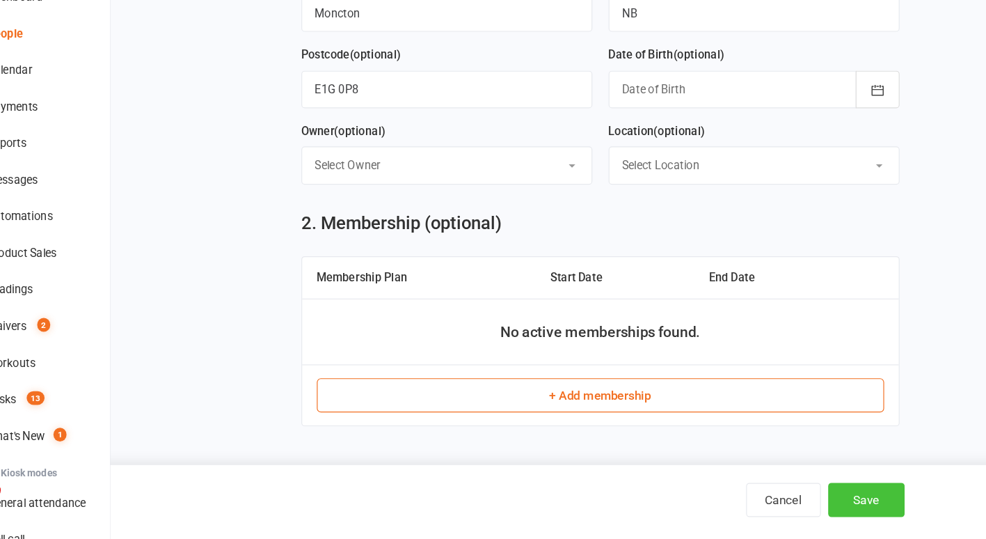
type input "5063800043"
click at [792, 495] on button "Save" at bounding box center [794, 505] width 65 height 29
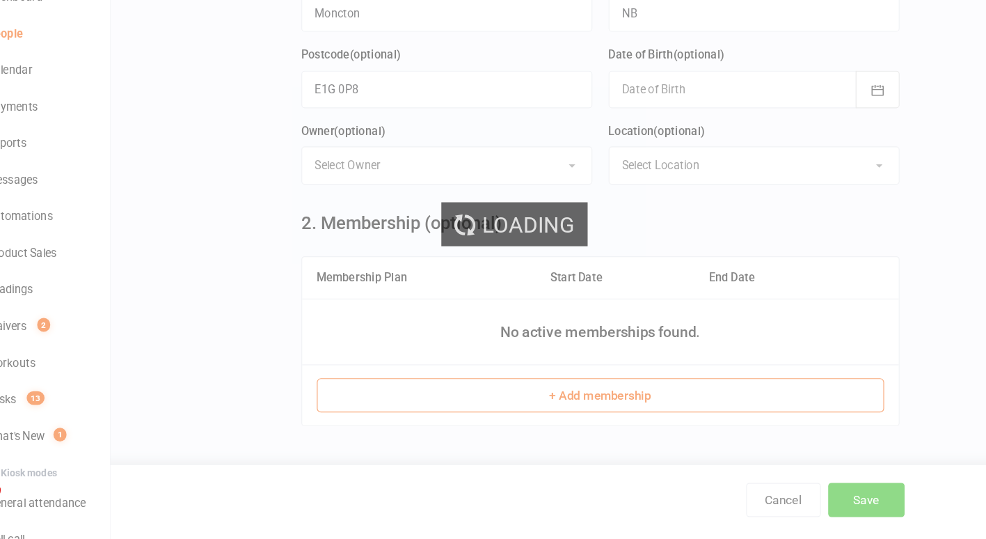
scroll to position [0, 0]
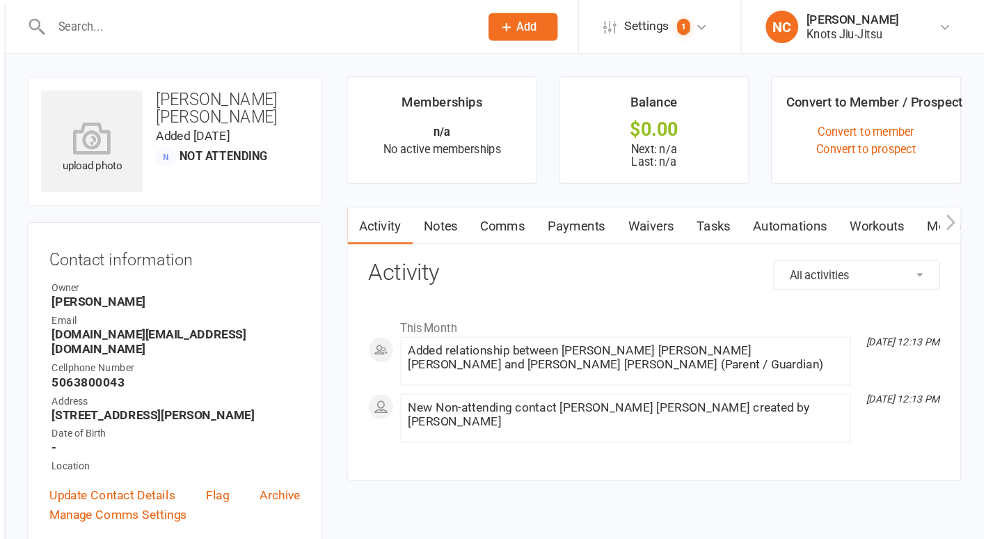
click at [965, 187] on button "button" at bounding box center [957, 192] width 17 height 31
click at [870, 188] on link "Mobile App" at bounding box center [860, 193] width 75 height 32
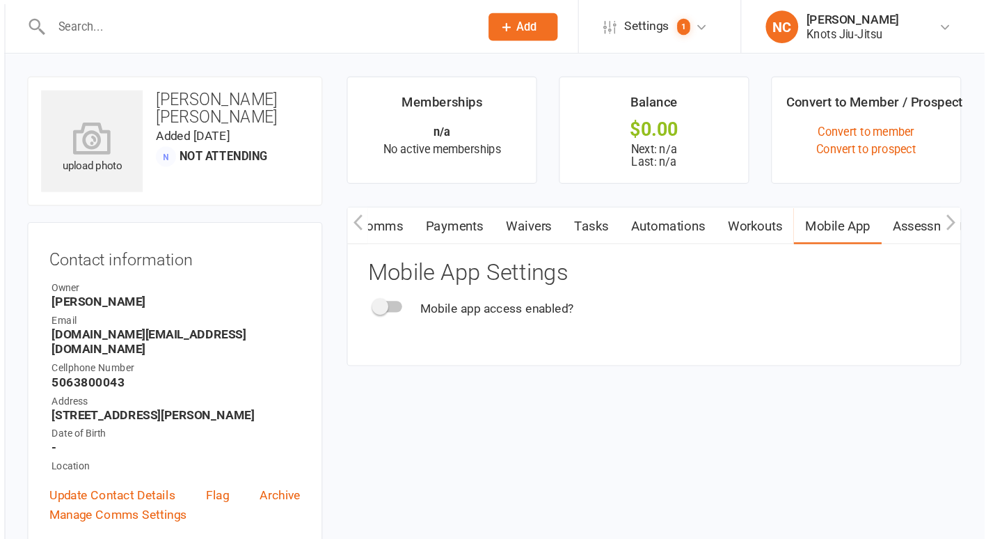
click at [479, 263] on div at bounding box center [476, 262] width 24 height 10
click at [464, 260] on input "checkbox" at bounding box center [464, 260] width 0 height 0
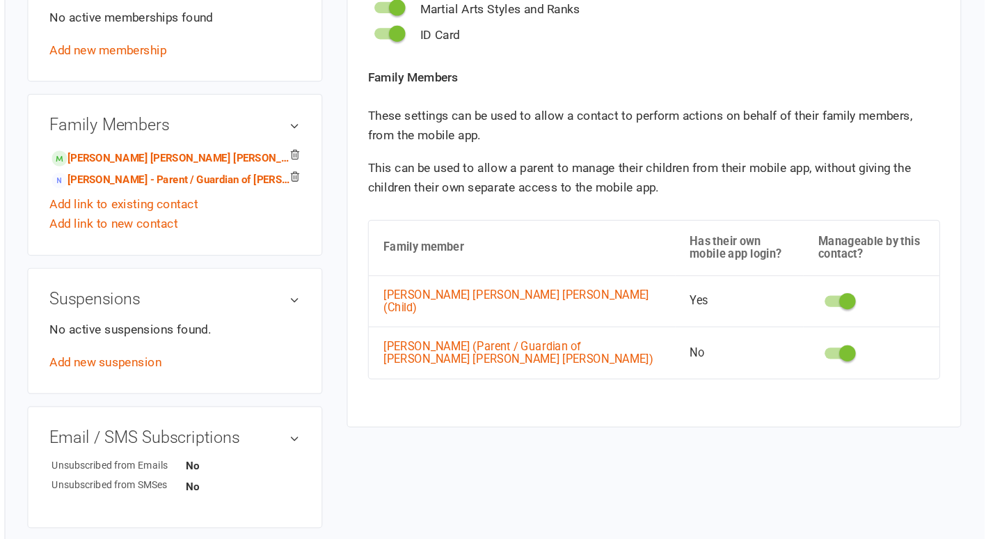
scroll to position [550, 0]
click at [864, 365] on td at bounding box center [890, 378] width 116 height 45
click at [853, 376] on td at bounding box center [890, 378] width 116 height 45
click at [862, 372] on span at bounding box center [869, 379] width 14 height 14
click at [850, 377] on input "checkbox" at bounding box center [850, 377] width 0 height 0
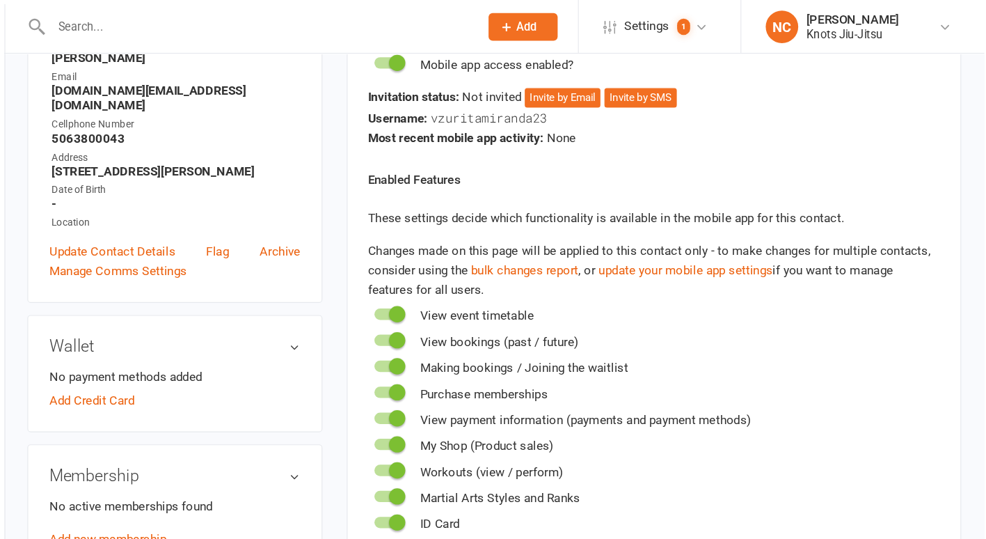
scroll to position [208, 0]
click at [619, 79] on button "Invite by Email" at bounding box center [625, 84] width 65 height 17
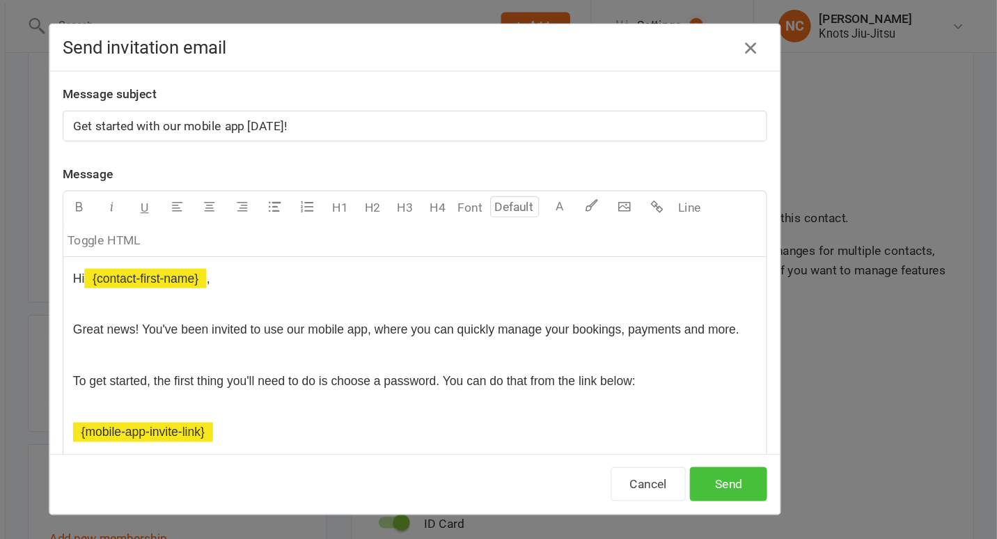
click at [737, 410] on button "Send" at bounding box center [767, 414] width 66 height 29
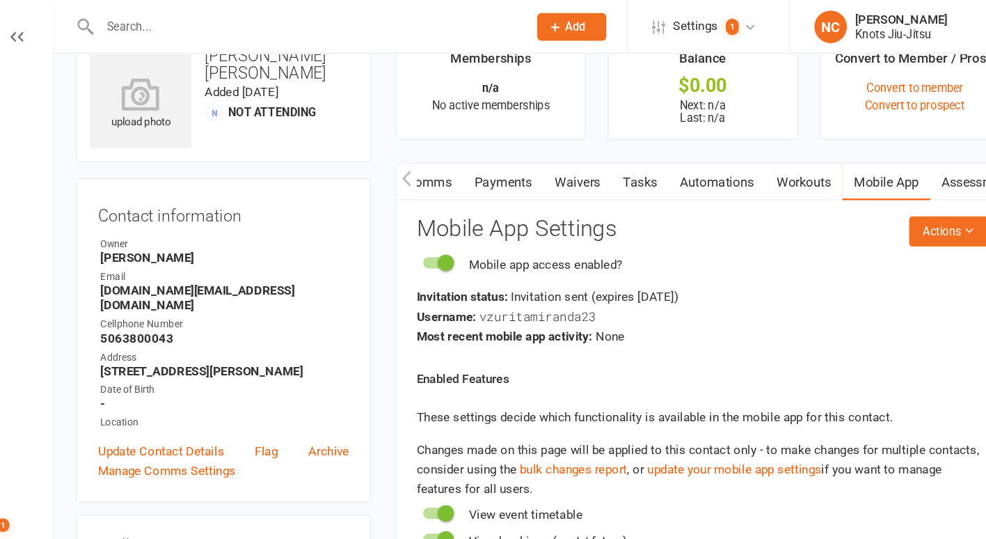
scroll to position [0, 0]
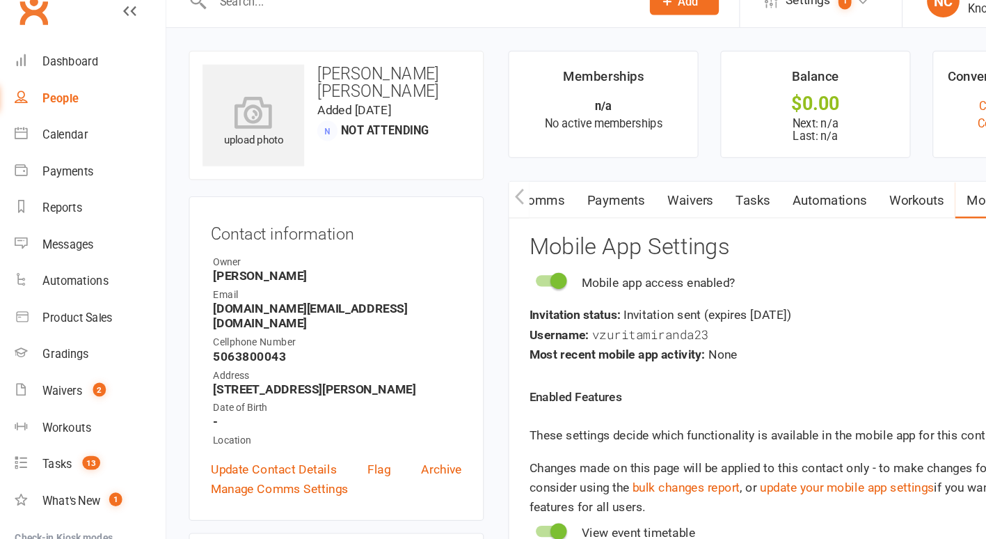
click at [451, 187] on icon "button" at bounding box center [450, 190] width 8 height 15
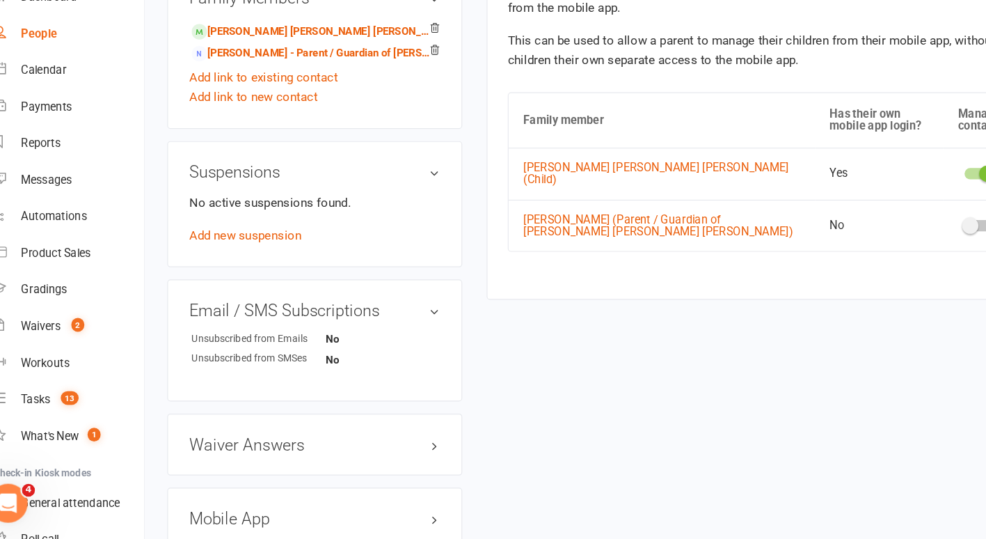
scroll to position [674, 0]
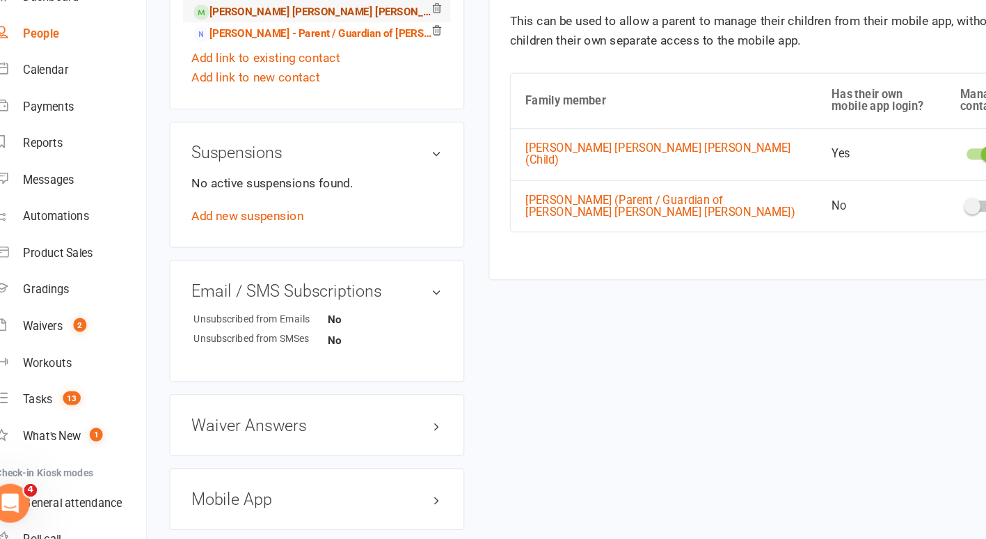
click at [212, 81] on link "Natalia Sophia Zurita Miranda - Child" at bounding box center [291, 88] width 206 height 15
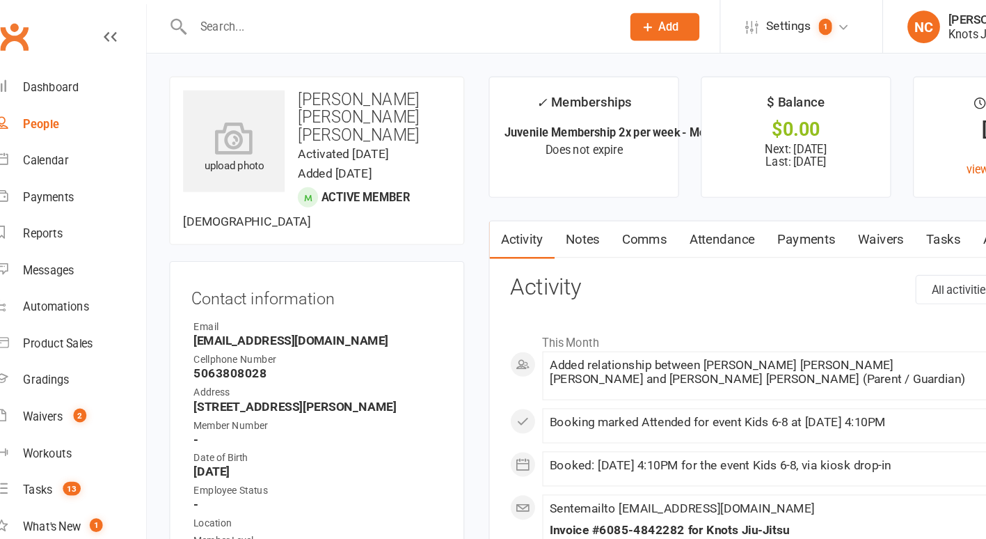
click at [722, 215] on link "Payments" at bounding box center [712, 205] width 69 height 32
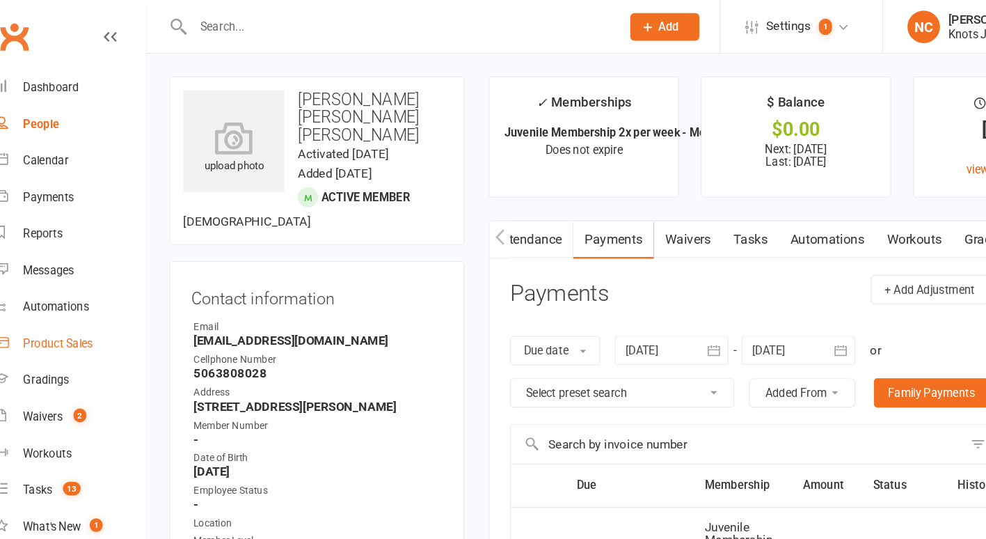
click at [93, 286] on link "Product Sales" at bounding box center [82, 293] width 129 height 31
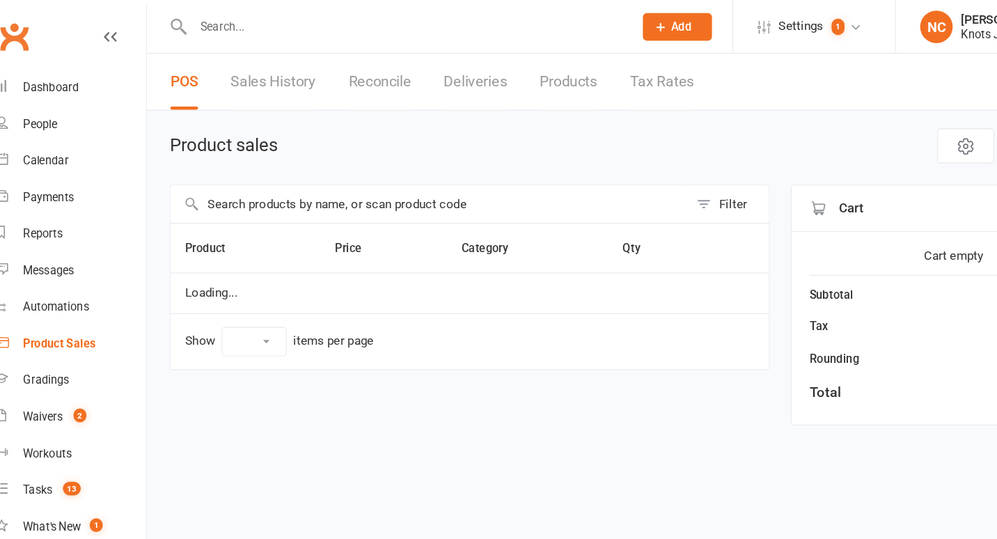
select select "100"
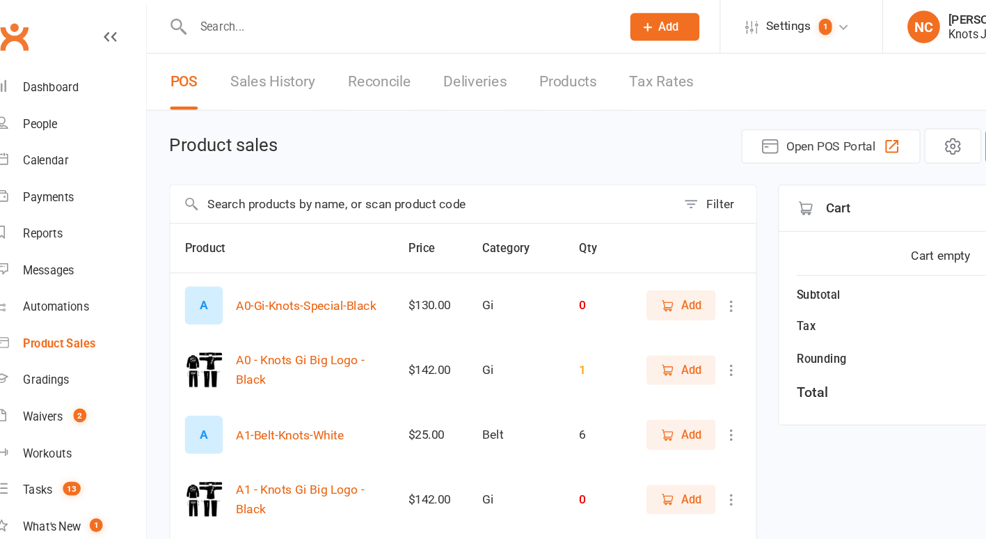
click at [309, 182] on input "text" at bounding box center [384, 175] width 433 height 32
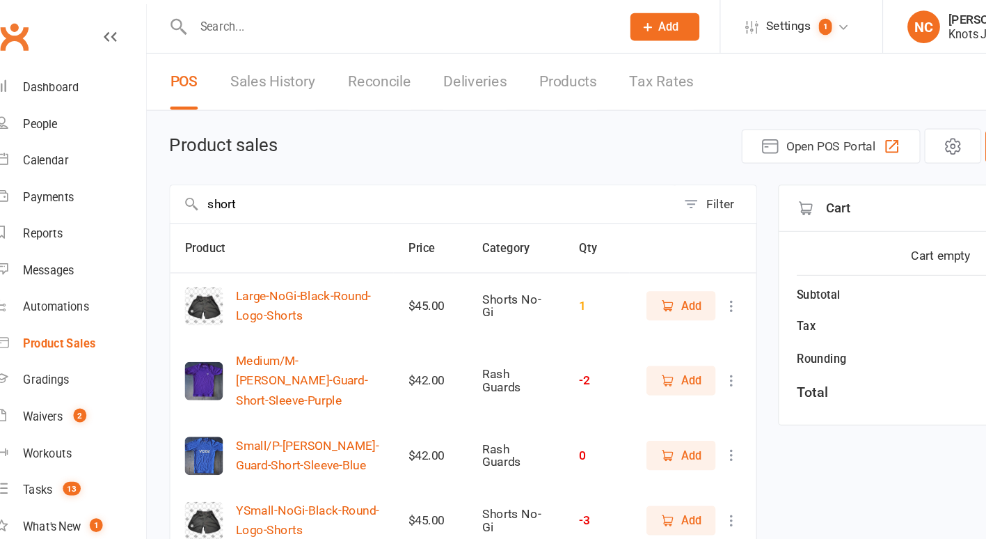
scroll to position [26, 0]
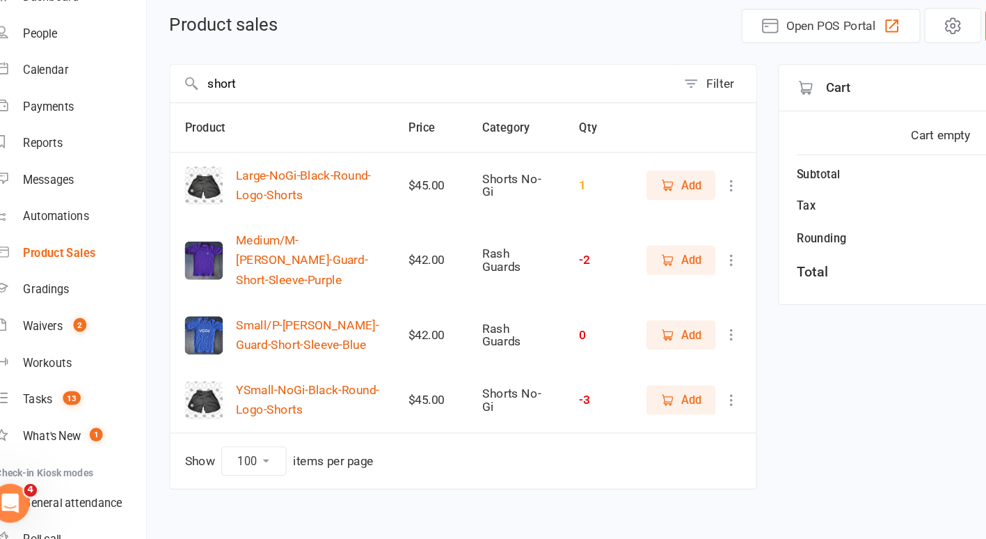
click at [243, 145] on input "short" at bounding box center [384, 149] width 433 height 32
type input "short"
click at [649, 357] on icon at bounding box center [649, 364] width 14 height 14
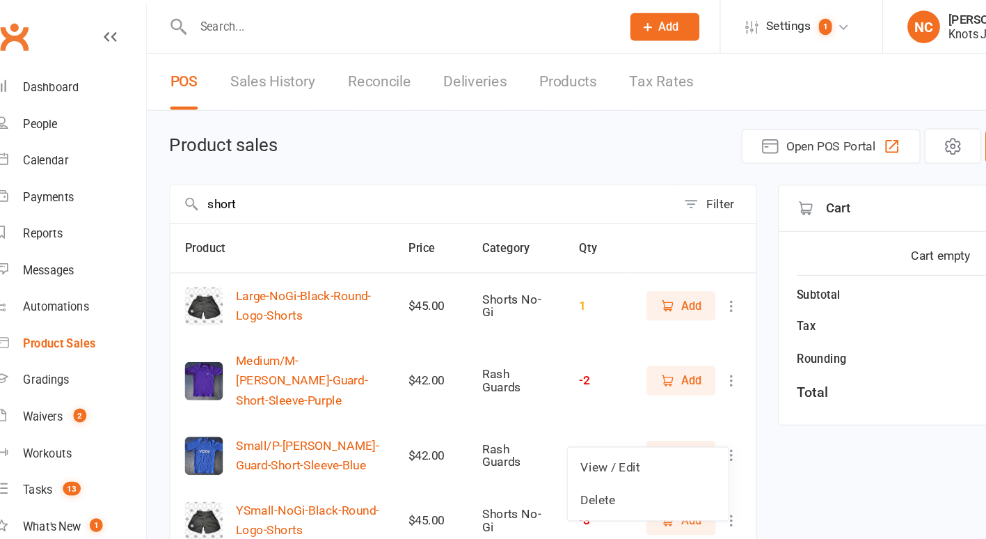
click at [249, 79] on link "Sales History" at bounding box center [255, 70] width 73 height 48
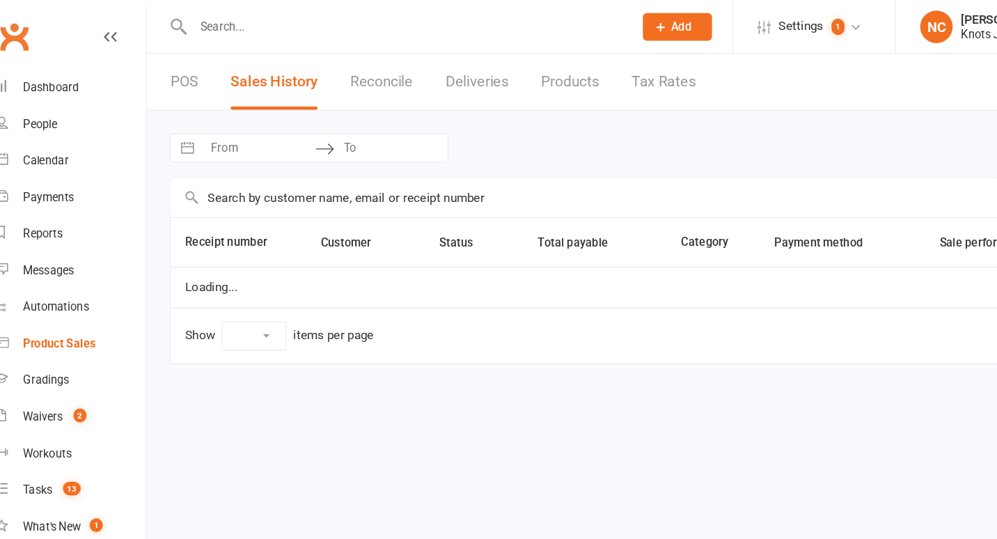
select select "100"
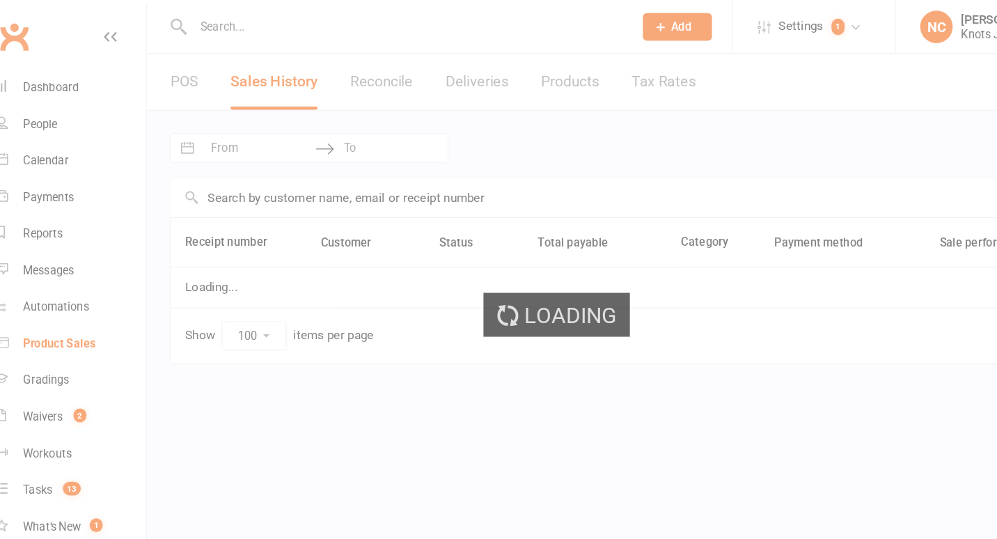
click at [187, 68] on div "Loading" at bounding box center [498, 269] width 997 height 539
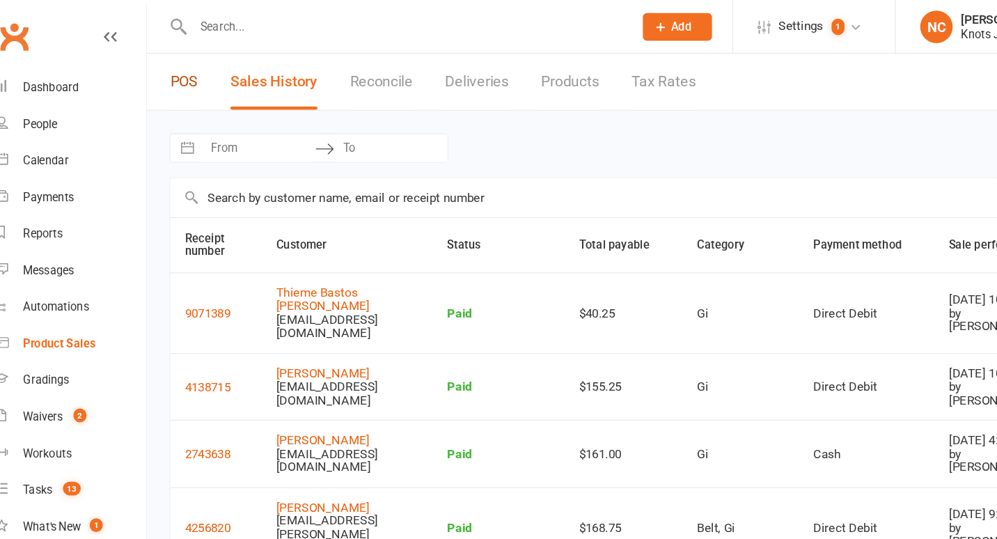
click at [187, 68] on link "POS" at bounding box center [180, 70] width 24 height 48
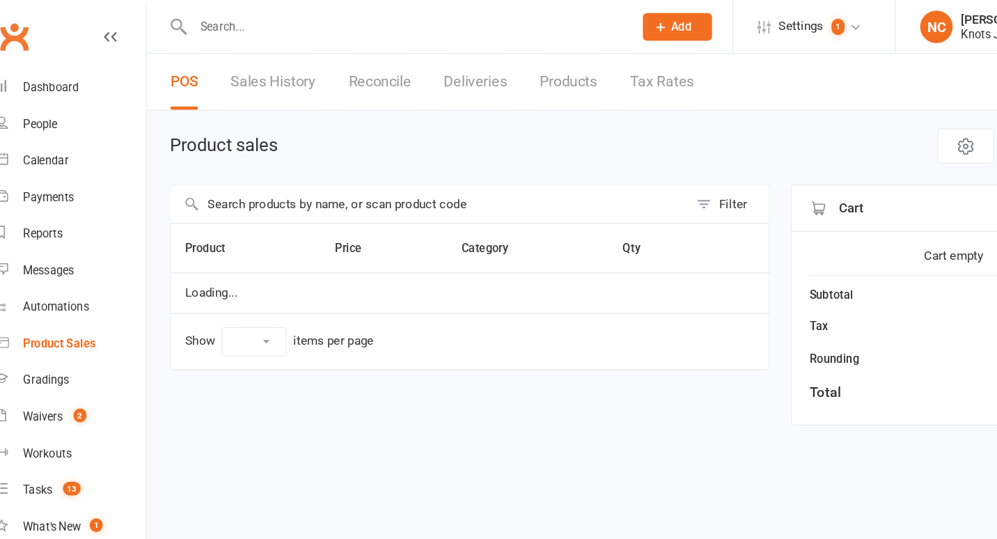
select select "100"
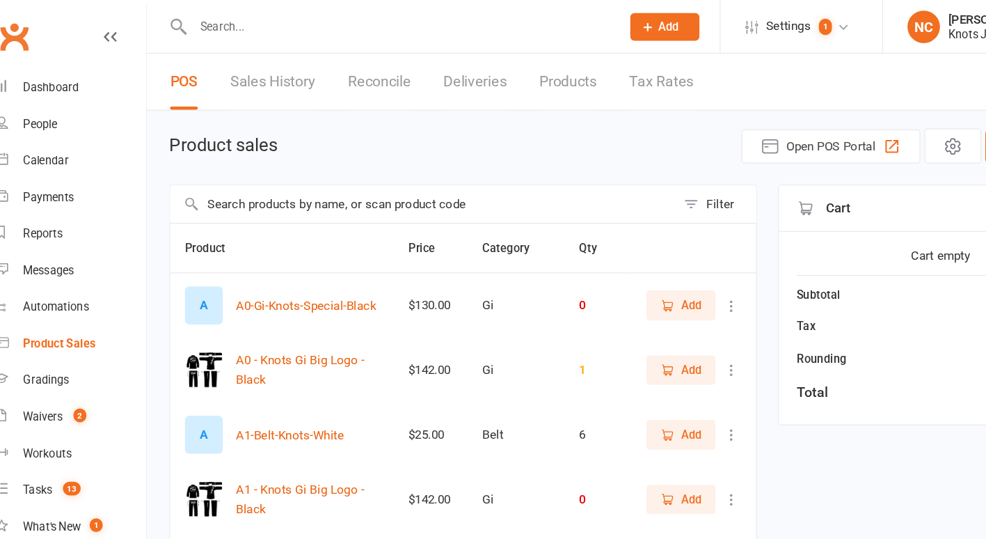
click at [242, 168] on input "text" at bounding box center [384, 175] width 433 height 32
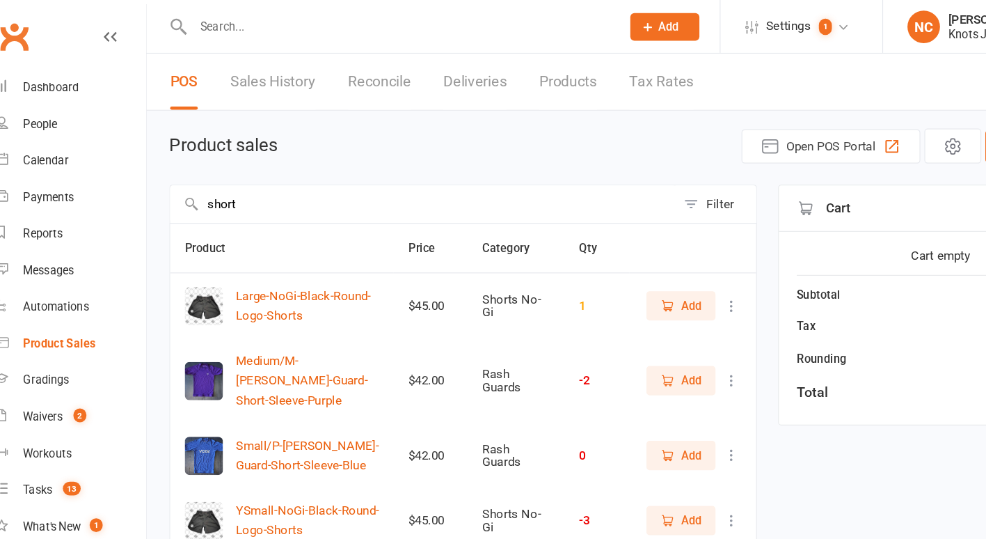
type input "short"
click at [647, 383] on icon at bounding box center [649, 390] width 14 height 14
click at [676, 246] on div "short Filter Product Price Category Qty Large-NoGi-Black-Round-Logo-Shorts $45.…" at bounding box center [567, 349] width 800 height 383
click at [516, 52] on link "Products" at bounding box center [508, 70] width 49 height 48
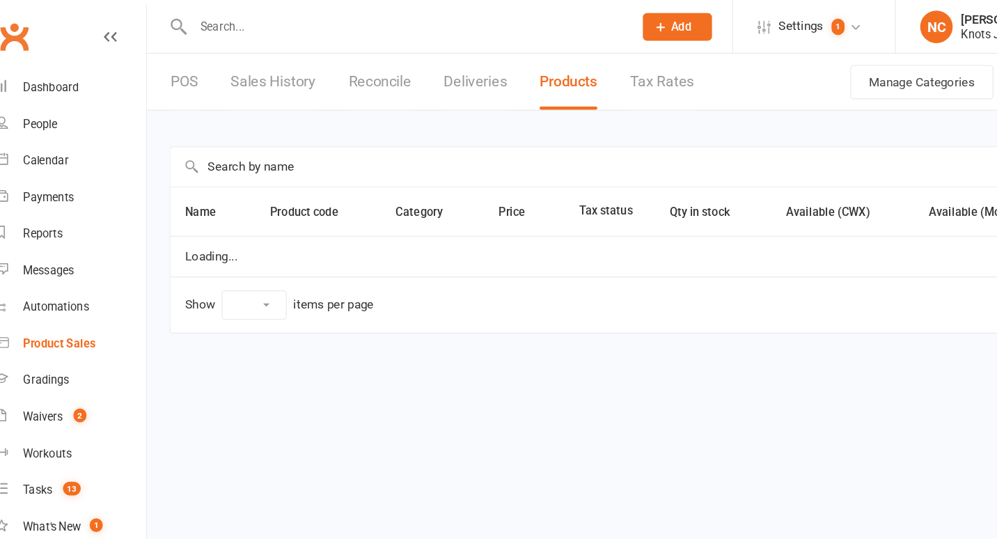
select select "100"
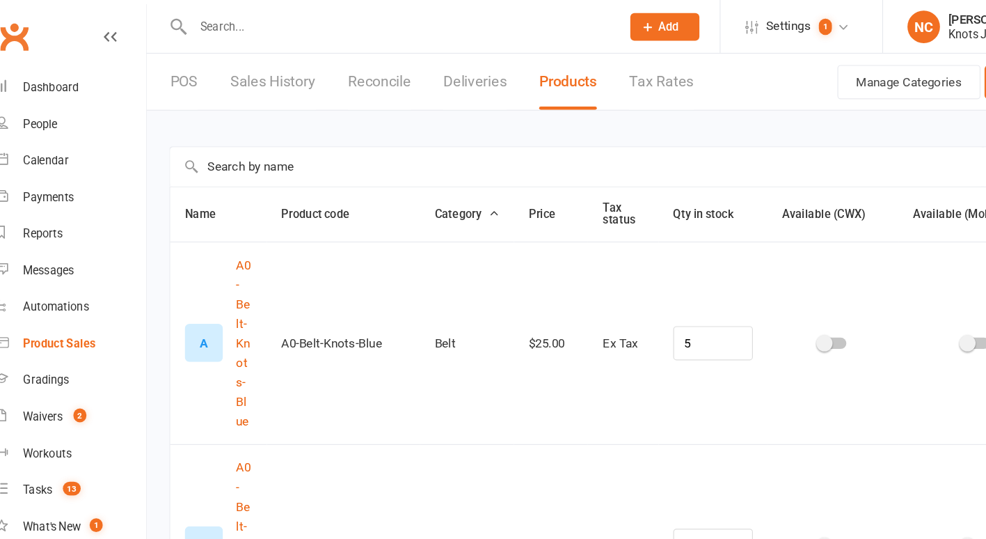
click at [367, 141] on input "text" at bounding box center [516, 142] width 697 height 33
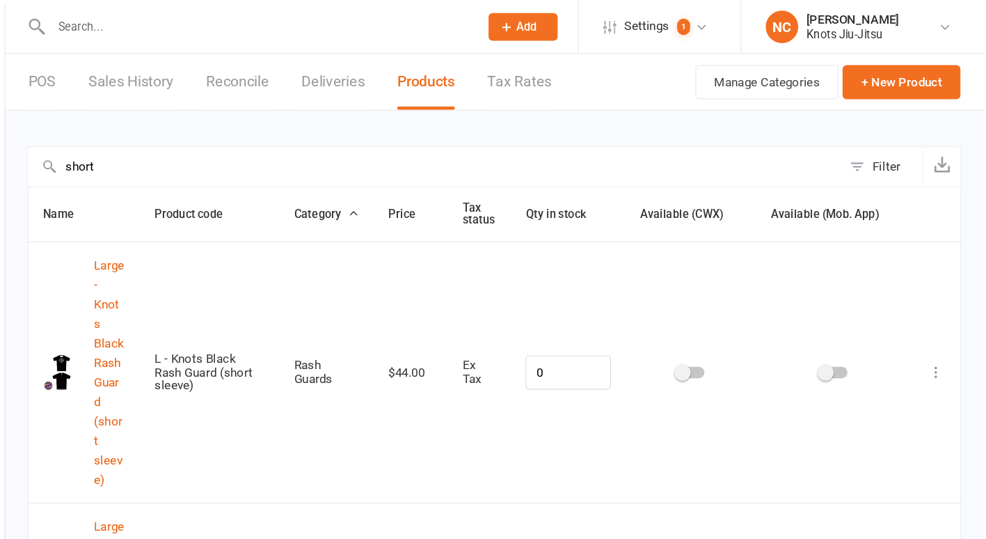
type input "short"
click at [936, 274] on td at bounding box center [945, 318] width 42 height 223
click at [948, 312] on icon at bounding box center [945, 319] width 14 height 14
click at [888, 342] on link "Duplicate product" at bounding box center [873, 331] width 138 height 28
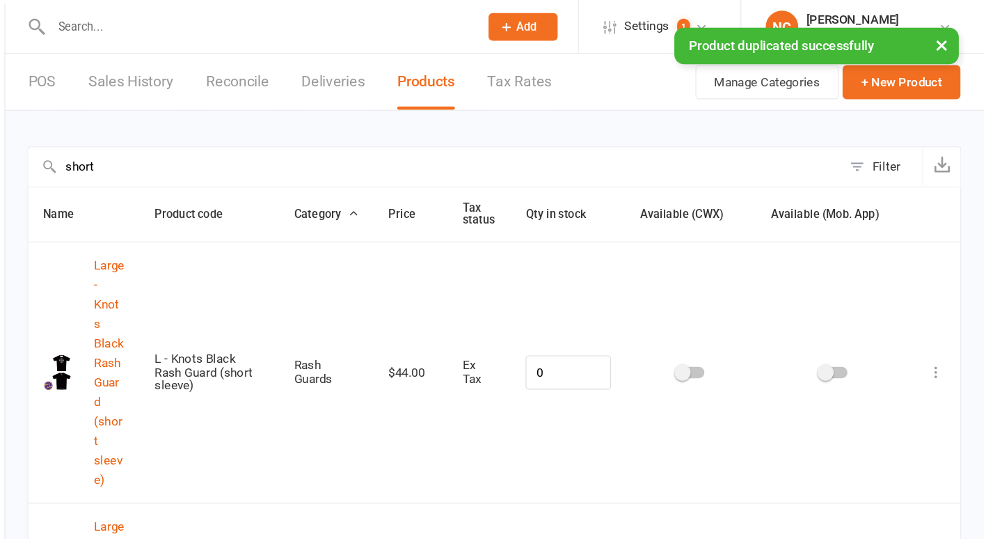
scroll to position [63, 0]
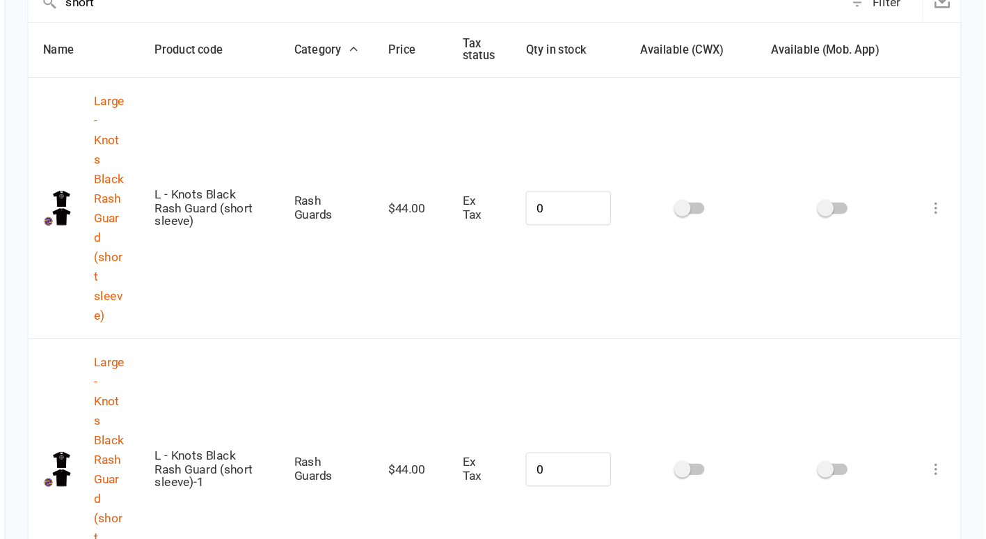
click at [951, 472] on icon at bounding box center [945, 479] width 14 height 14
click at [896, 383] on link "Edit product" at bounding box center [873, 388] width 138 height 28
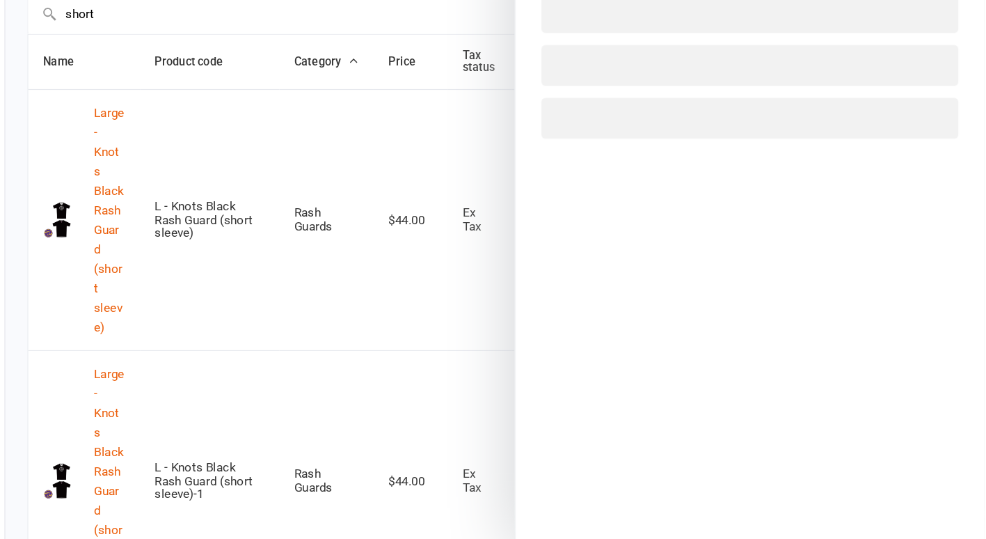
select select "2037"
select select "1002"
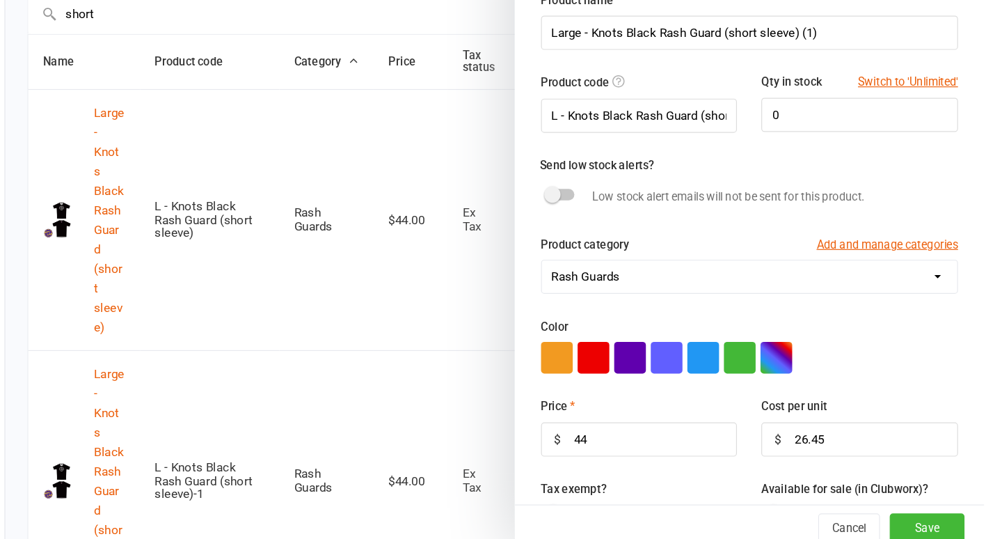
click at [546, 131] on div at bounding box center [567, 269] width 839 height 539
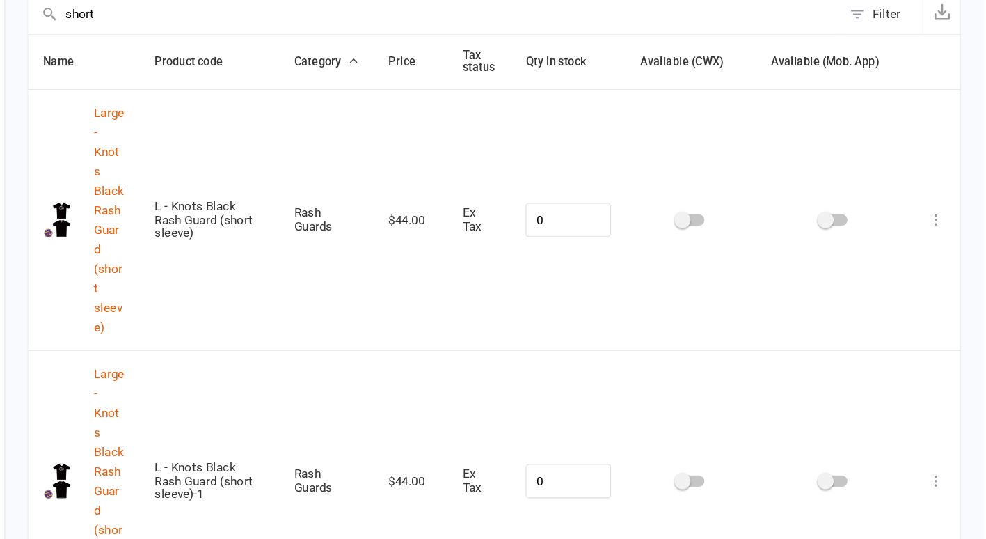
click at [941, 472] on icon at bounding box center [945, 479] width 14 height 14
click at [886, 384] on link "Edit product" at bounding box center [873, 388] width 138 height 28
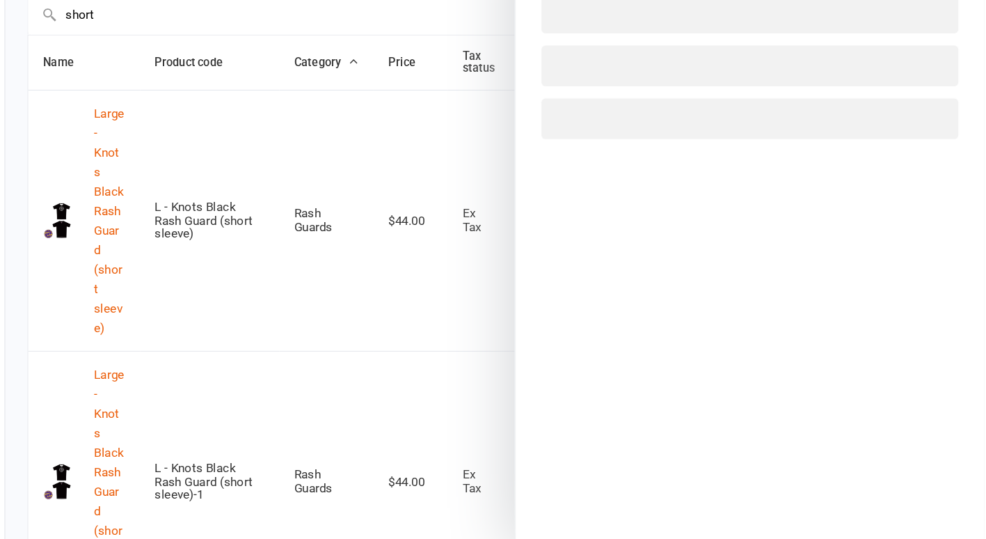
select select "2037"
select select "1002"
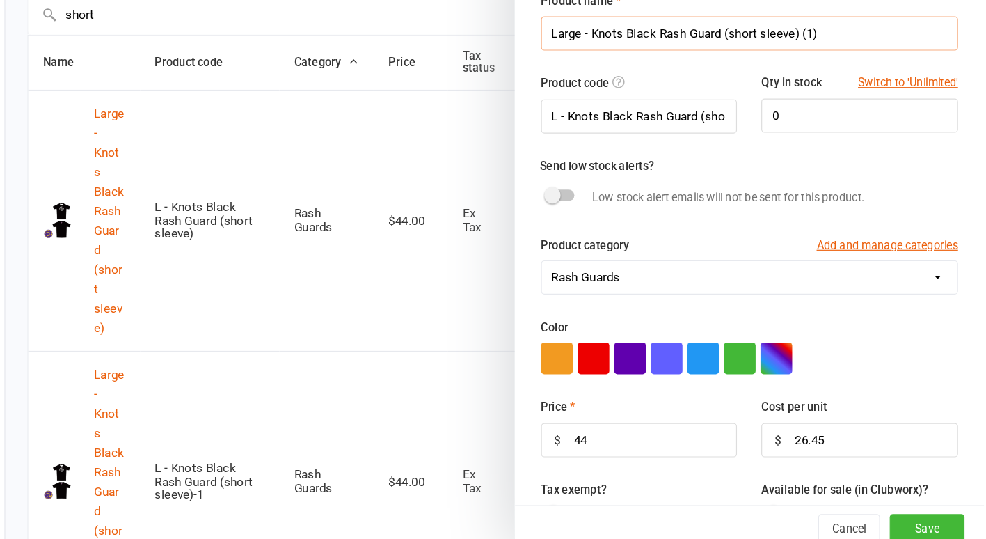
click at [609, 101] on input "Large - Knots Black Rash Guard (short sleeve) (1)" at bounding box center [785, 95] width 357 height 29
drag, startPoint x: 824, startPoint y: 100, endPoint x: 850, endPoint y: 99, distance: 25.8
click at [850, 99] on input "XLarge - Knots Black Rash Guard (short sleeve) (1)" at bounding box center [785, 95] width 357 height 29
click at [642, 112] on div "Product name XLarge - Knots Black Rash Guard (short sleeve) Product code L - Kn…" at bounding box center [786, 425] width 402 height 733
drag, startPoint x: 836, startPoint y: 94, endPoint x: 443, endPoint y: 113, distance: 394.4
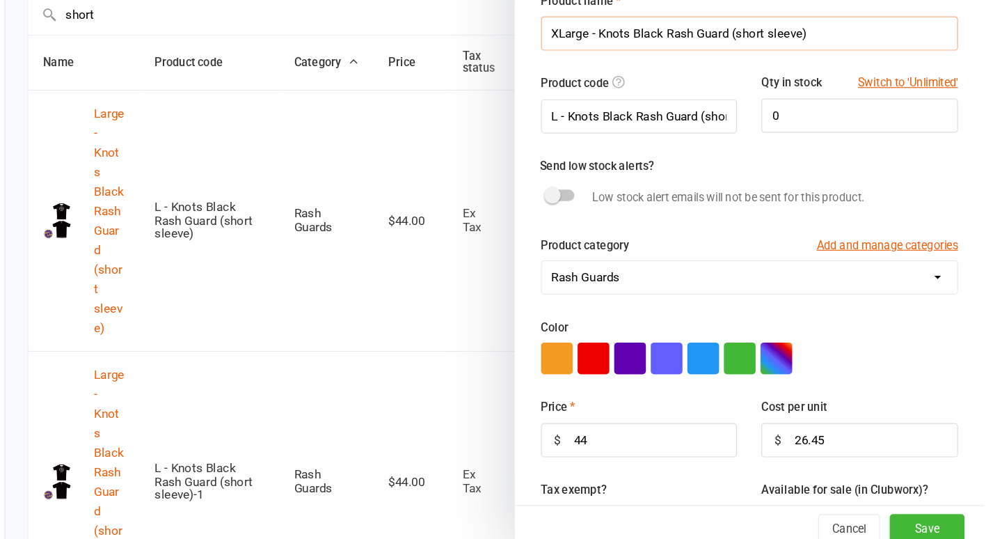
click at [148, 0] on react-component "Edit Product Product name XLarge - Knots Black Rash Guard (short sleeve) Produc…" at bounding box center [148, 0] width 0 height 0
click at [816, 94] on input "XLarge - Knots Black Rash Guard (short sleeve)" at bounding box center [785, 95] width 357 height 29
click at [699, 96] on input "XLarge - Knots Black Rash Guard (short sleeve)" at bounding box center [785, 95] width 357 height 29
type input "XLarge - Knots design Rash Guard (short sleeve)"
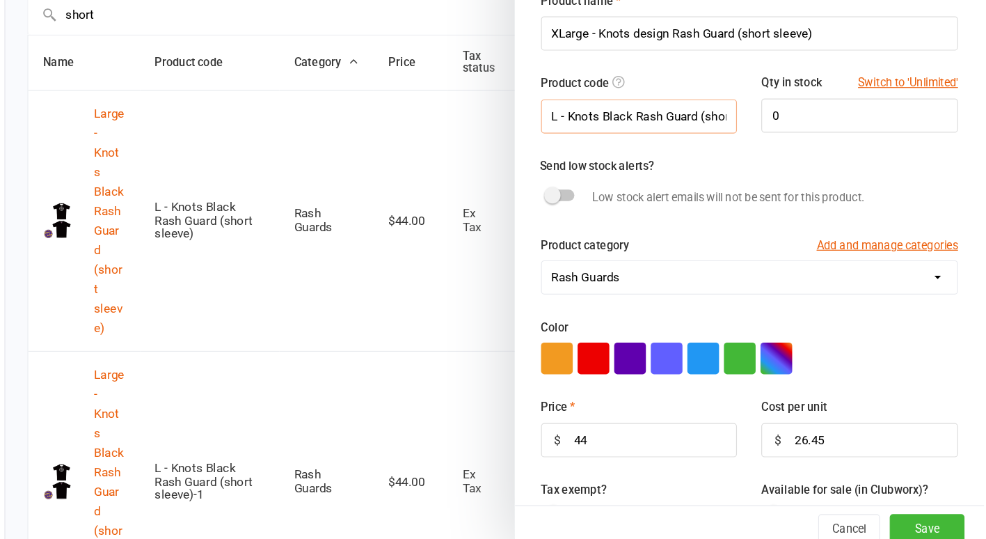
click at [697, 164] on input "L - Knots Black Rash Guard (short sleeve)-1" at bounding box center [691, 166] width 168 height 29
click at [717, 97] on input "XLarge - Knots design Rash Guard (short sleeve)" at bounding box center [785, 95] width 357 height 29
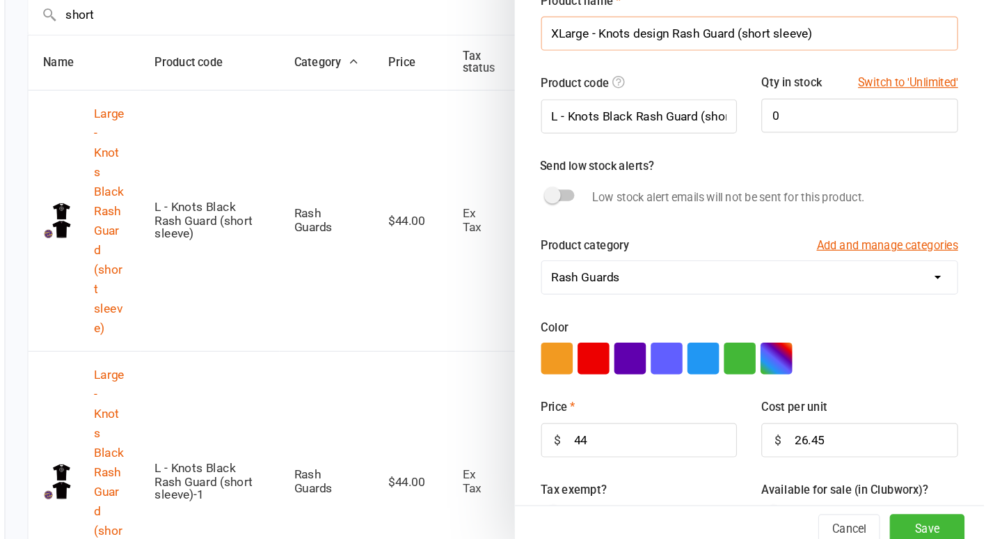
click at [717, 97] on input "XLarge - Knots design Rash Guard (short sleeve)" at bounding box center [785, 95] width 357 height 29
click at [689, 154] on input "L - Knots Black Rash Guard (short sleeve)-1" at bounding box center [691, 166] width 168 height 29
click at [687, 161] on input "L - Knots Black Rash Guard (short sleeve)-1" at bounding box center [691, 166] width 168 height 29
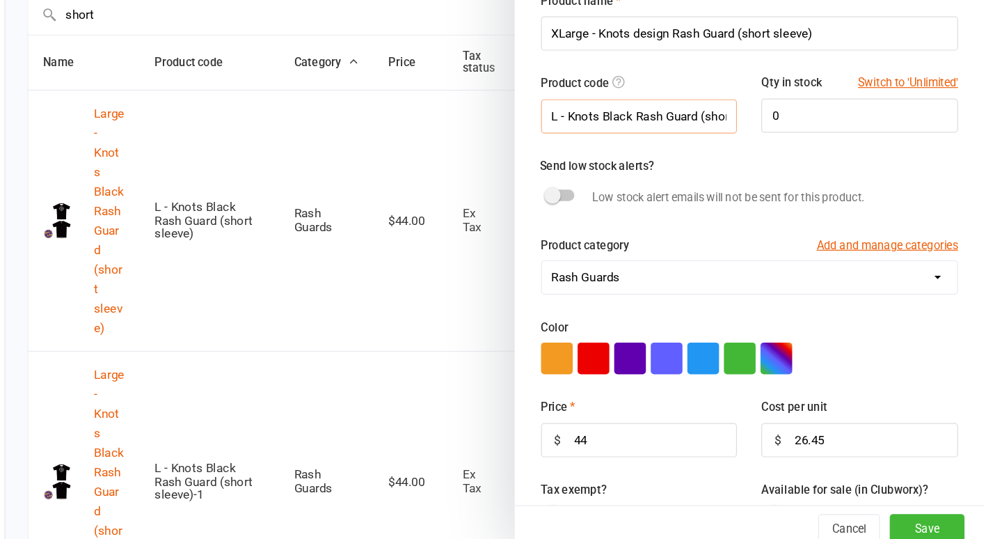
click at [687, 161] on input "L - Knots Black Rash Guard (short sleeve)-1" at bounding box center [691, 166] width 168 height 29
paste input "XLarge - Knots design Rash Guard (short sleeve)"
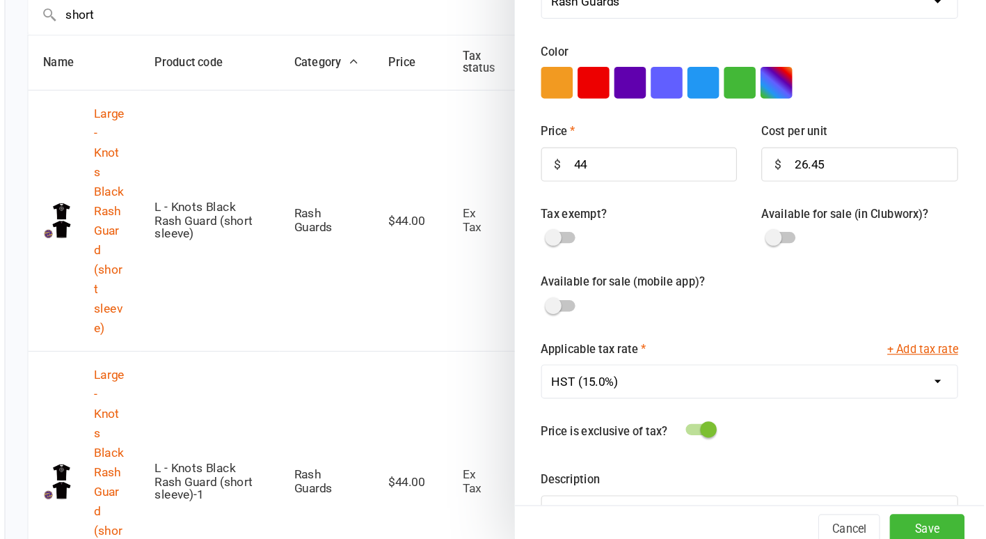
scroll to position [237, 0]
type input "XLarge - Knots design Rash Guard (short sleeve)"
click at [651, 202] on input "44" at bounding box center [691, 206] width 168 height 29
type input "42"
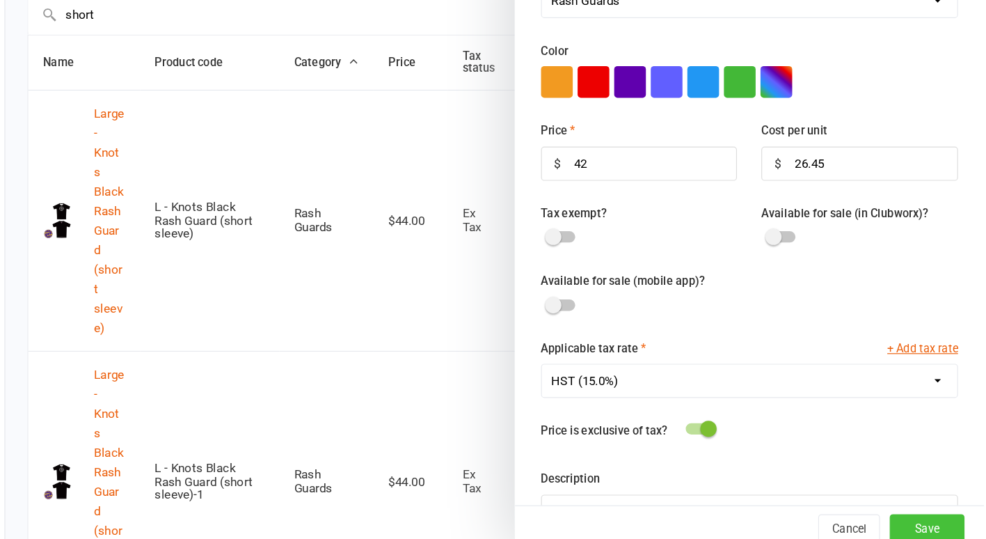
click at [918, 516] on button "Save" at bounding box center [937, 519] width 64 height 25
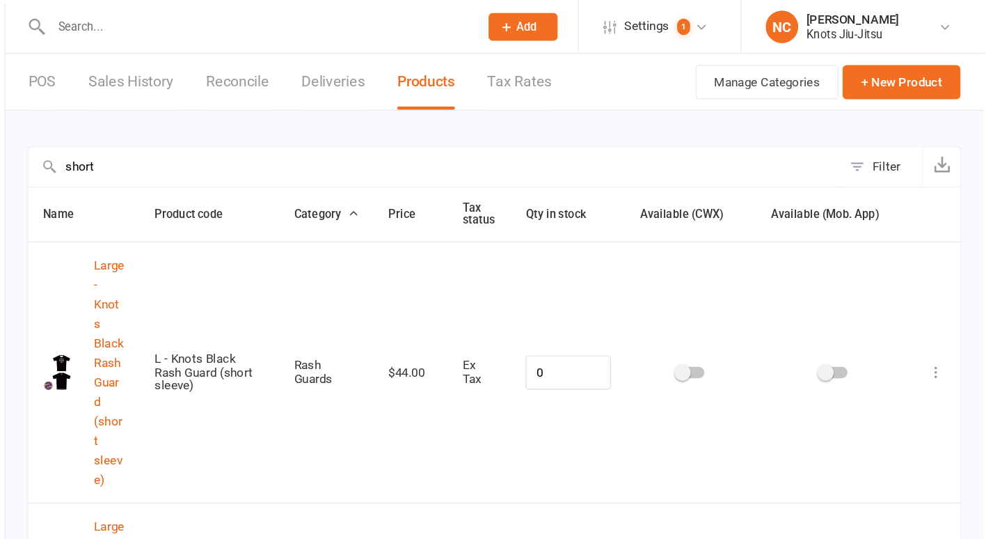
click at [299, 133] on input "short" at bounding box center [516, 142] width 697 height 33
drag, startPoint x: 299, startPoint y: 134, endPoint x: 129, endPoint y: 120, distance: 170.4
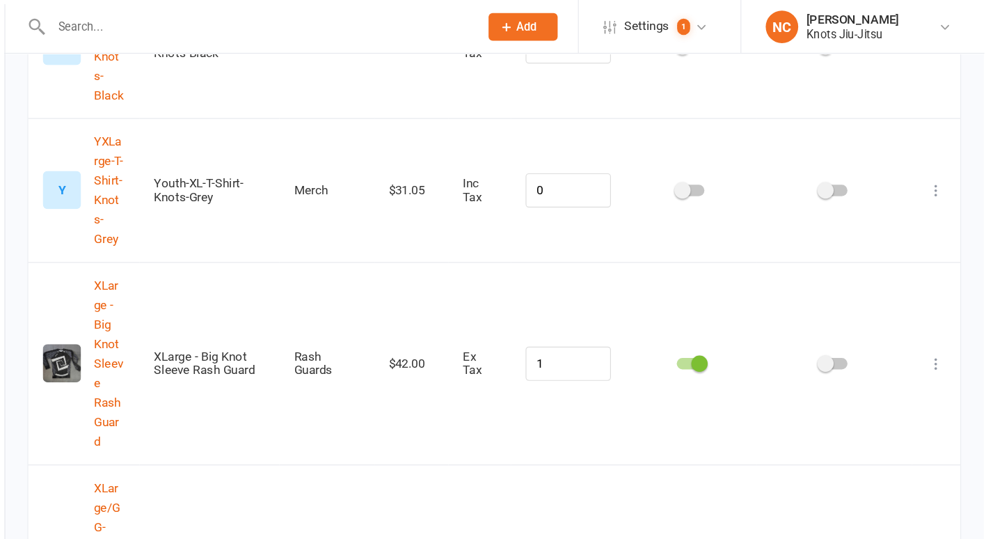
scroll to position [2667, 0]
type input "xlar"
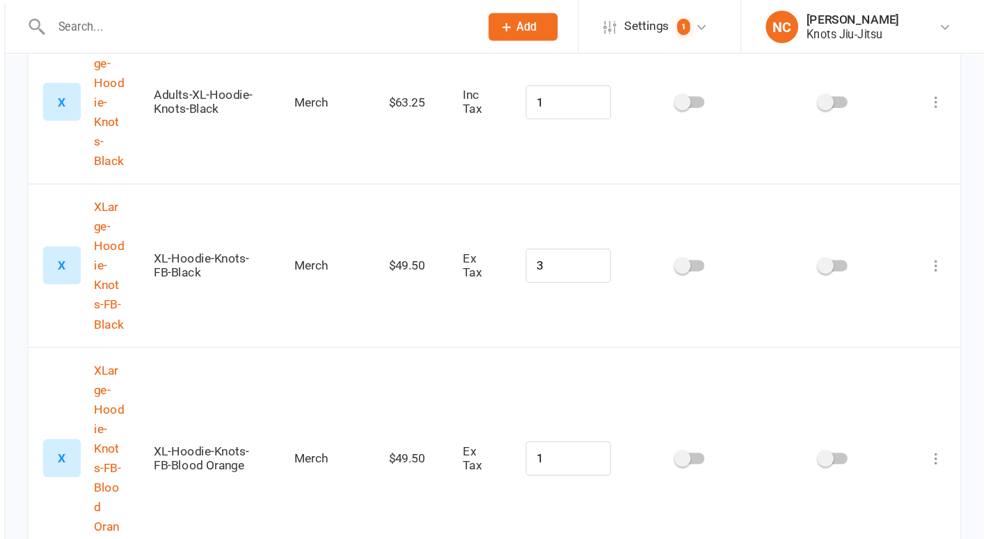
scroll to position [0, 0]
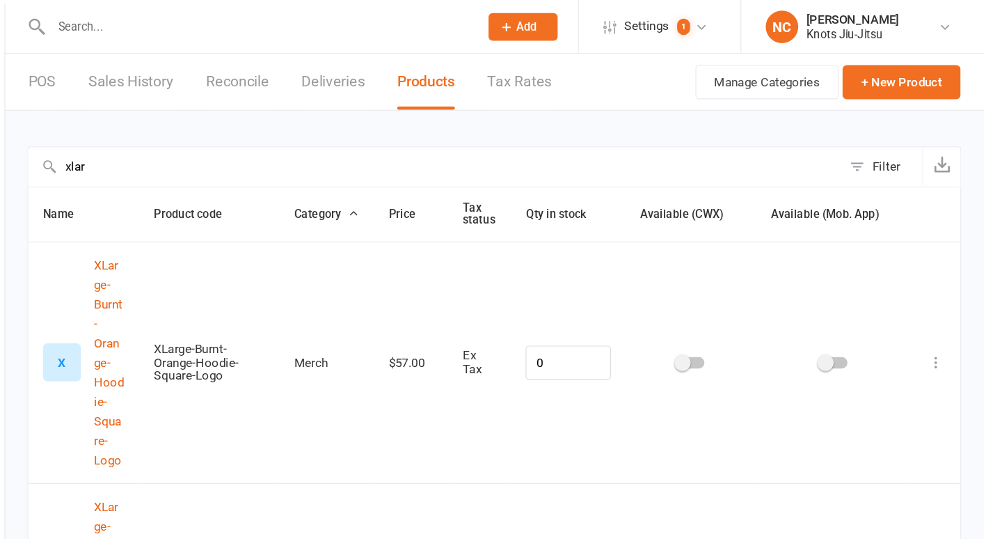
click at [164, 71] on div "POS Sales History Reconcile Deliveries Products Tax Rates" at bounding box center [392, 70] width 489 height 48
click at [170, 71] on link "POS" at bounding box center [180, 70] width 24 height 48
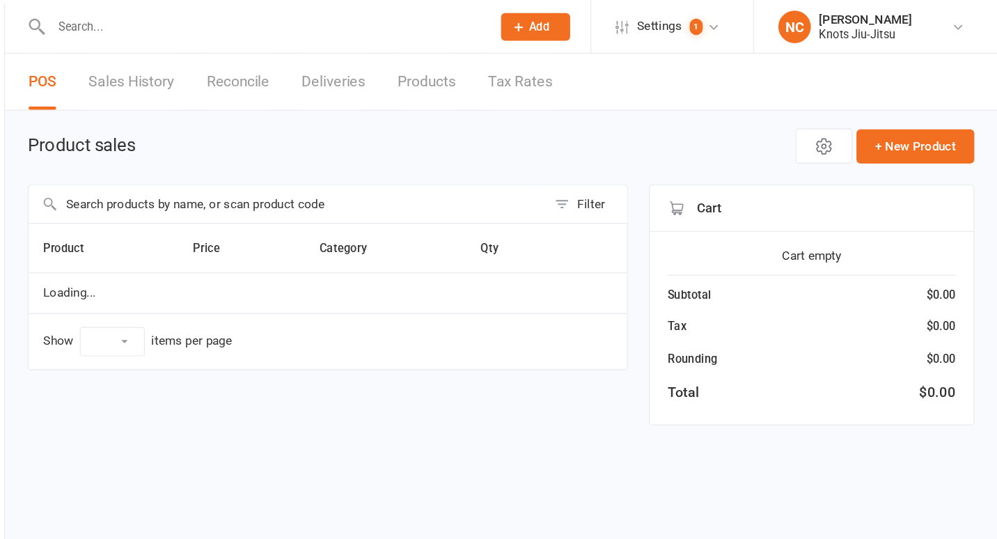
select select "100"
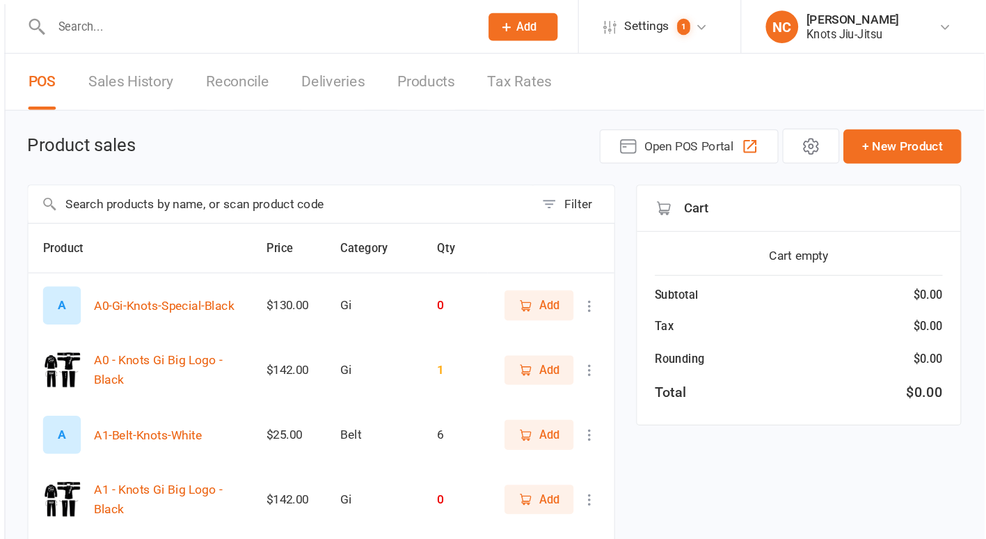
click at [546, 176] on input "text" at bounding box center [384, 175] width 433 height 32
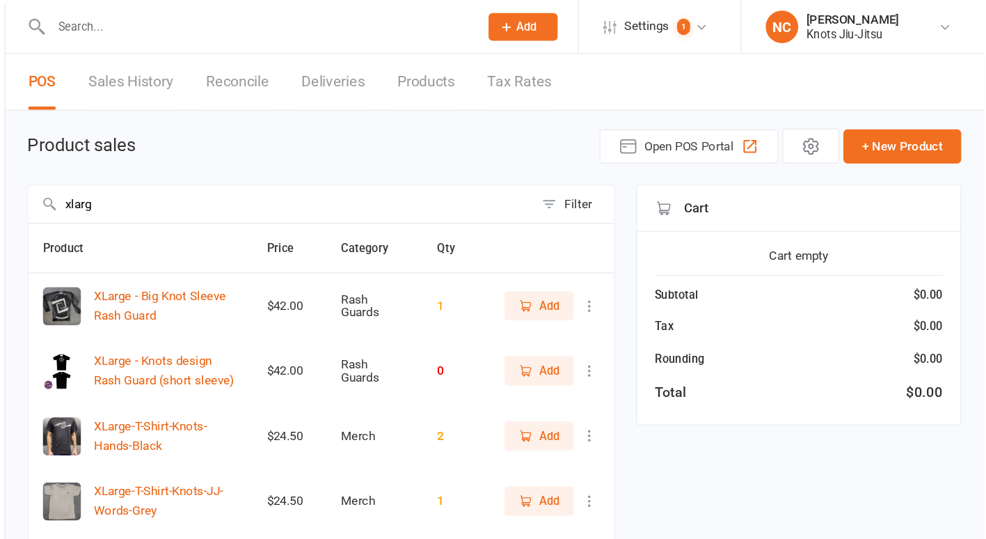
type input "xlarg"
click at [610, 310] on span "Add" at bounding box center [613, 317] width 17 height 15
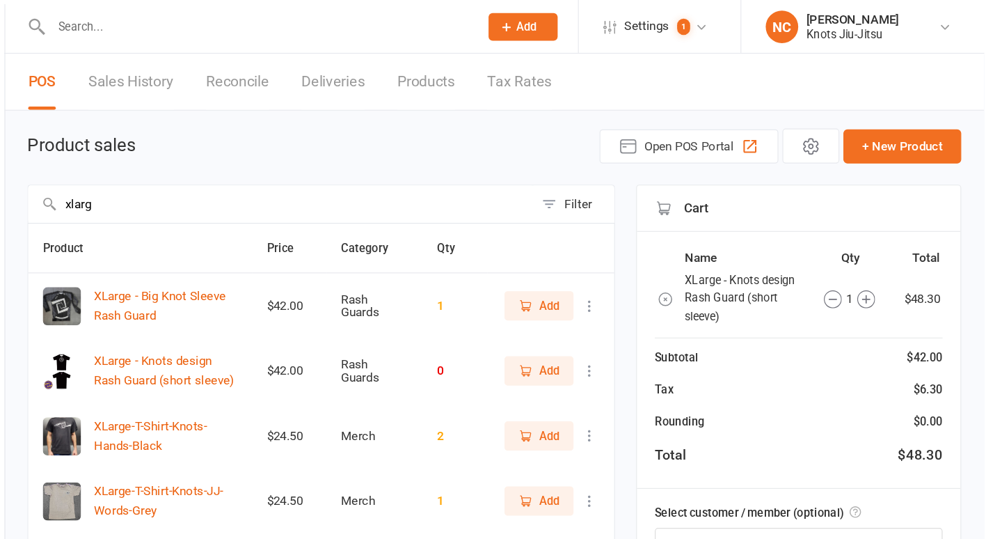
scroll to position [26, 0]
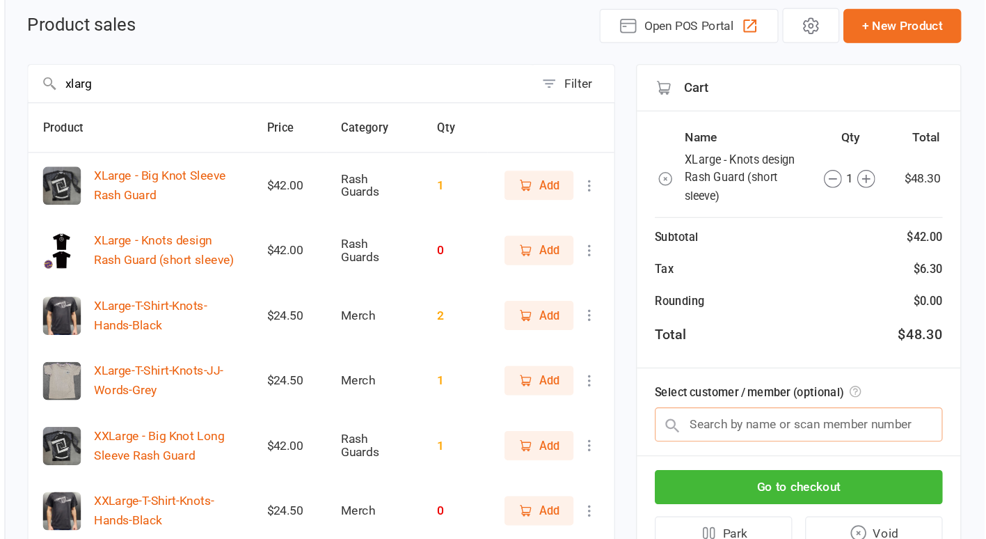
click at [886, 445] on input "text" at bounding box center [827, 440] width 246 height 29
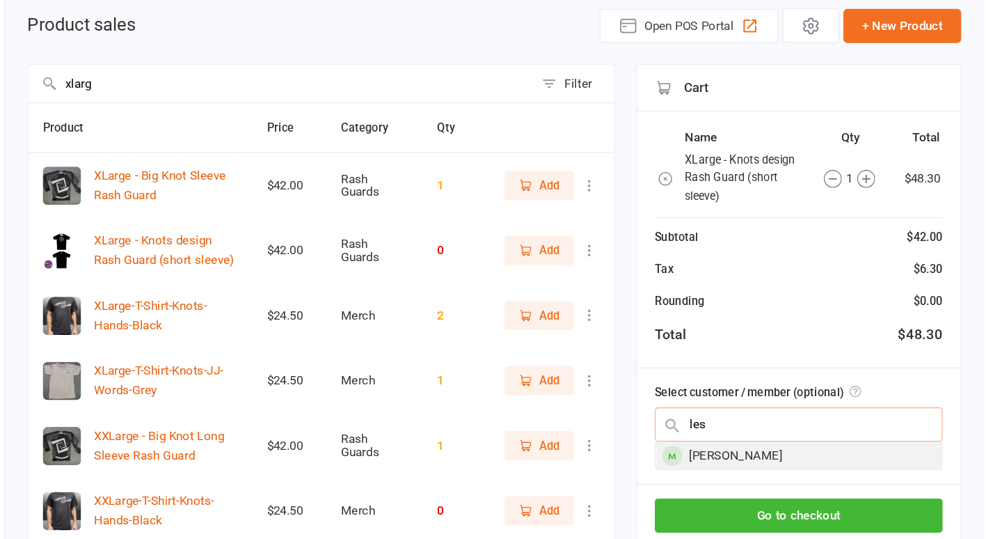
type input "les"
click at [869, 460] on div "Les Ryder" at bounding box center [827, 467] width 245 height 23
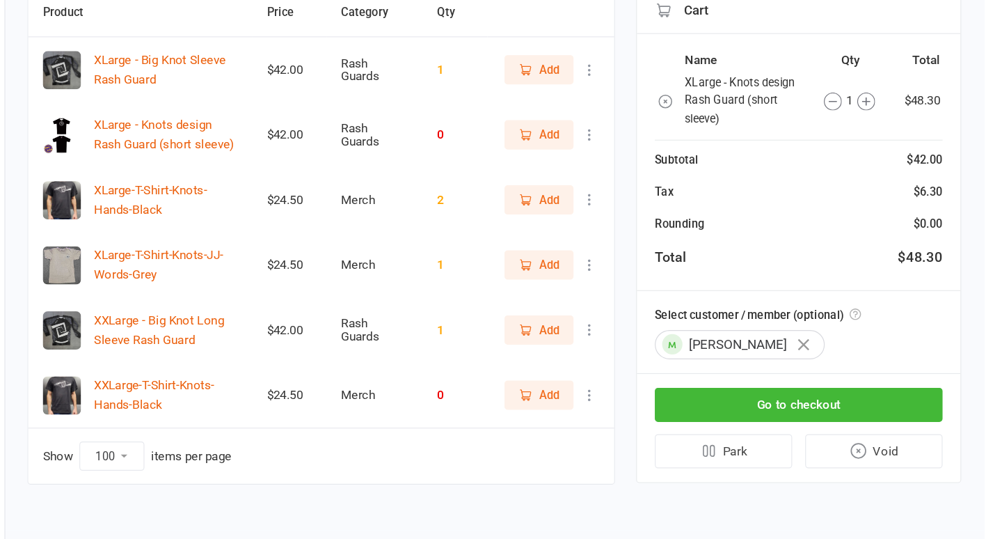
scroll to position [132, 0]
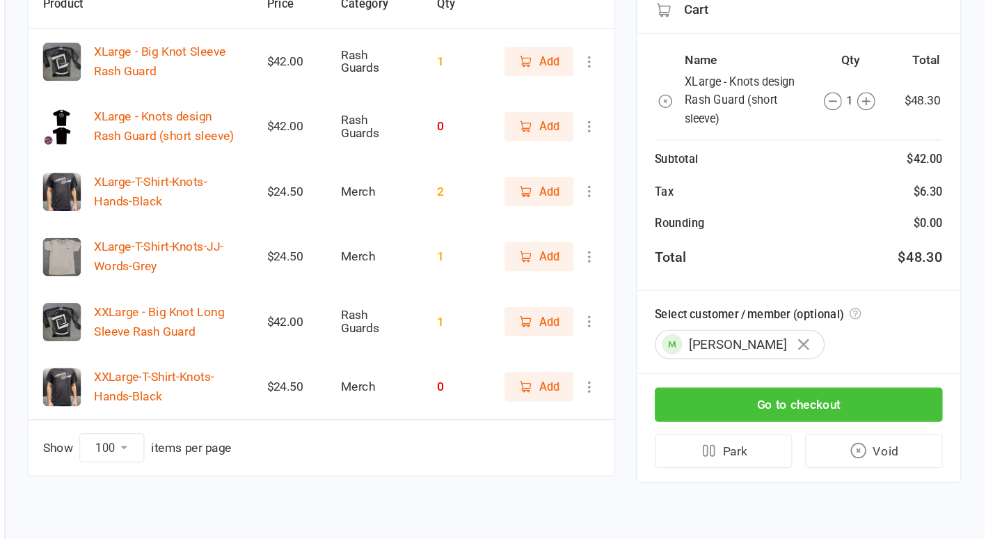
click at [861, 412] on button "Go to checkout" at bounding box center [827, 423] width 246 height 29
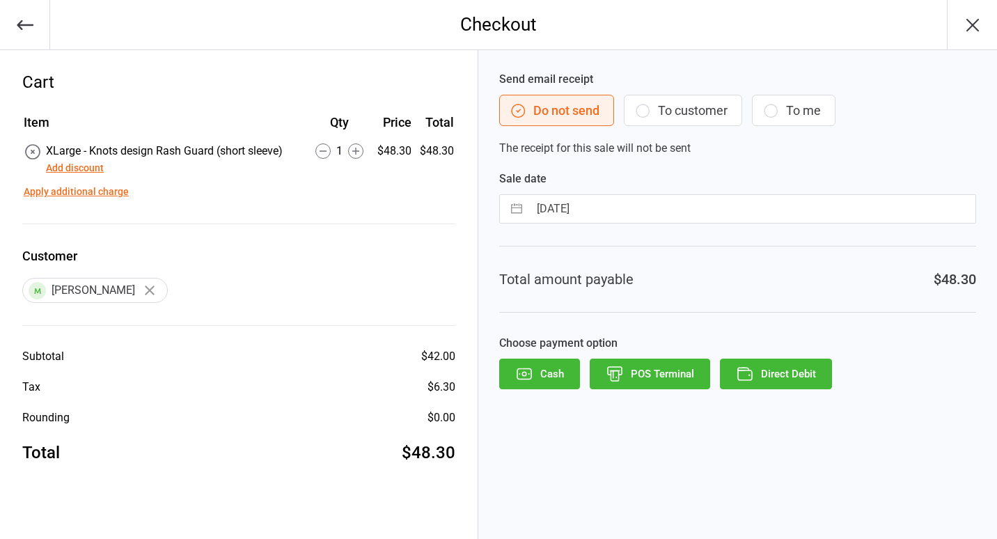
click at [698, 110] on button "To customer" at bounding box center [683, 110] width 118 height 31
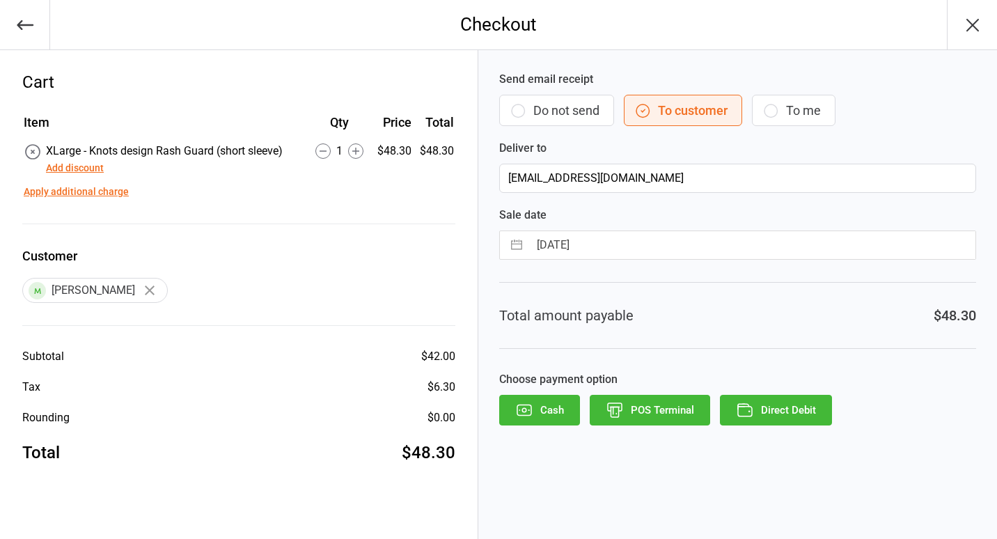
click at [788, 426] on div "Send email receipt Do not send To customer To me Deliver to lesatryderpark@gmai…" at bounding box center [737, 294] width 518 height 489
click at [788, 411] on button "Direct Debit" at bounding box center [776, 410] width 112 height 31
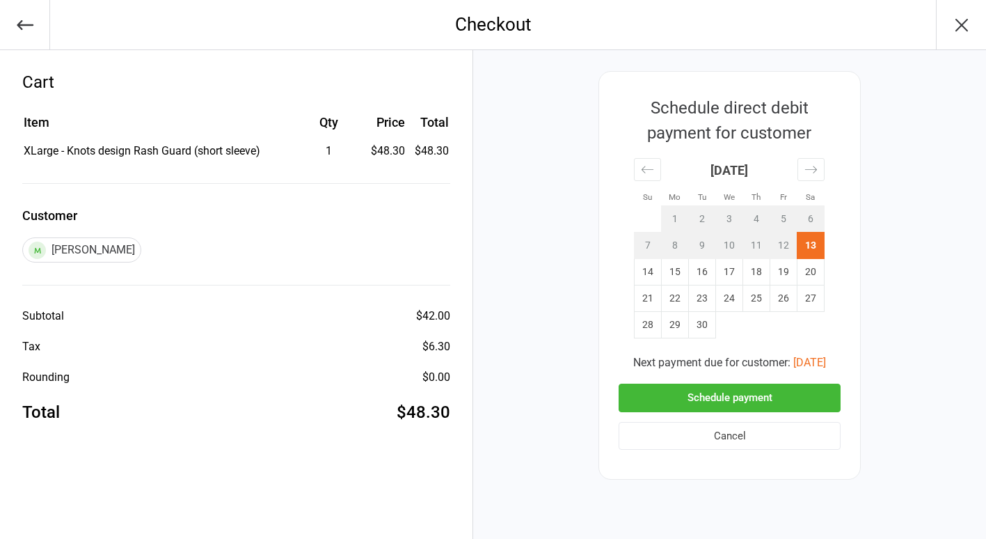
click at [690, 397] on button "Schedule payment" at bounding box center [730, 397] width 222 height 29
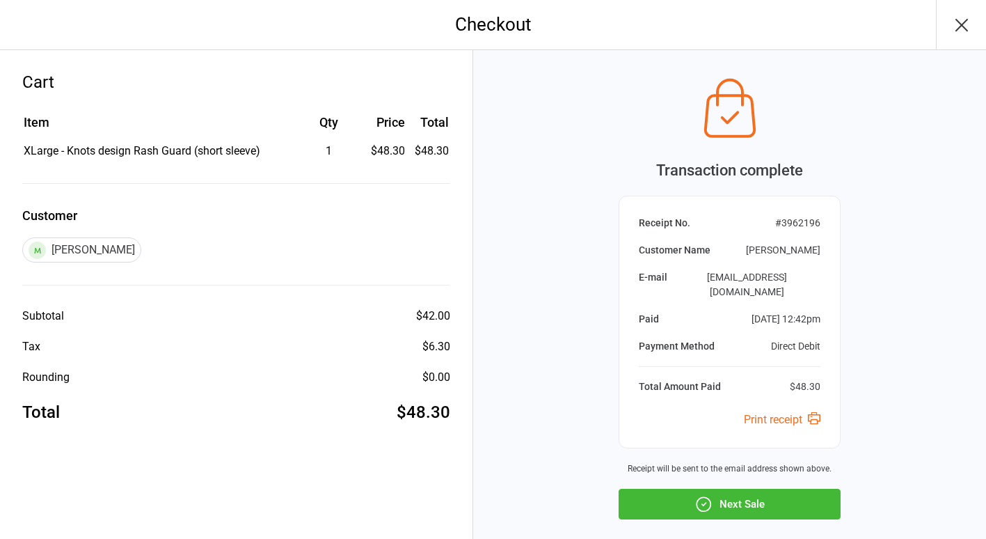
click at [692, 495] on button "Next Sale" at bounding box center [730, 504] width 222 height 31
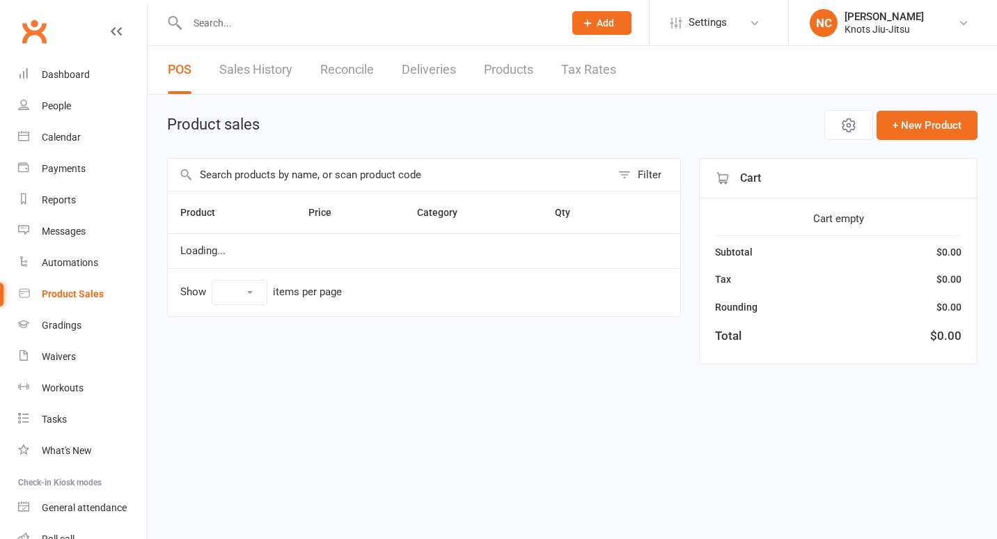
select select "100"
